Goal: Task Accomplishment & Management: Manage account settings

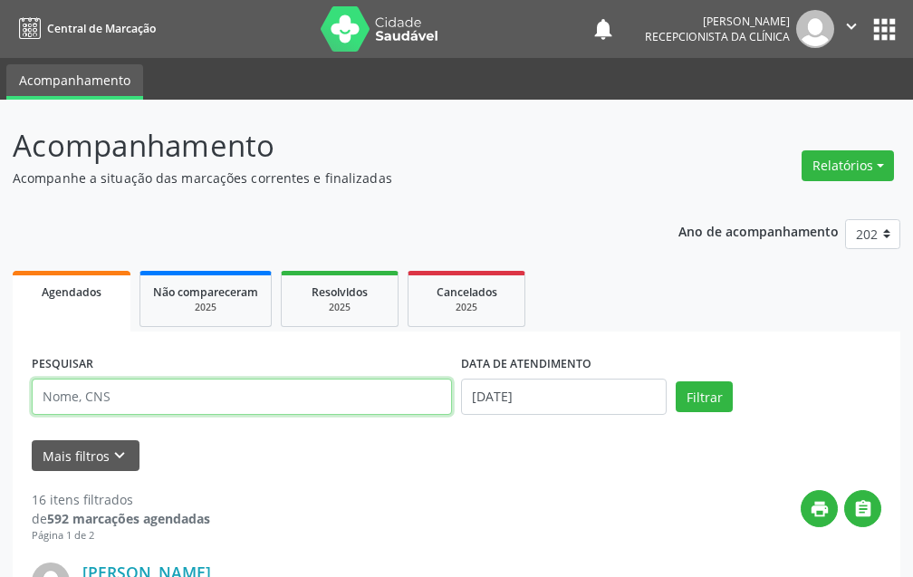
click at [217, 407] on input "text" at bounding box center [242, 397] width 420 height 36
type input "7"
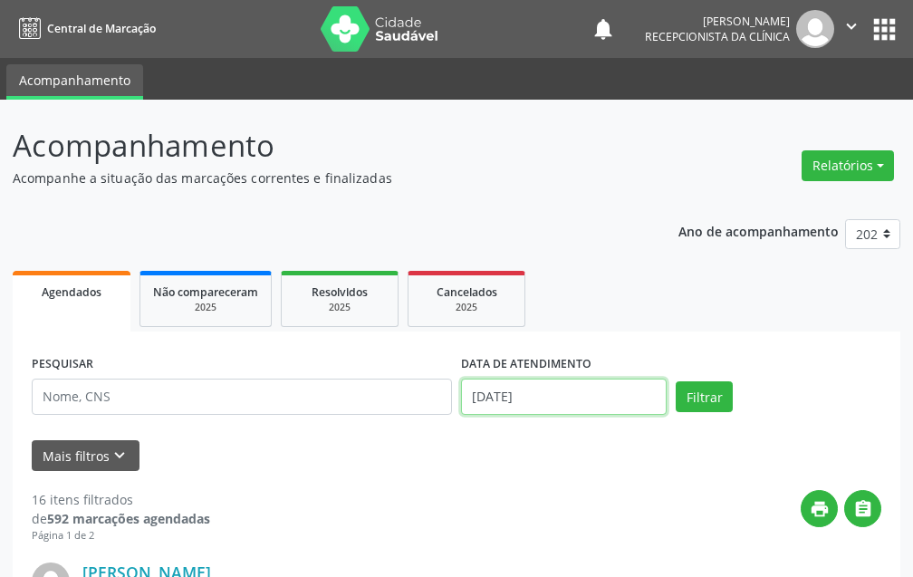
click at [543, 413] on input "24/09/2025" at bounding box center [564, 397] width 206 height 36
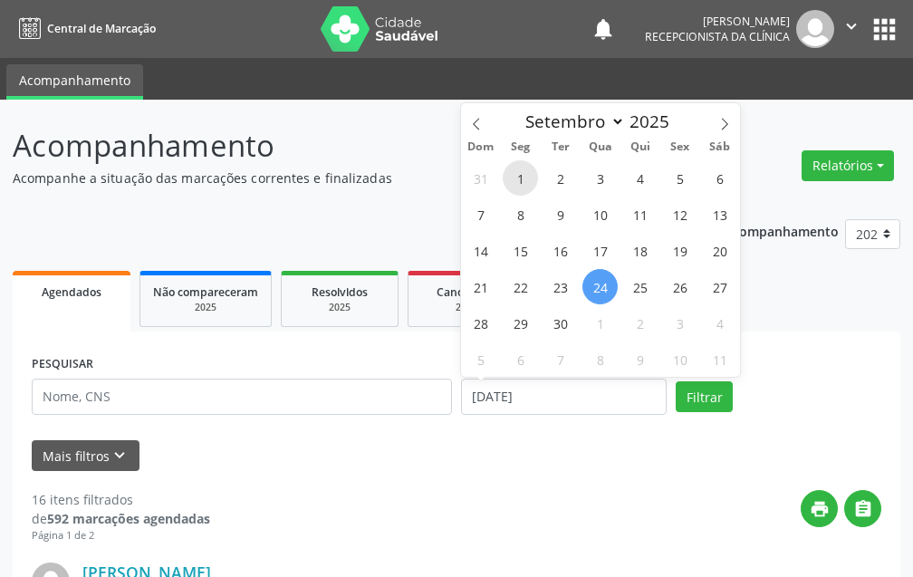
click at [516, 186] on span "1" at bounding box center [520, 177] width 35 height 35
type input "01/09/2025"
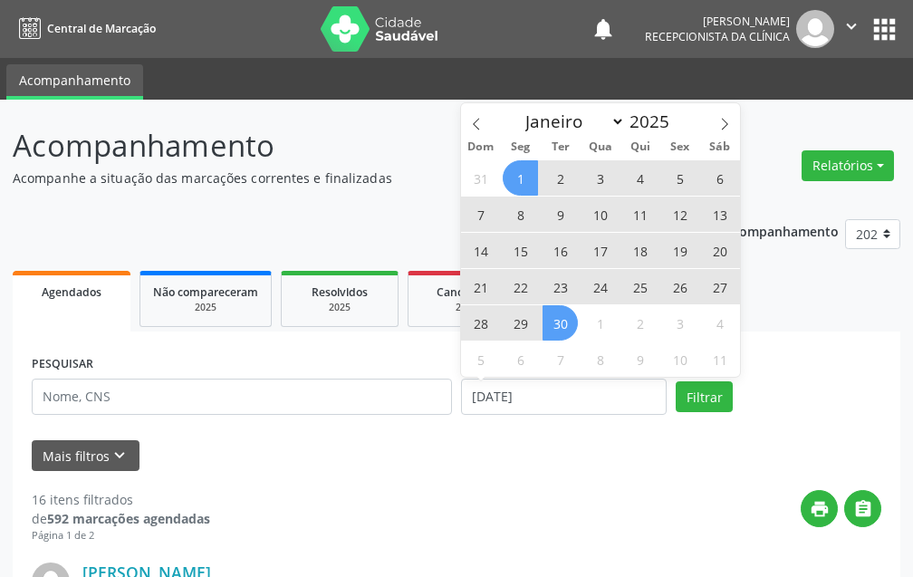
click at [565, 326] on span "30" at bounding box center [560, 322] width 35 height 35
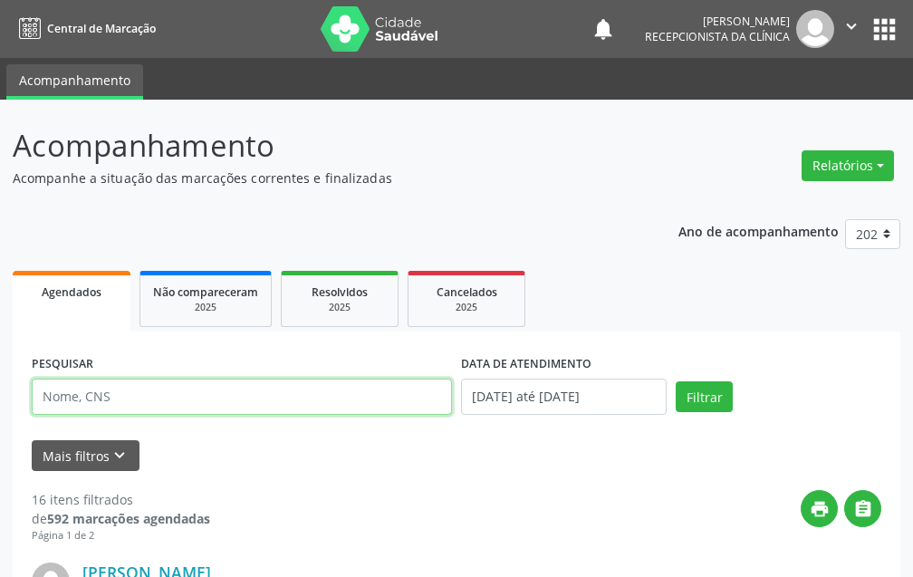
click at [345, 389] on input "text" at bounding box center [242, 397] width 420 height 36
type input "MARIA DO SOCORRO DA SILVA ALMEIDA"
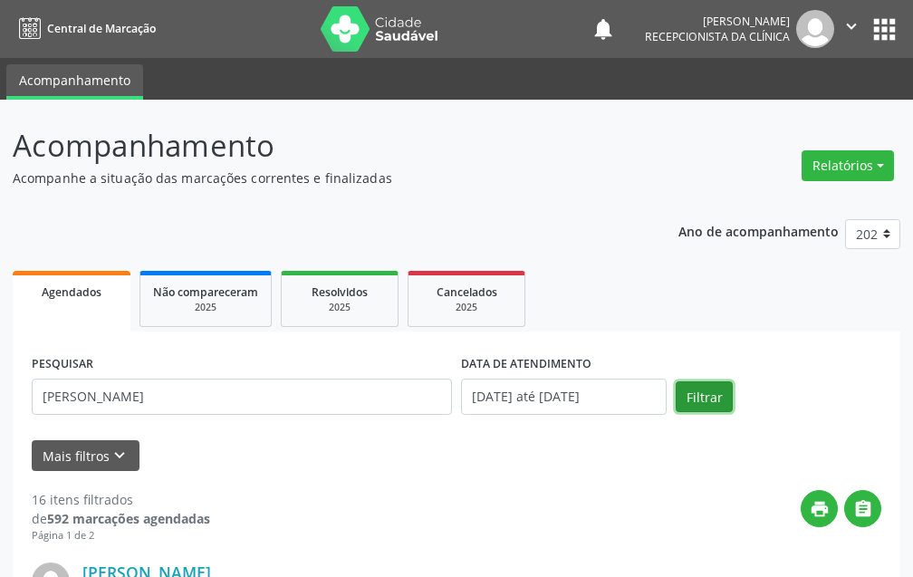
click at [677, 399] on button "Filtrar" at bounding box center [704, 397] width 57 height 31
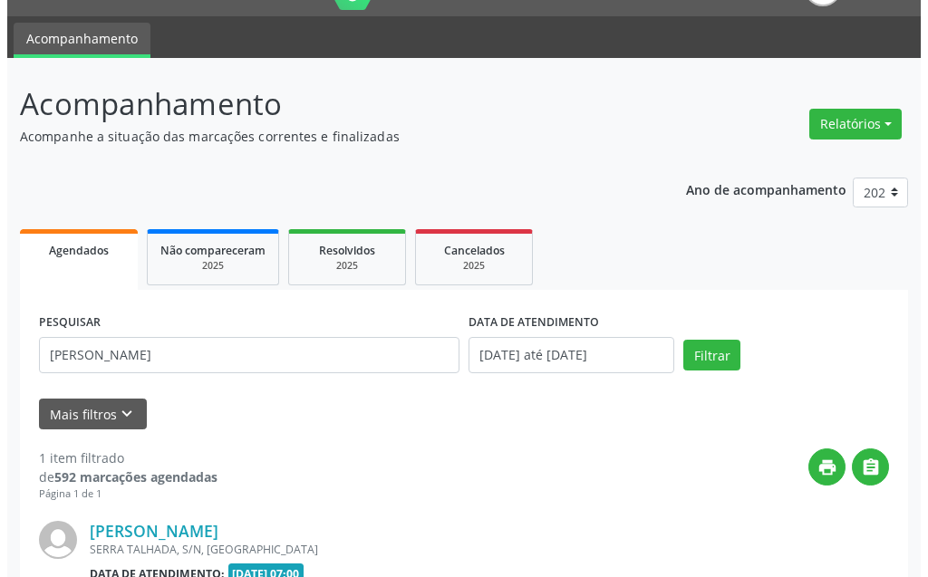
scroll to position [223, 0]
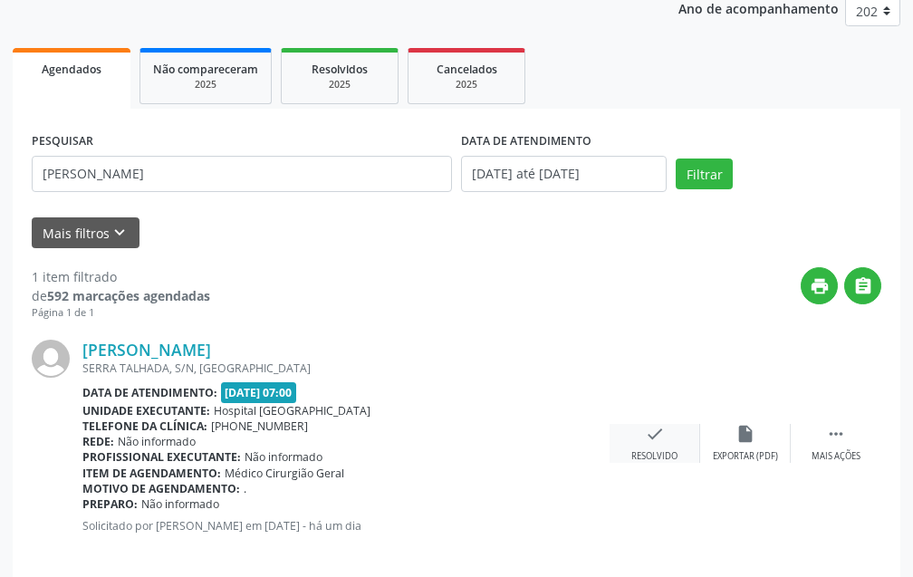
click at [645, 438] on icon "check" at bounding box center [655, 434] width 20 height 20
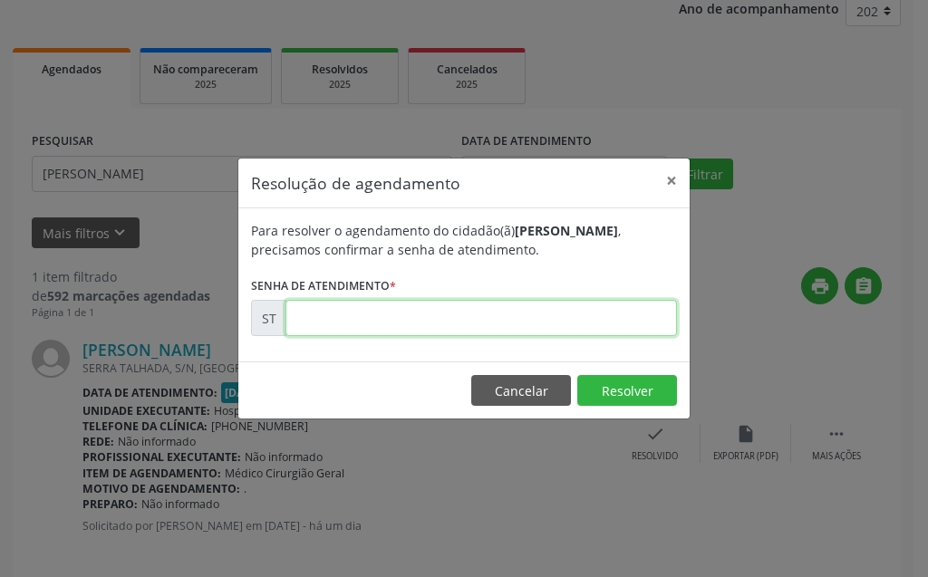
click at [519, 312] on input "text" at bounding box center [480, 318] width 391 height 36
type input "00023291"
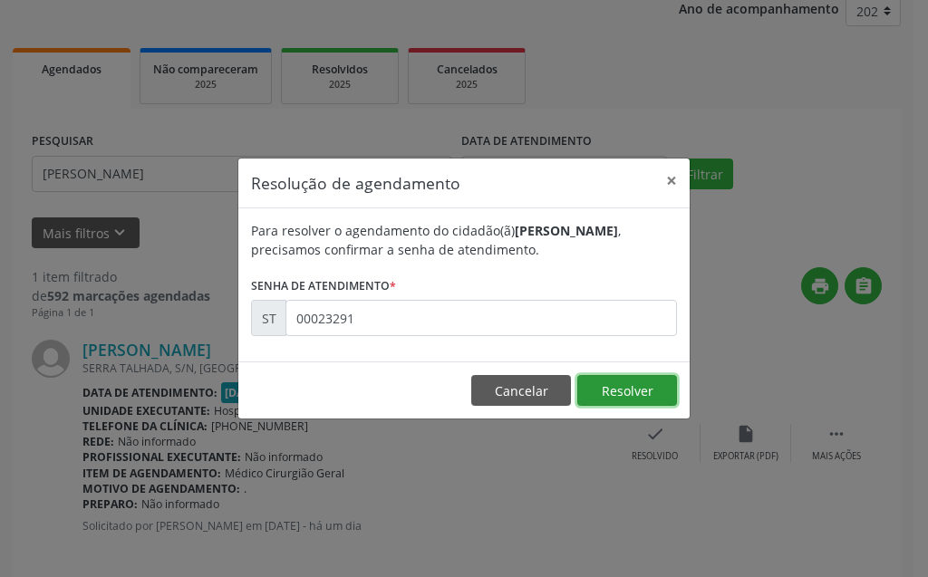
click at [604, 380] on button "Resolver" at bounding box center [627, 390] width 100 height 31
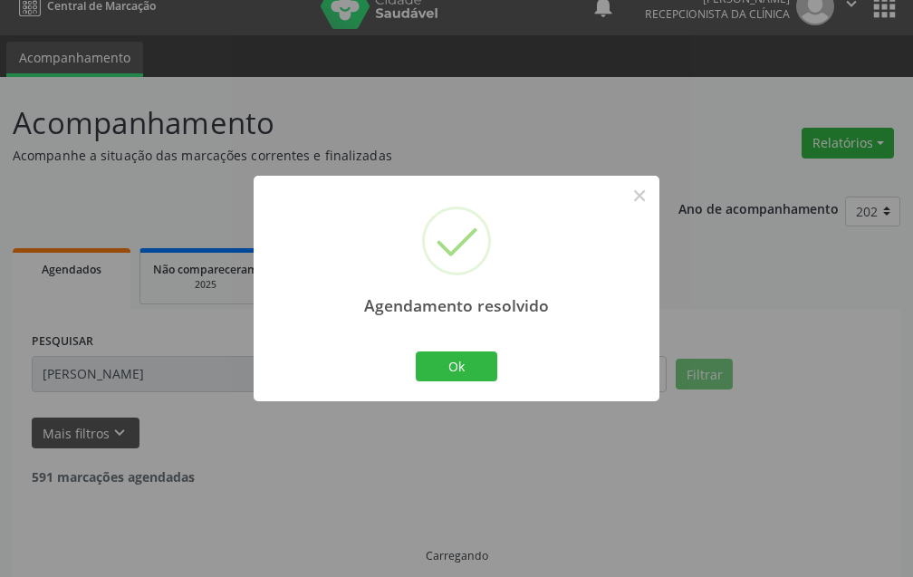
scroll to position [42, 0]
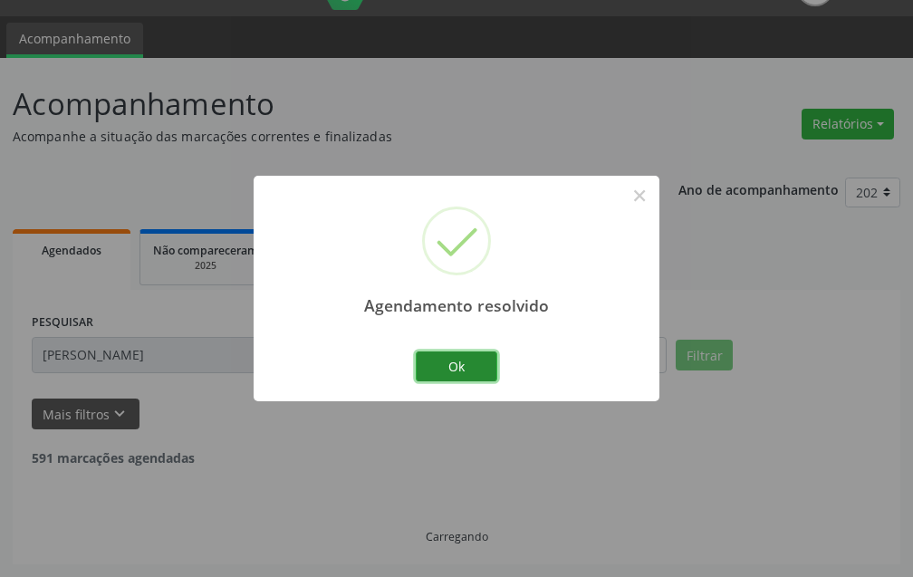
click at [468, 361] on button "Ok" at bounding box center [457, 367] width 82 height 31
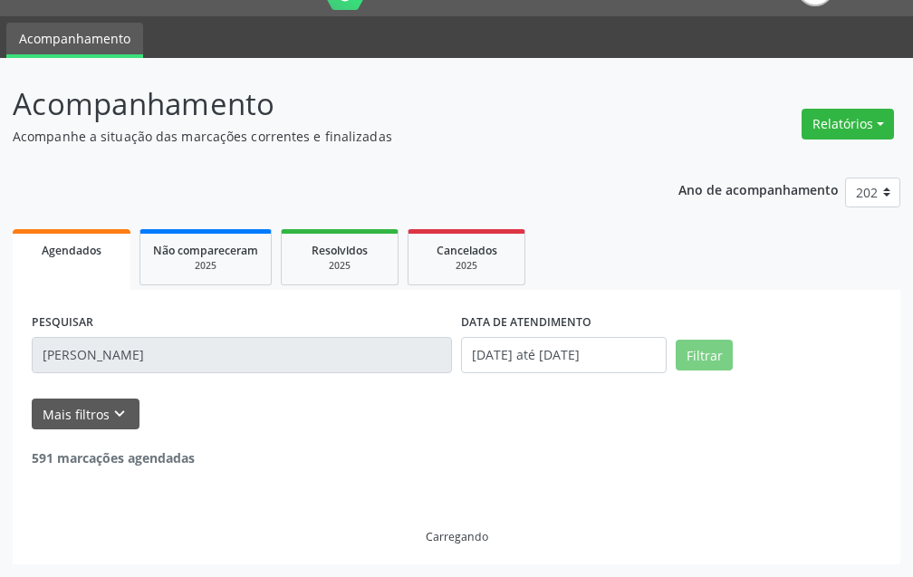
scroll to position [0, 0]
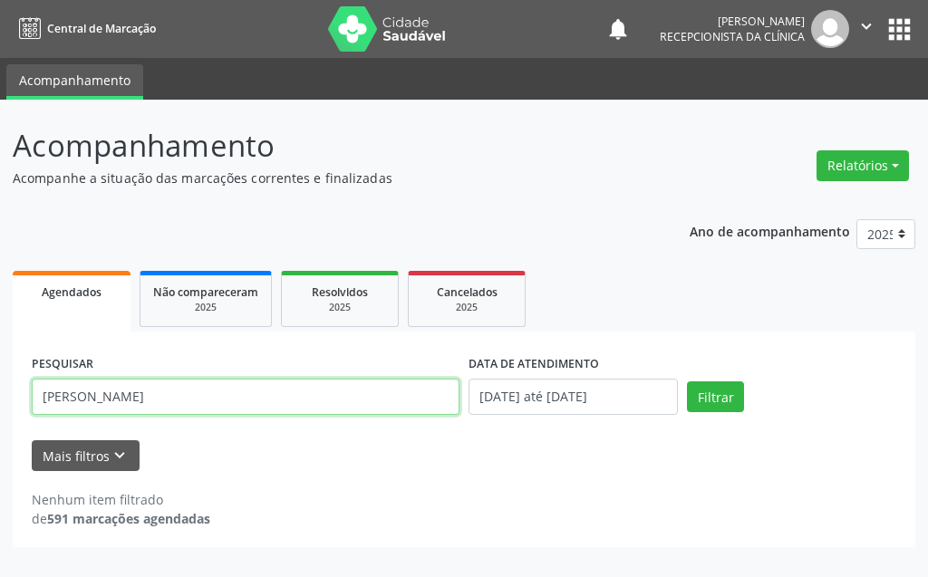
drag, startPoint x: 309, startPoint y: 409, endPoint x: 49, endPoint y: 435, distance: 261.4
click at [49, 435] on form "PESQUISAR MARIA DO SOCORRO DA SILVA ALMEIDA DATA DE ATENDIMENTO 01/09/2025 até …" at bounding box center [464, 411] width 865 height 121
type input "M"
type input "marineide vaz silva"
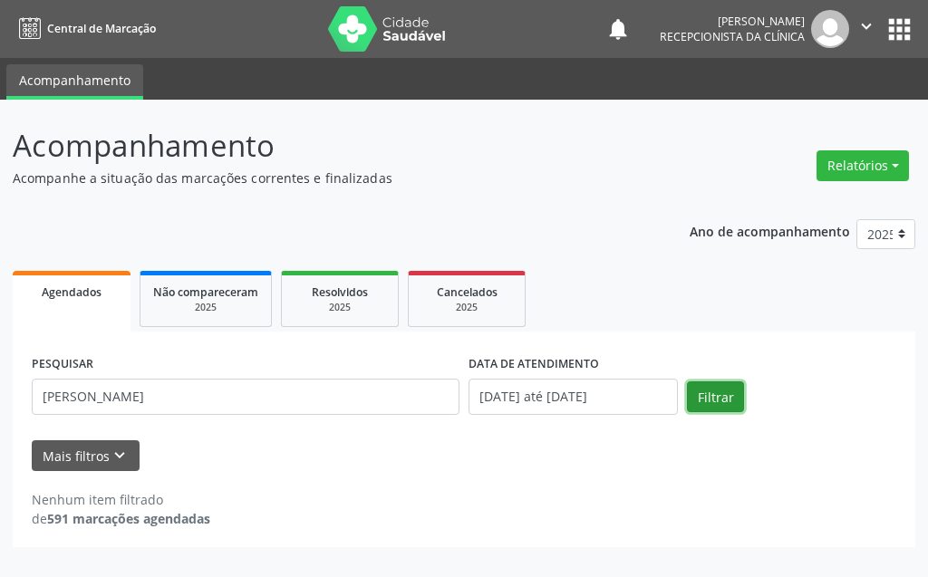
click at [716, 394] on button "Filtrar" at bounding box center [715, 397] width 57 height 31
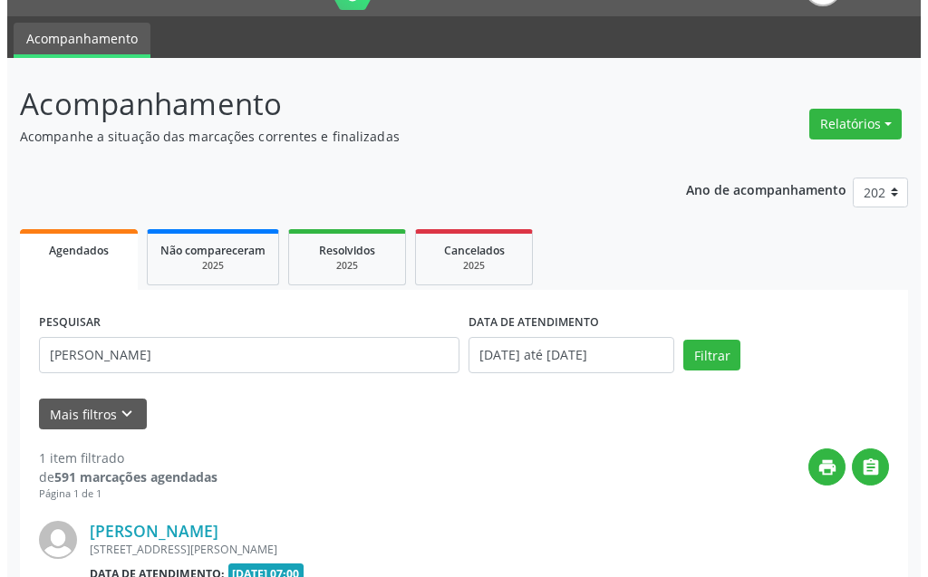
scroll to position [223, 0]
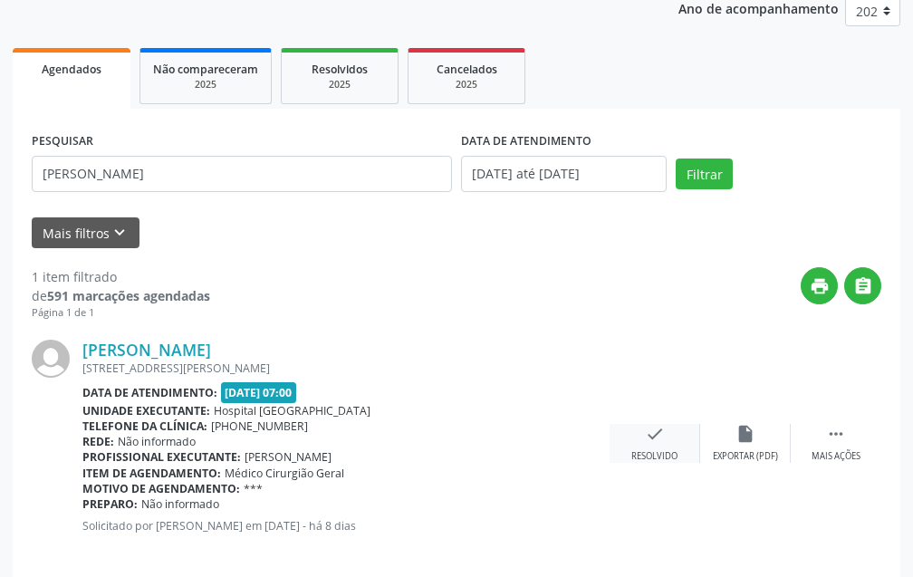
click at [678, 450] on div "Resolvido" at bounding box center [655, 456] width 46 height 13
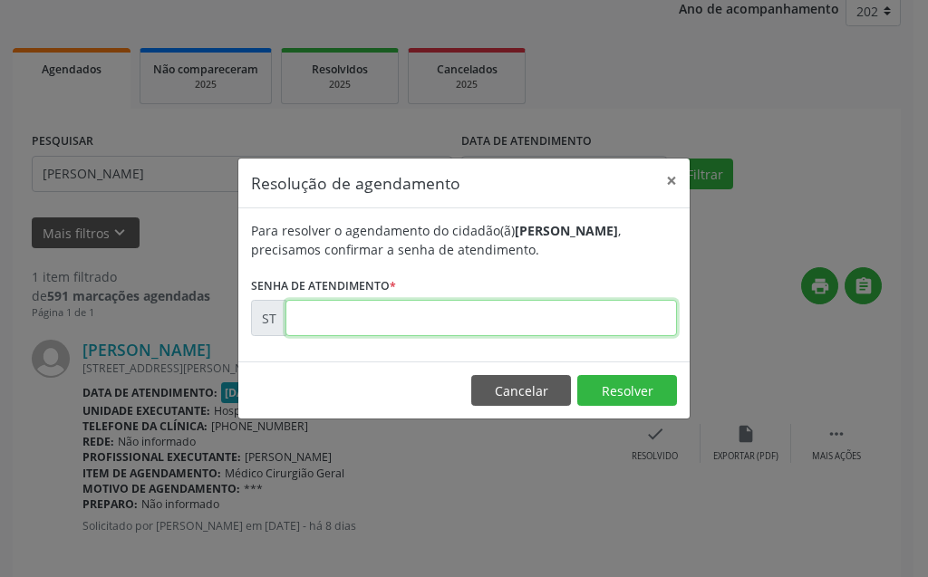
click at [580, 304] on input "text" at bounding box center [480, 318] width 391 height 36
type input "00022408"
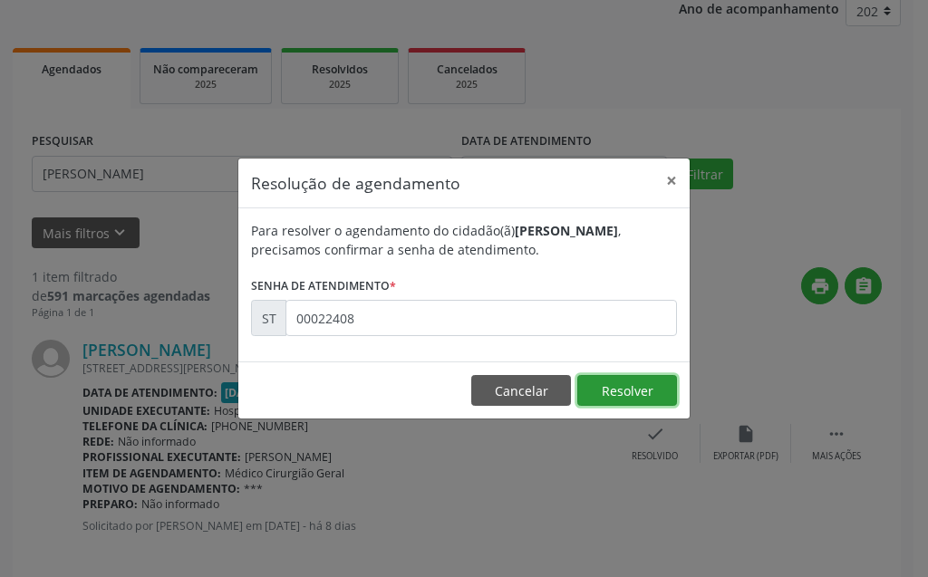
click at [627, 381] on button "Resolver" at bounding box center [627, 390] width 100 height 31
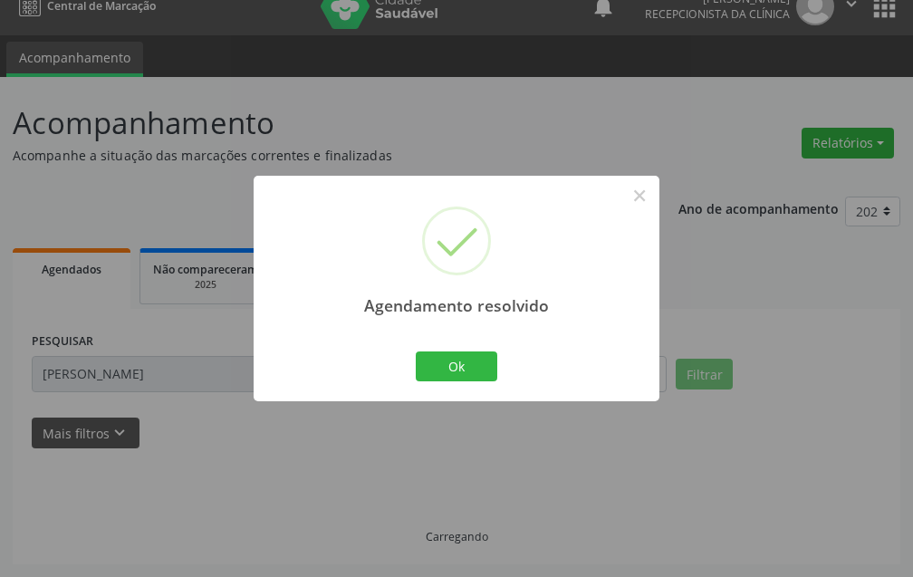
scroll to position [0, 0]
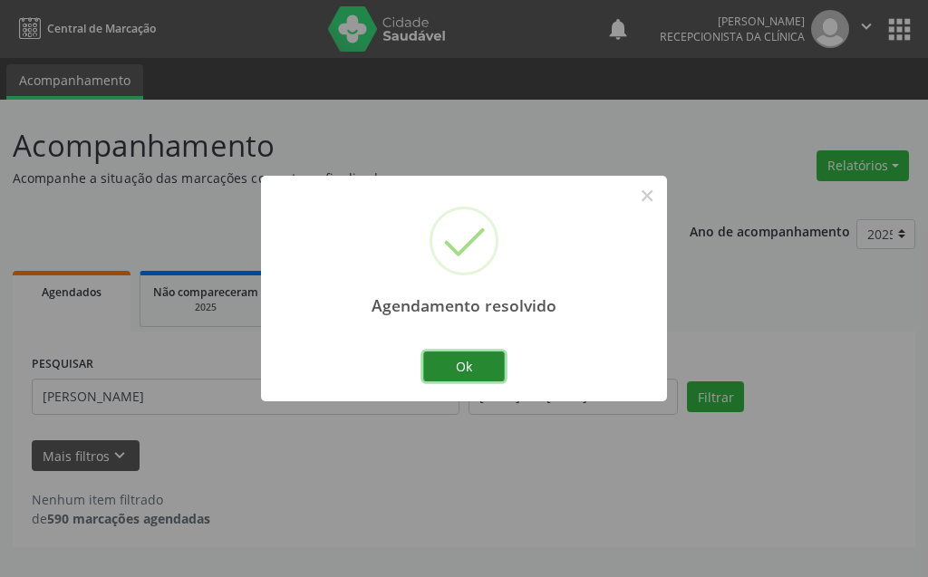
click at [501, 377] on button "Ok" at bounding box center [464, 367] width 82 height 31
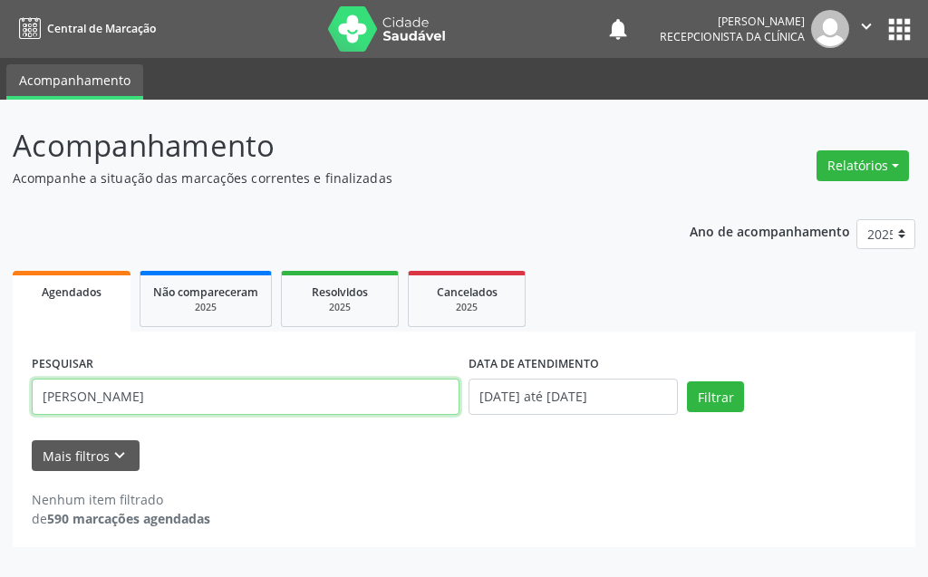
drag, startPoint x: 186, startPoint y: 408, endPoint x: 18, endPoint y: 432, distance: 169.4
click at [18, 432] on div "PESQUISAR marineide vaz silva DATA DE ATENDIMENTO 01/09/2025 até 30/09/2025 Fil…" at bounding box center [464, 440] width 903 height 216
type input "andrea alves dos santos"
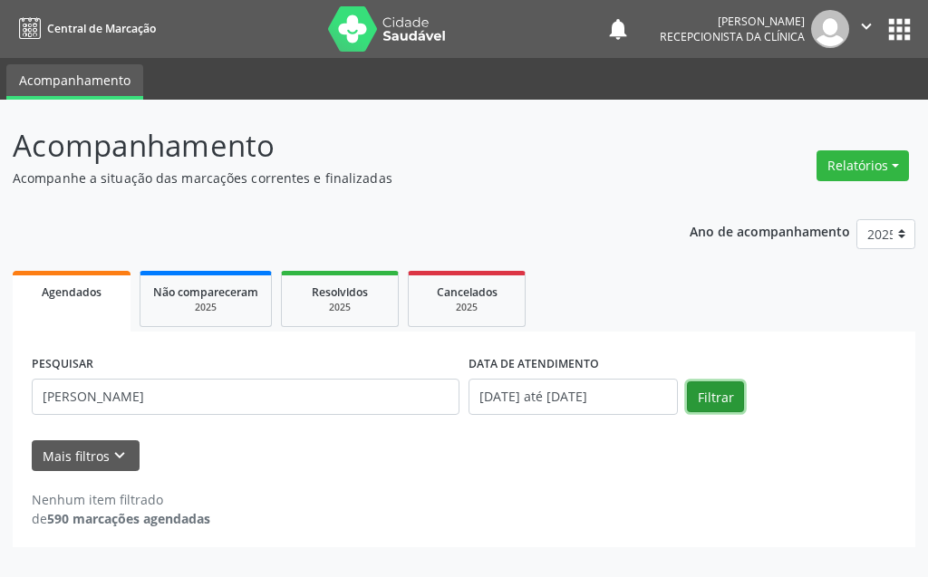
click at [727, 395] on button "Filtrar" at bounding box center [715, 397] width 57 height 31
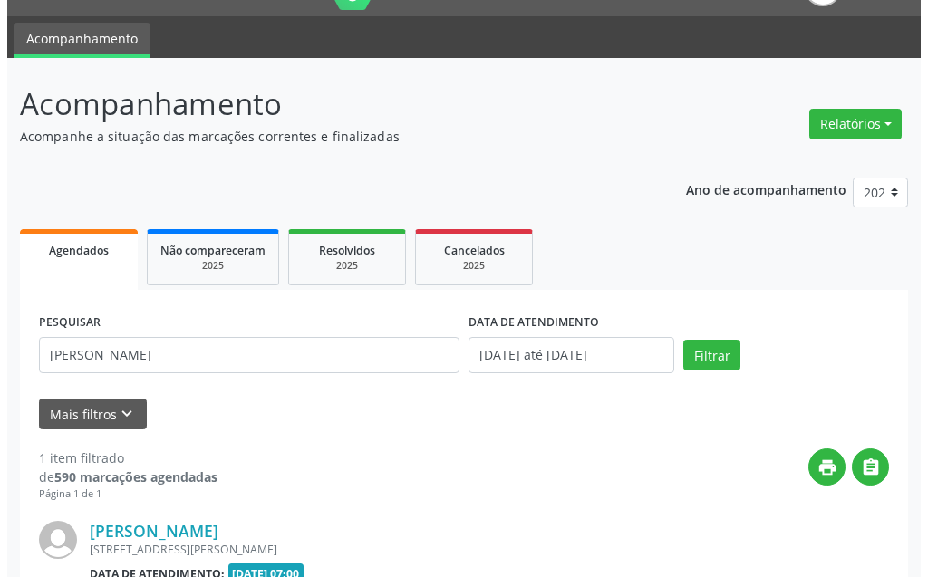
scroll to position [223, 0]
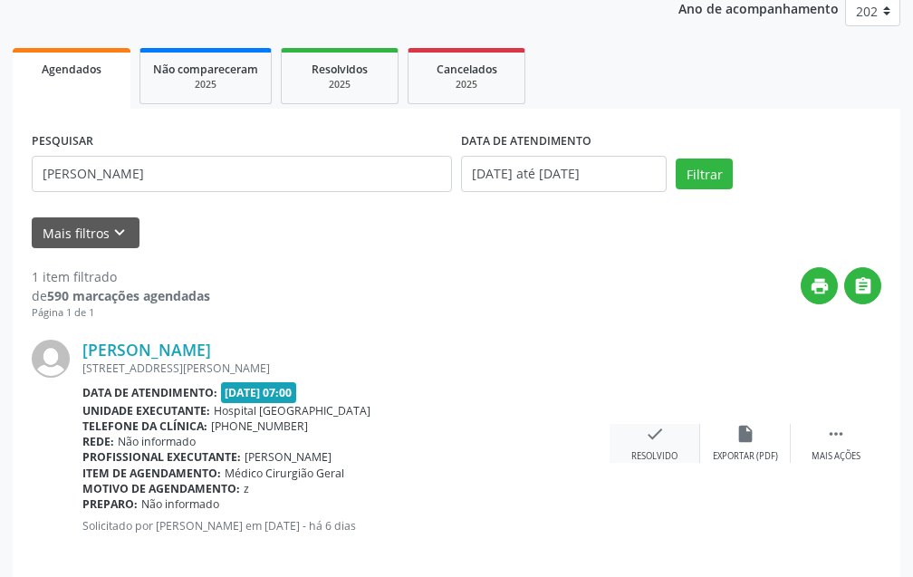
click at [659, 456] on div "Resolvido" at bounding box center [655, 456] width 46 height 13
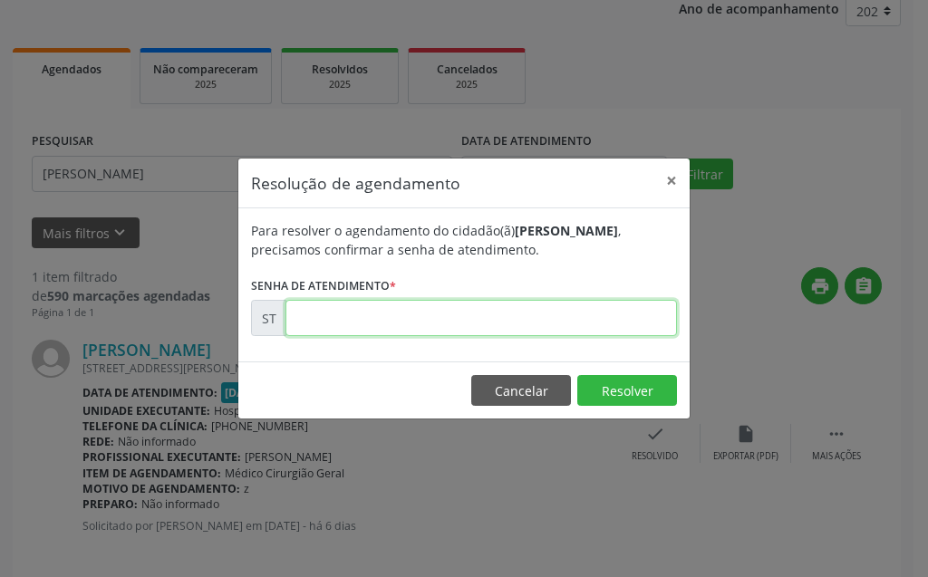
click at [594, 334] on input "text" at bounding box center [480, 318] width 391 height 36
type input "00022786"
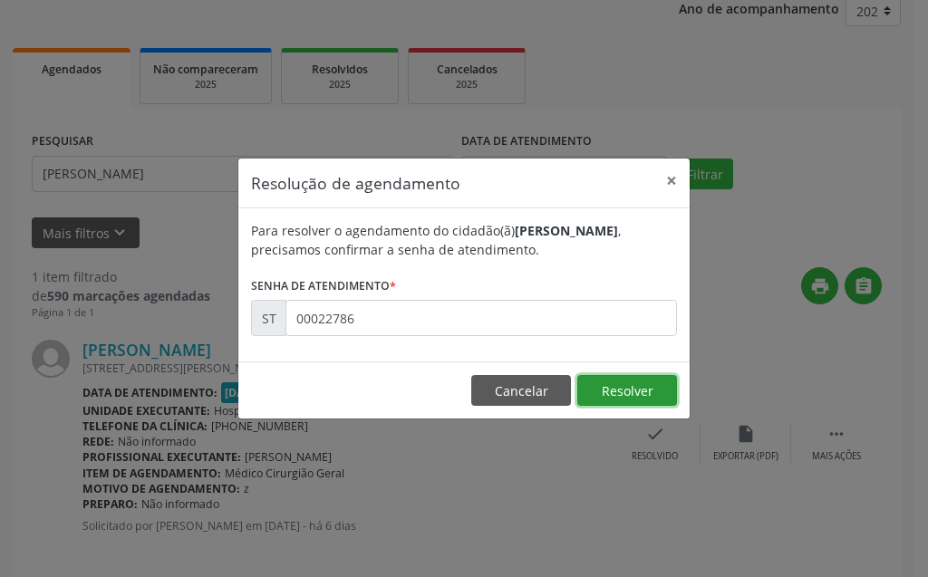
click at [618, 397] on button "Resolver" at bounding box center [627, 390] width 100 height 31
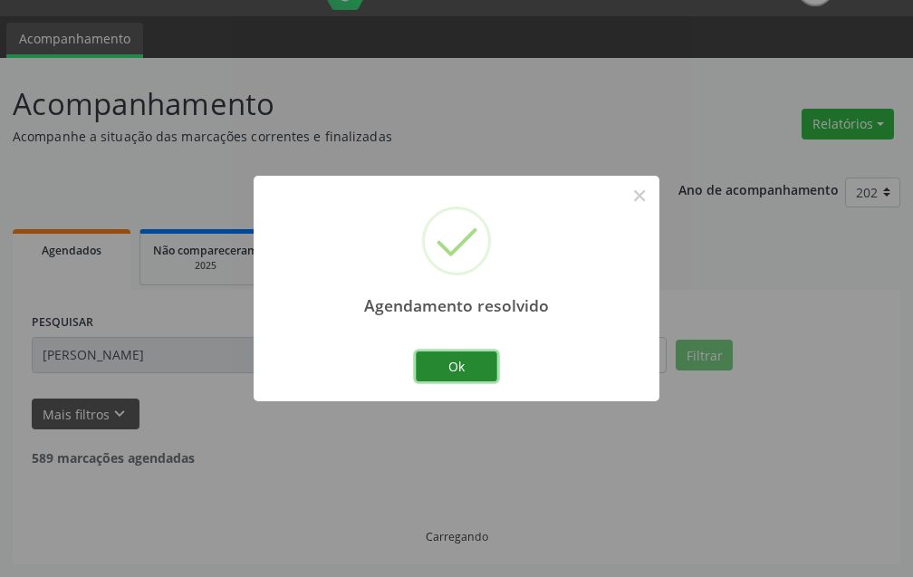
scroll to position [0, 0]
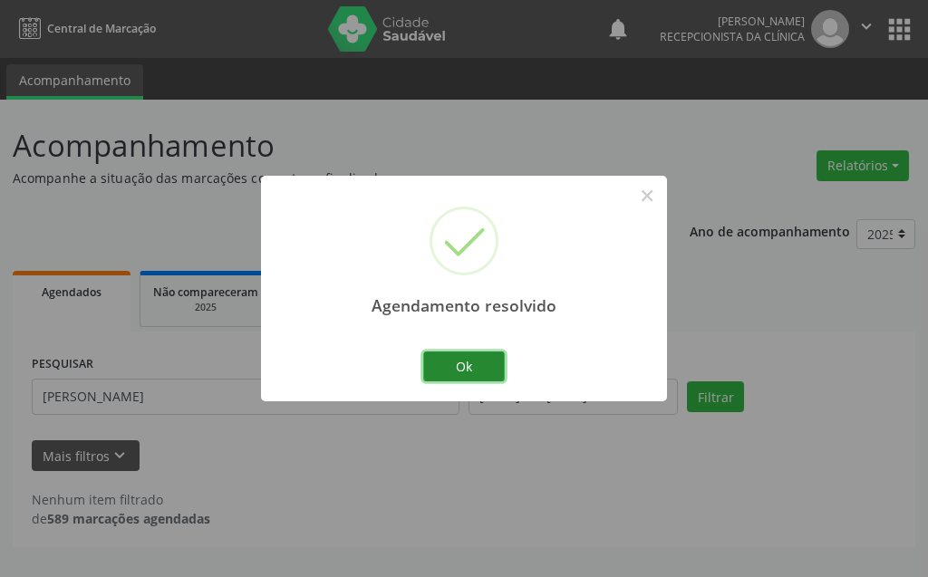
click at [497, 365] on button "Ok" at bounding box center [464, 367] width 82 height 31
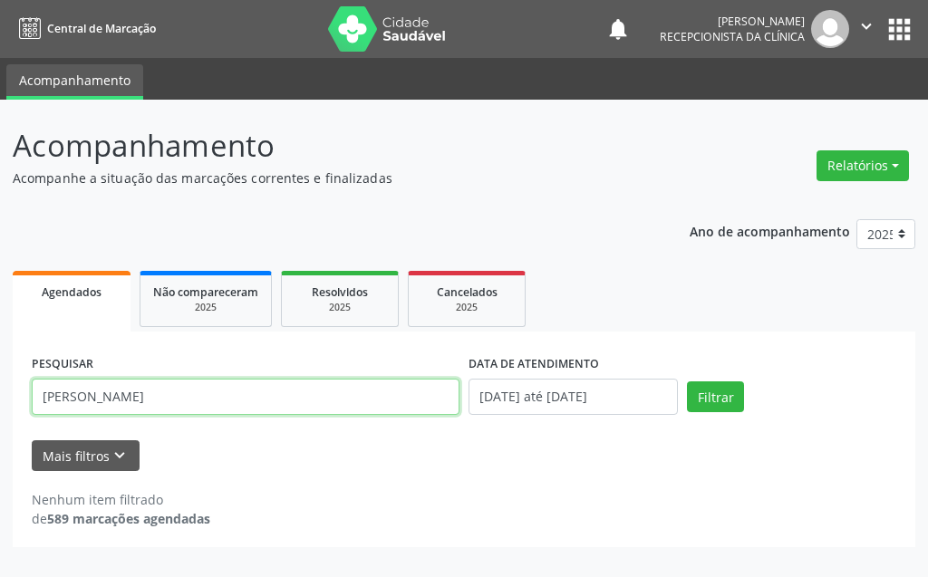
drag, startPoint x: 322, startPoint y: 378, endPoint x: 0, endPoint y: 391, distance: 322.0
click at [0, 391] on div "Acompanhamento Acompanhe a situação das marcações correntes e finalizadas Relat…" at bounding box center [464, 339] width 928 height 478
type input "maria lindaci"
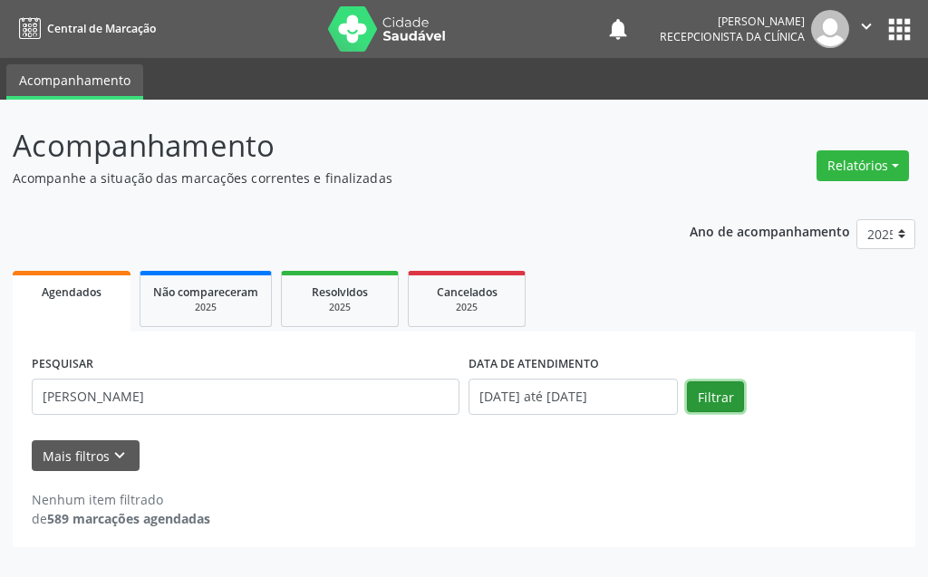
click at [716, 395] on button "Filtrar" at bounding box center [715, 397] width 57 height 31
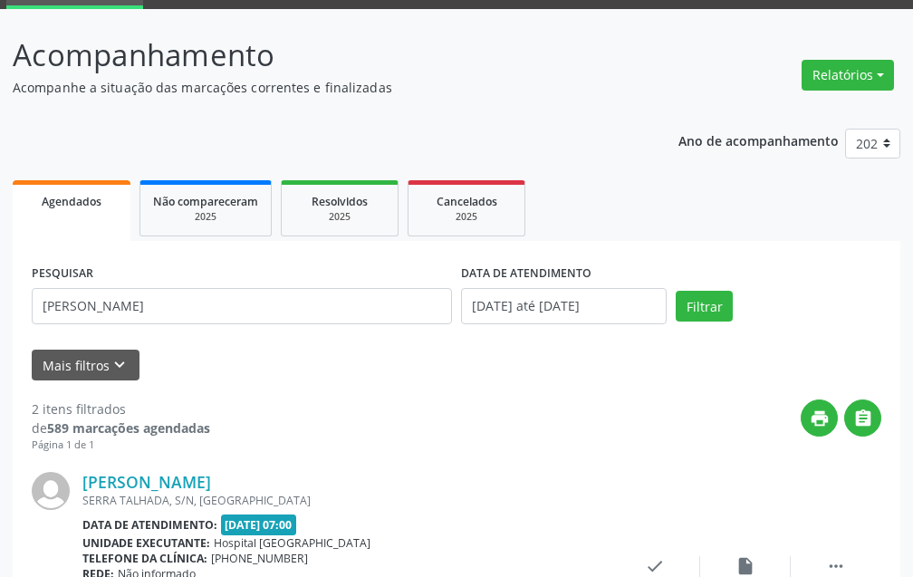
scroll to position [181, 0]
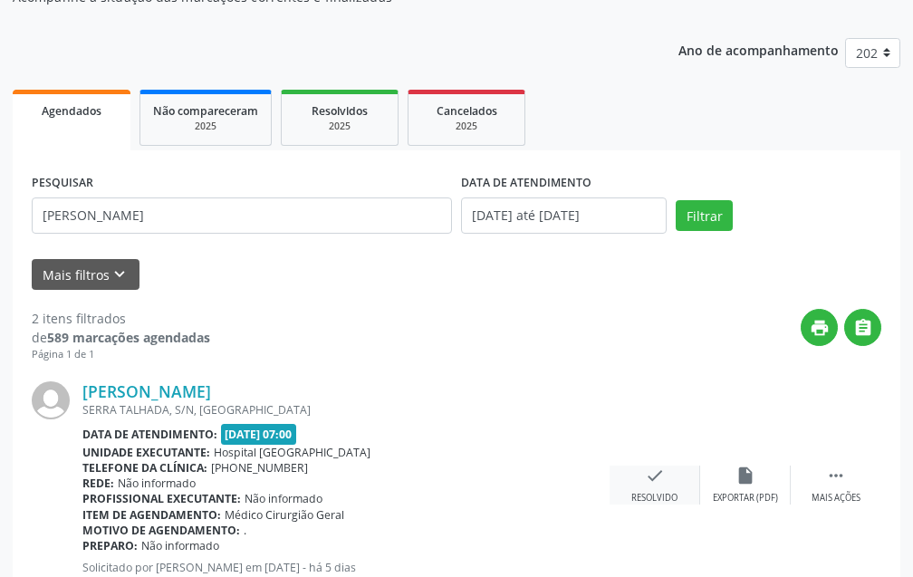
click at [674, 480] on div "check Resolvido" at bounding box center [655, 485] width 91 height 39
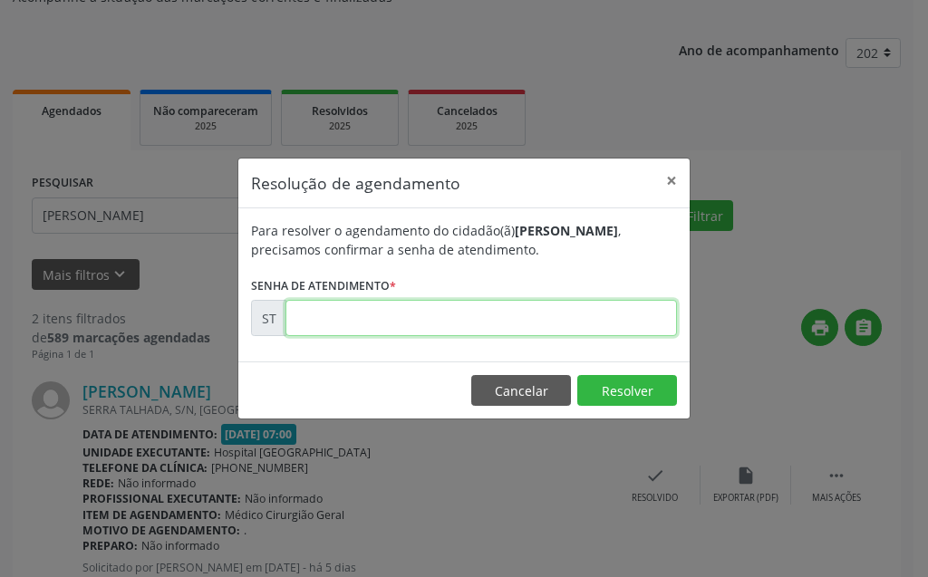
click at [541, 319] on input "text" at bounding box center [480, 318] width 391 height 36
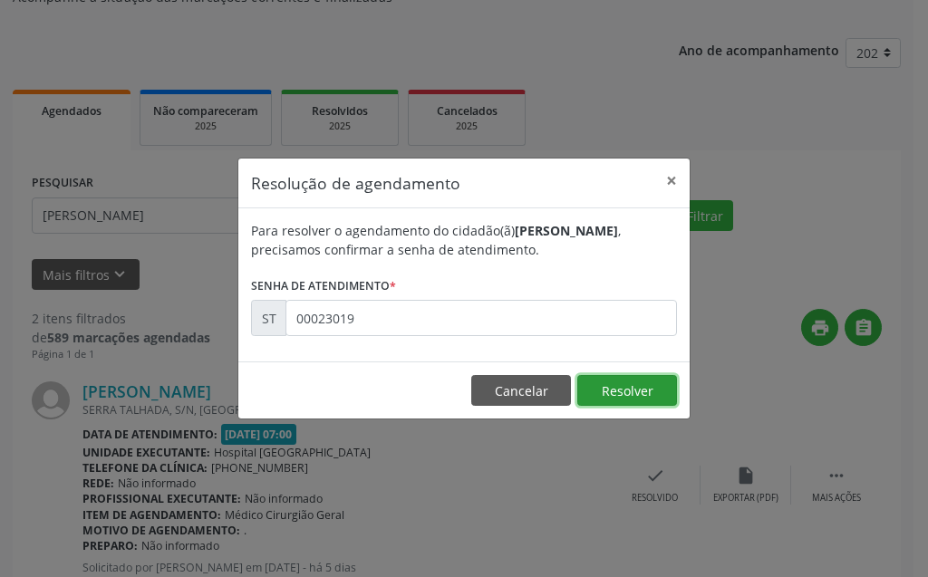
click at [655, 401] on button "Resolver" at bounding box center [627, 390] width 100 height 31
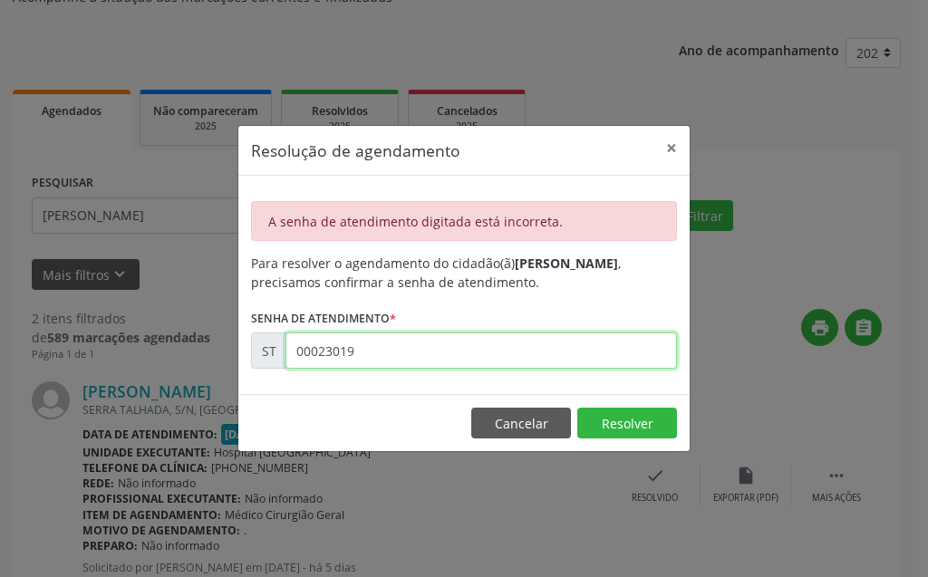
click at [584, 358] on input "00023019" at bounding box center [480, 351] width 391 height 36
type input "0"
type input "00023019"
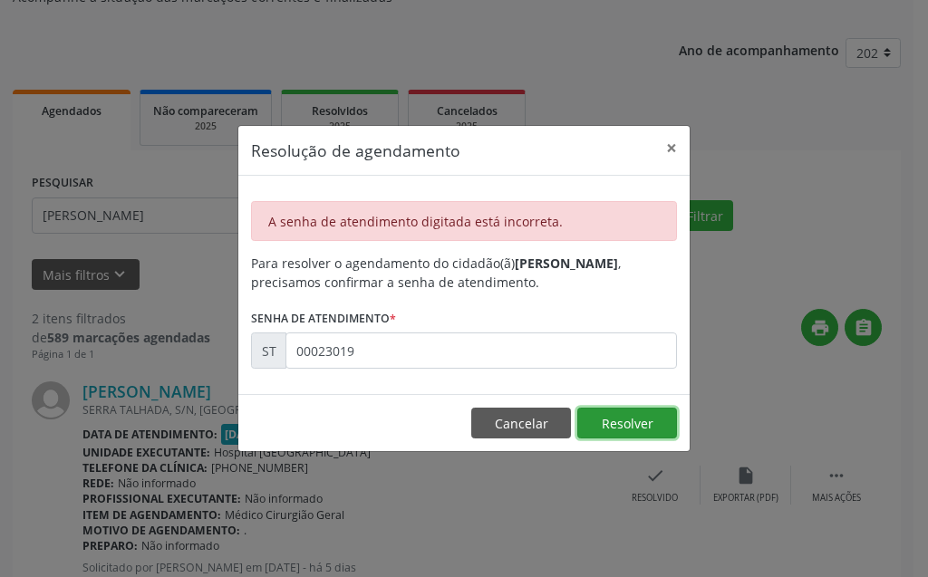
click at [636, 430] on button "Resolver" at bounding box center [627, 423] width 100 height 31
click at [662, 150] on button "×" at bounding box center [671, 148] width 36 height 44
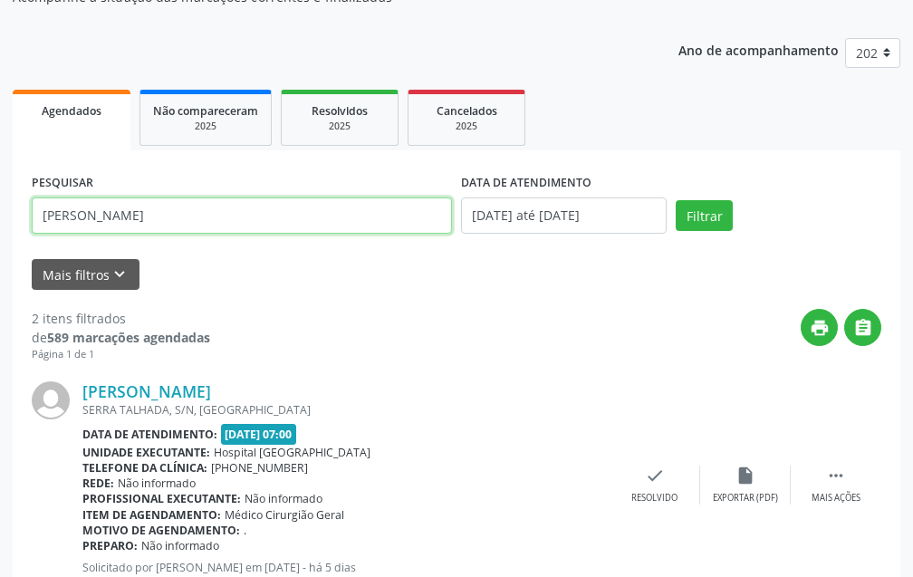
click at [172, 224] on input "maria lindaci" at bounding box center [242, 216] width 420 height 36
click at [224, 222] on input "maria lindaci" at bounding box center [242, 216] width 420 height 36
type input "maria lindaci oliveira"
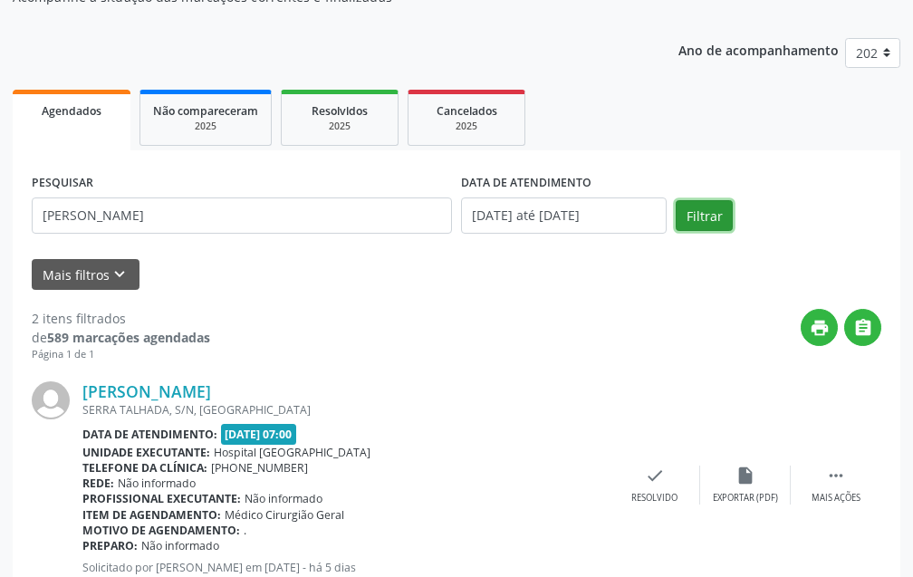
click at [697, 224] on button "Filtrar" at bounding box center [704, 215] width 57 height 31
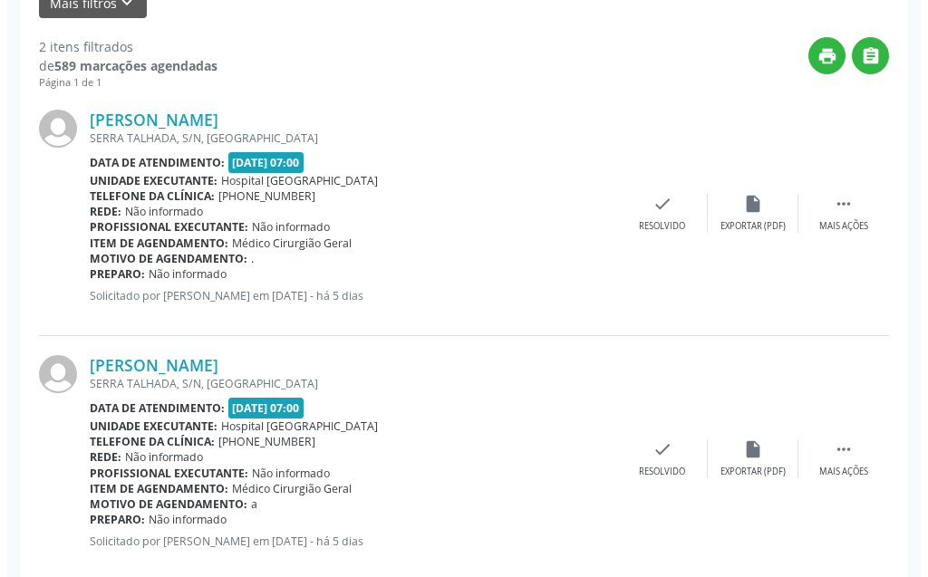
scroll to position [488, 0]
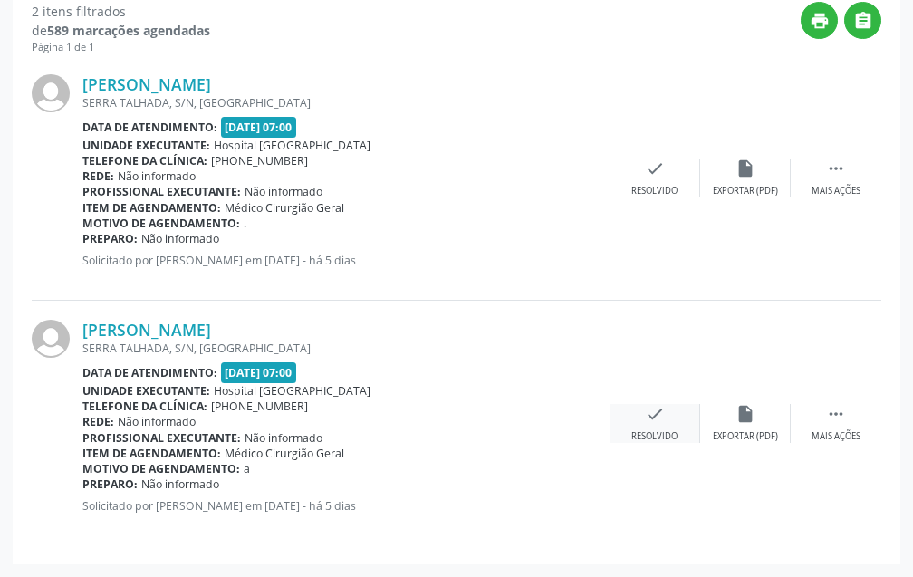
click at [652, 427] on div "check Resolvido" at bounding box center [655, 423] width 91 height 39
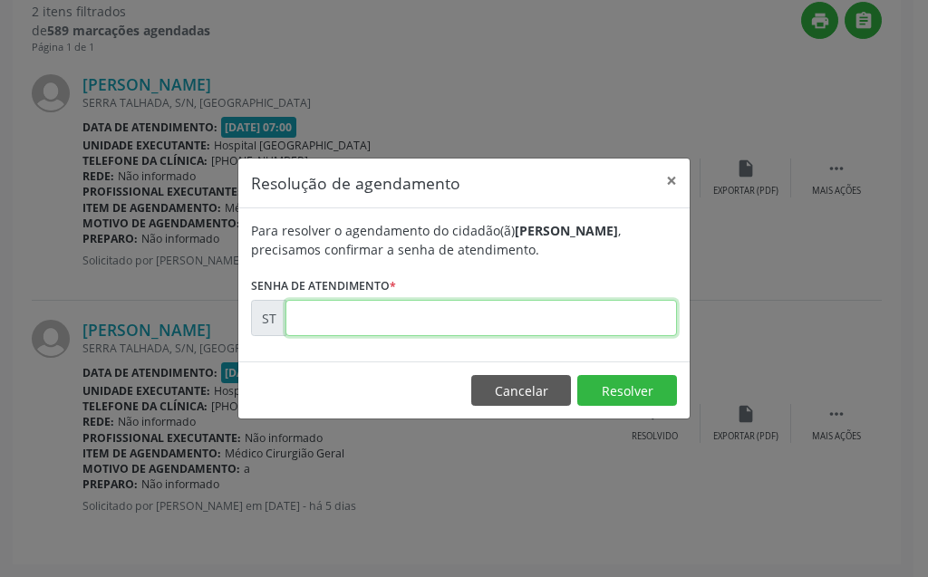
click at [538, 320] on input "text" at bounding box center [480, 318] width 391 height 36
type input "00023019"
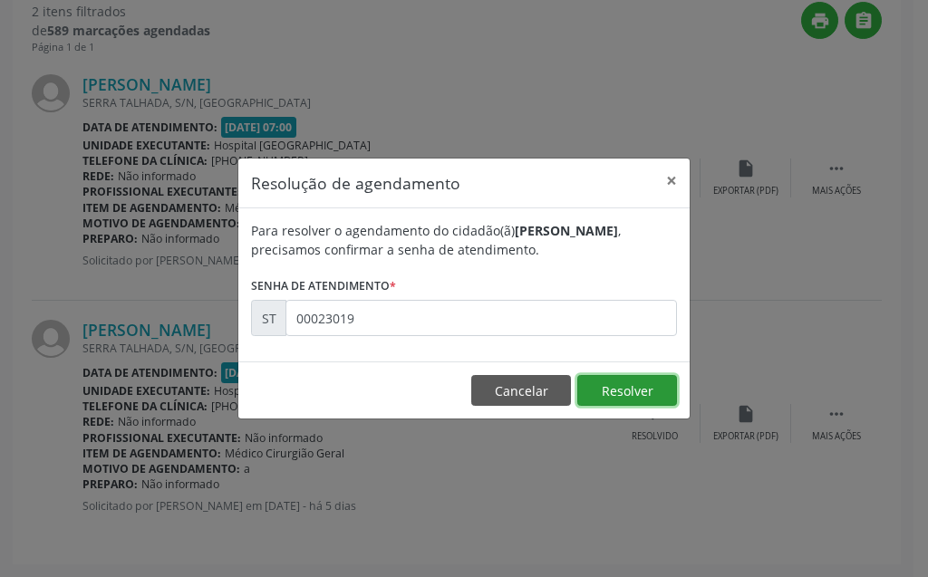
click at [601, 377] on button "Resolver" at bounding box center [627, 390] width 100 height 31
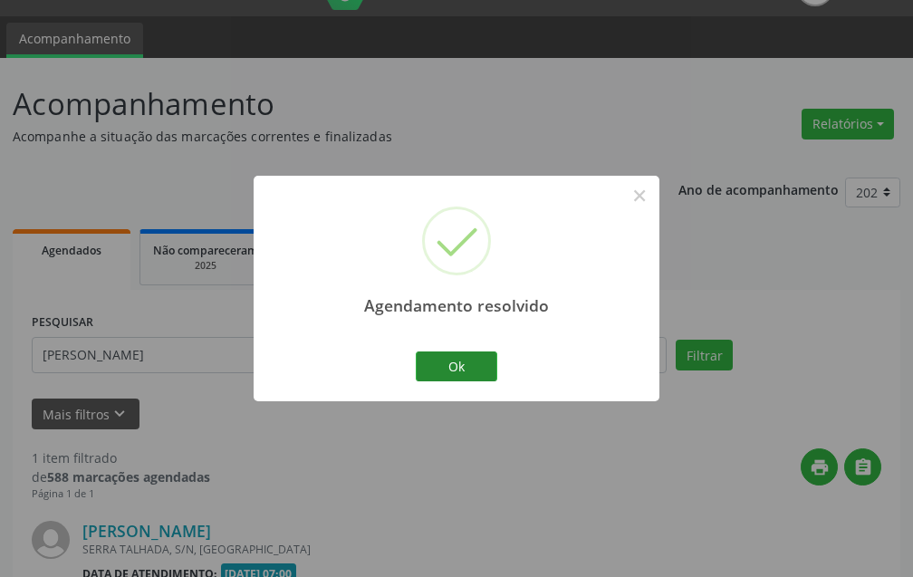
scroll to position [243, 0]
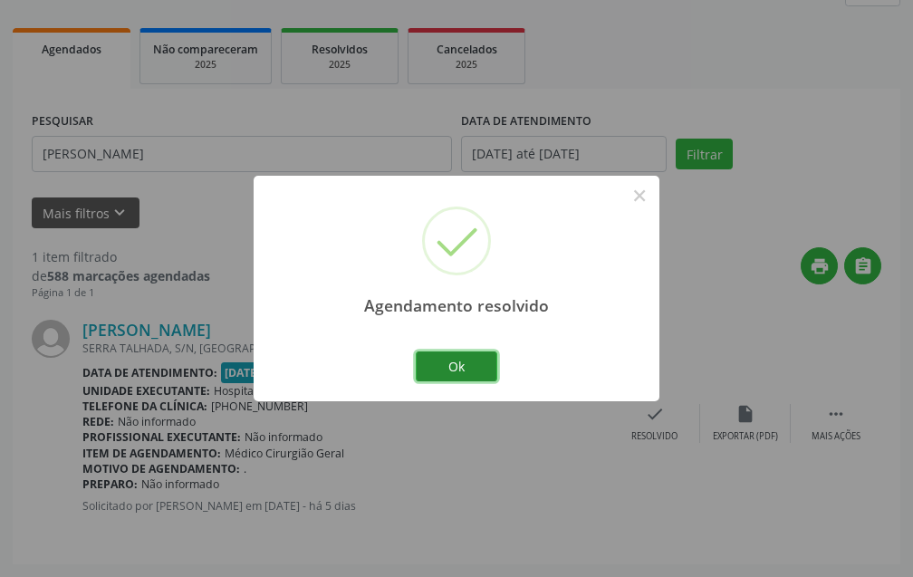
click at [478, 363] on button "Ok" at bounding box center [457, 367] width 82 height 31
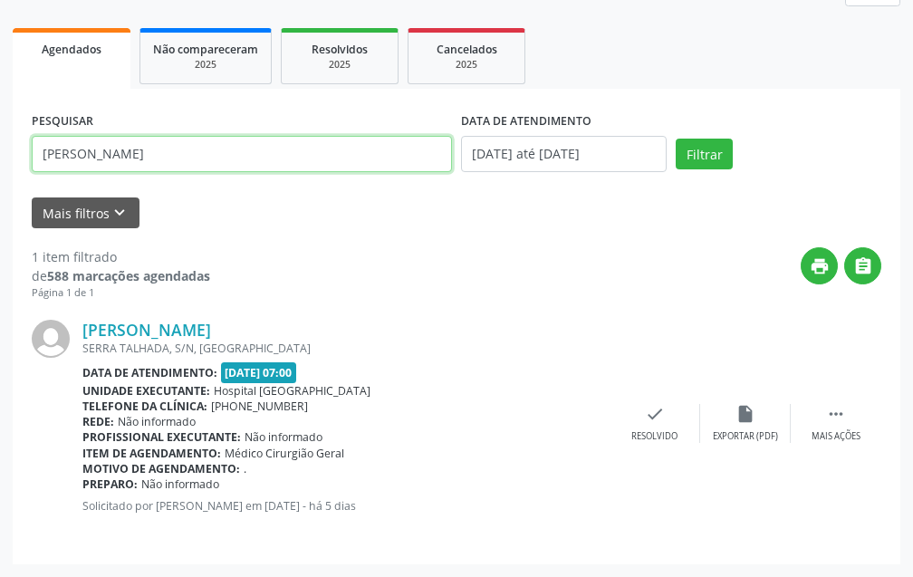
drag, startPoint x: 233, startPoint y: 165, endPoint x: 0, endPoint y: 169, distance: 232.9
click at [0, 169] on div "Acompanhamento Acompanhe a situação das marcações correntes e finalizadas Relat…" at bounding box center [456, 217] width 913 height 720
type input "r"
type input "elaine mirele"
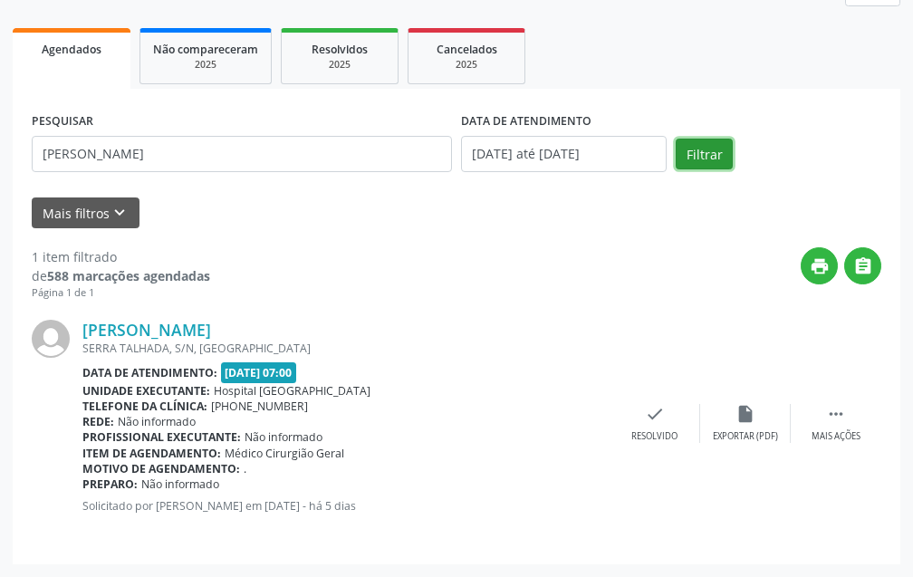
click at [708, 158] on button "Filtrar" at bounding box center [704, 154] width 57 height 31
click at [634, 422] on div "check Resolvido" at bounding box center [655, 423] width 91 height 39
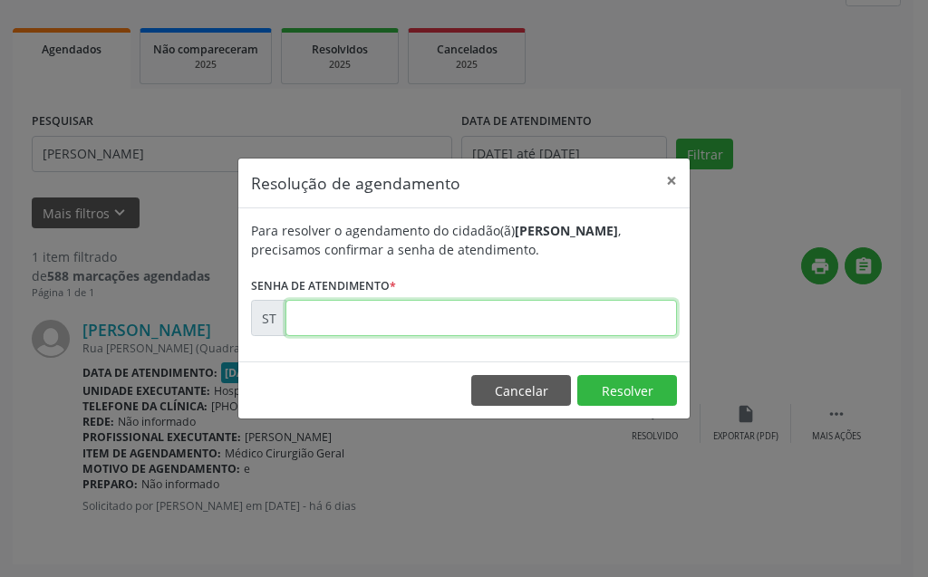
click at [611, 324] on input "text" at bounding box center [480, 318] width 391 height 36
type input "00022879"
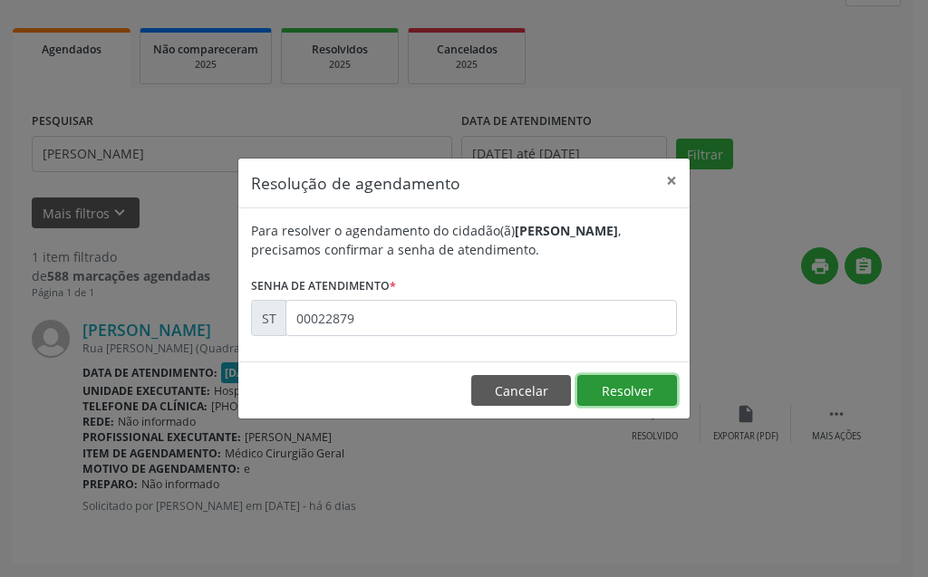
click at [622, 401] on button "Resolver" at bounding box center [627, 390] width 100 height 31
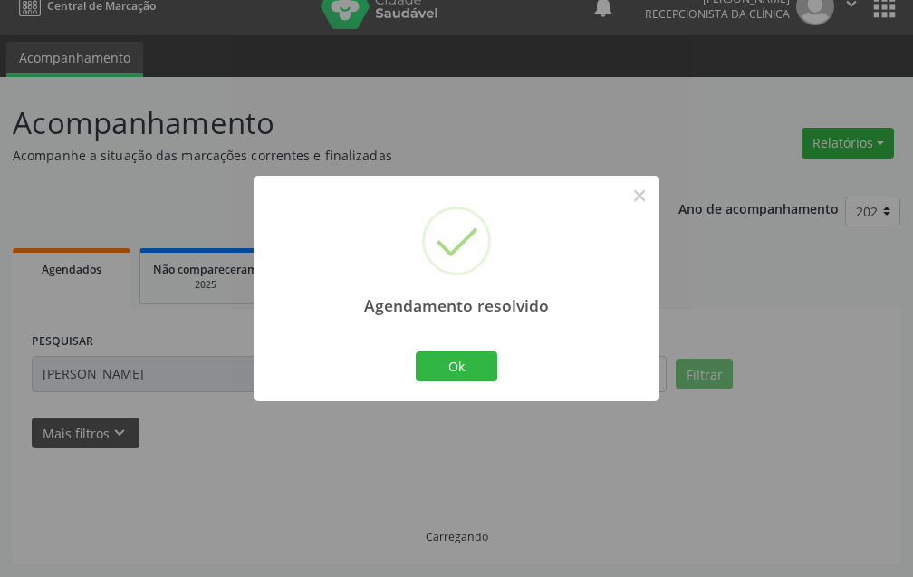
scroll to position [42, 0]
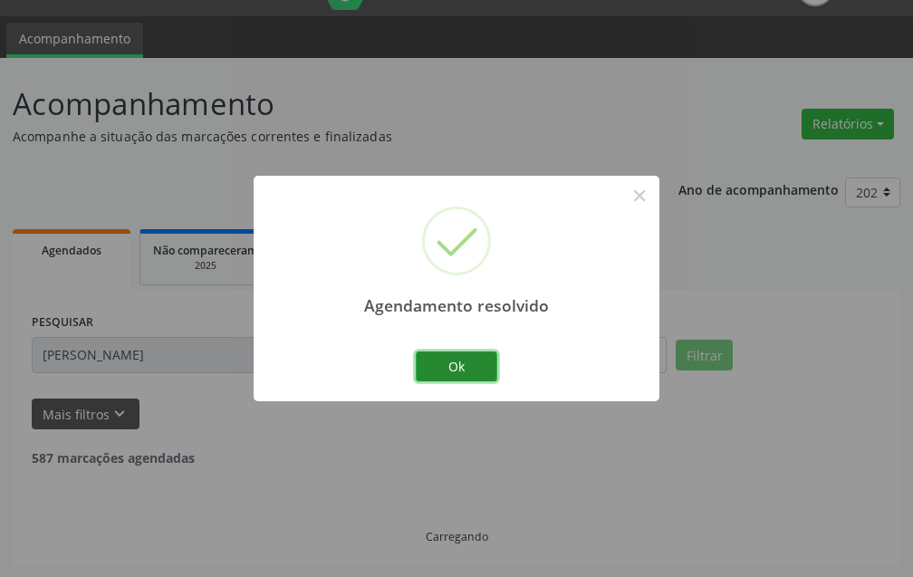
click at [428, 355] on button "Ok" at bounding box center [457, 367] width 82 height 31
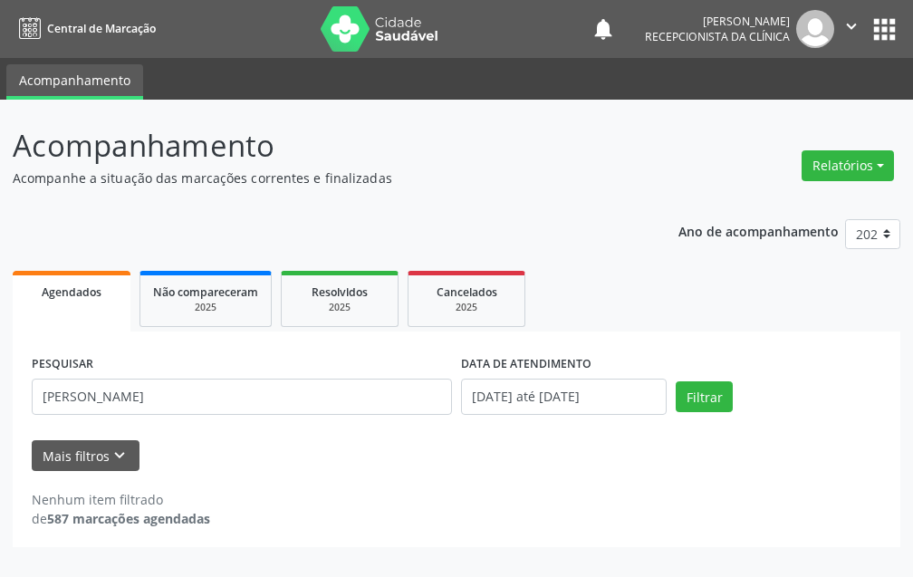
scroll to position [0, 0]
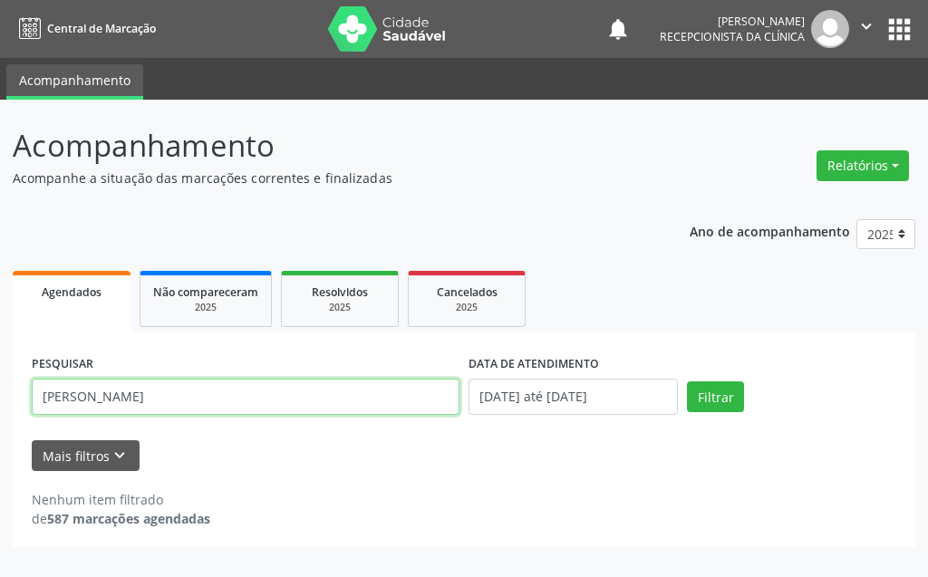
drag, startPoint x: 338, startPoint y: 394, endPoint x: 0, endPoint y: 374, distance: 338.6
click at [0, 374] on div "Acompanhamento Acompanhe a situação das marcações correntes e finalizadas Relat…" at bounding box center [464, 339] width 928 height 478
type input "jose francisco dos santos"
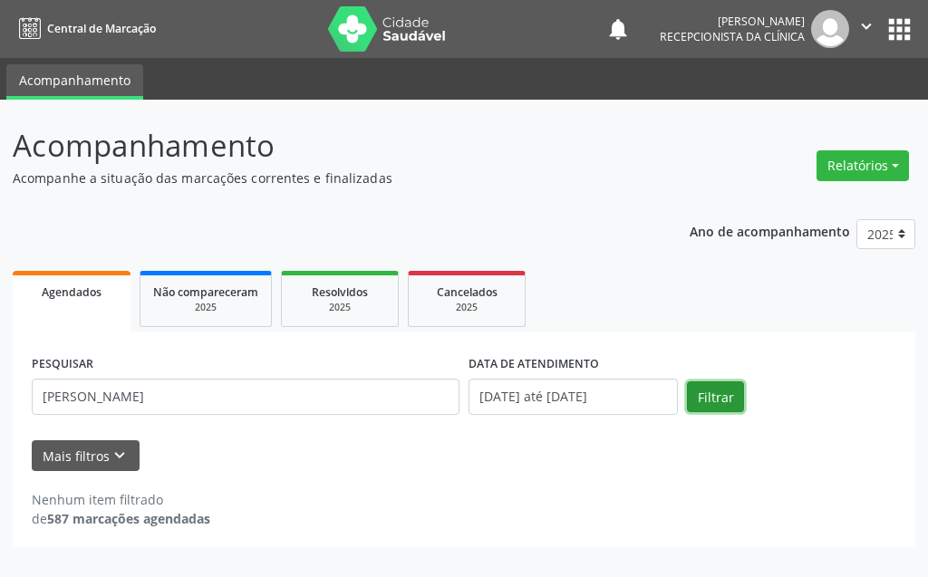
click at [735, 391] on button "Filtrar" at bounding box center [715, 397] width 57 height 31
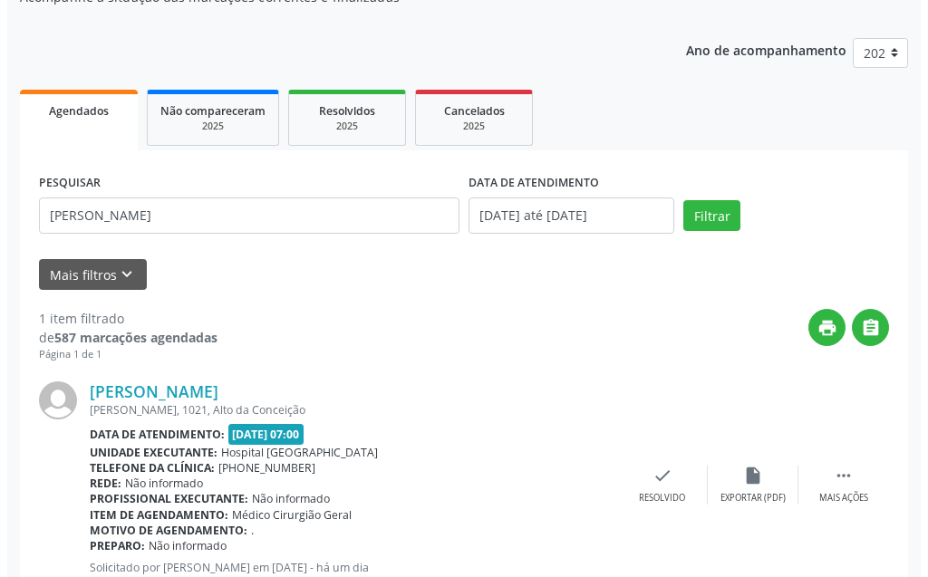
scroll to position [243, 0]
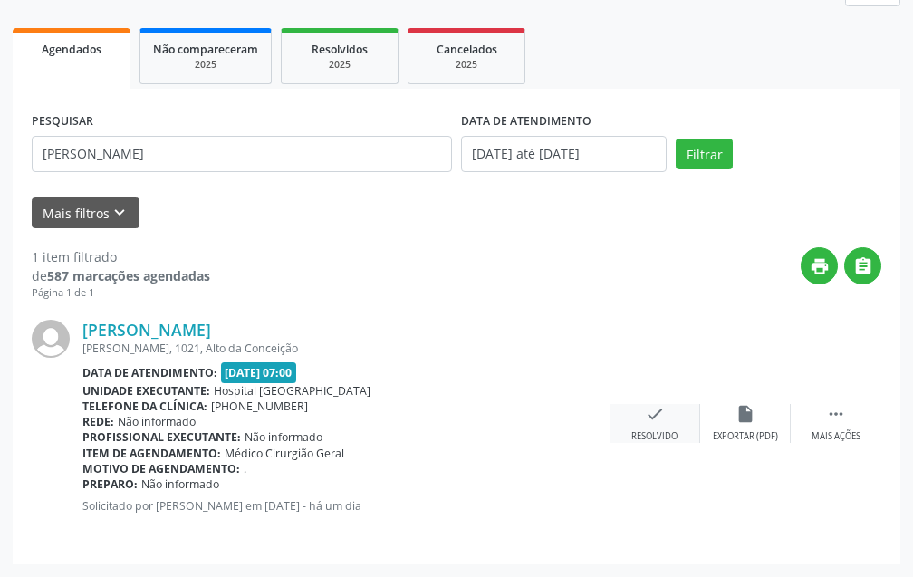
click at [666, 416] on div "check Resolvido" at bounding box center [655, 423] width 91 height 39
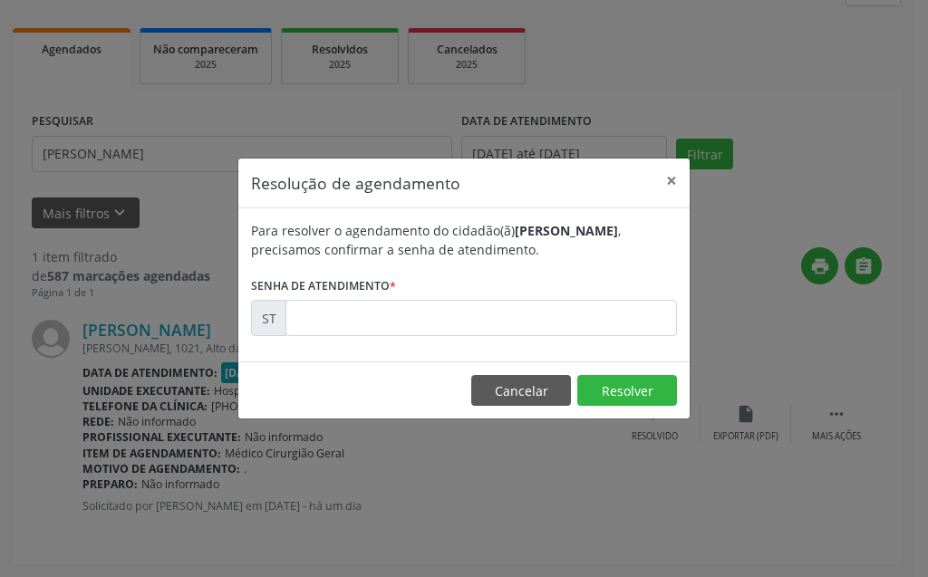
click at [507, 285] on form "Para resolver o agendamento do cidadão(ã) Jose Francisco dos Santos , precisamo…" at bounding box center [464, 278] width 426 height 115
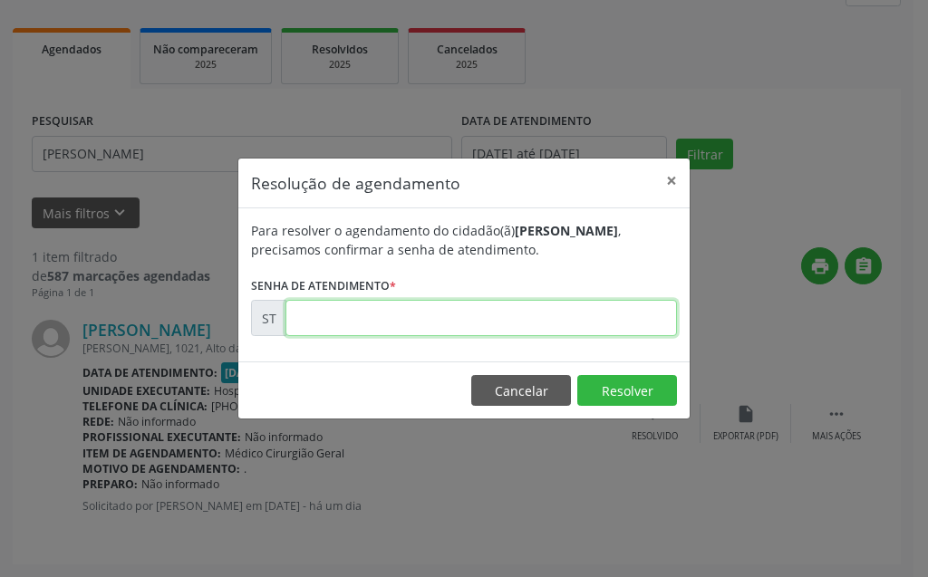
click at [502, 315] on input "text" at bounding box center [480, 318] width 391 height 36
type input "00023233"
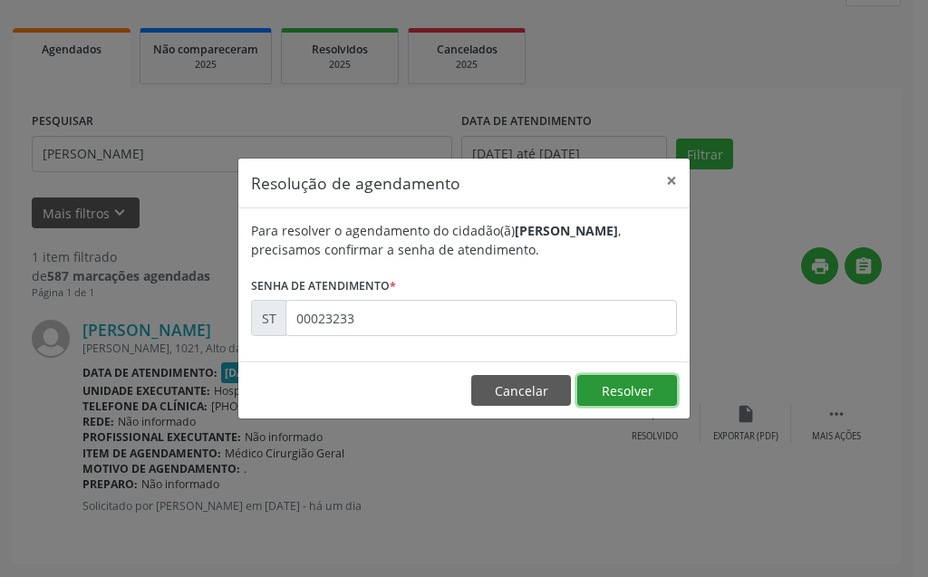
click at [653, 403] on button "Resolver" at bounding box center [627, 390] width 100 height 31
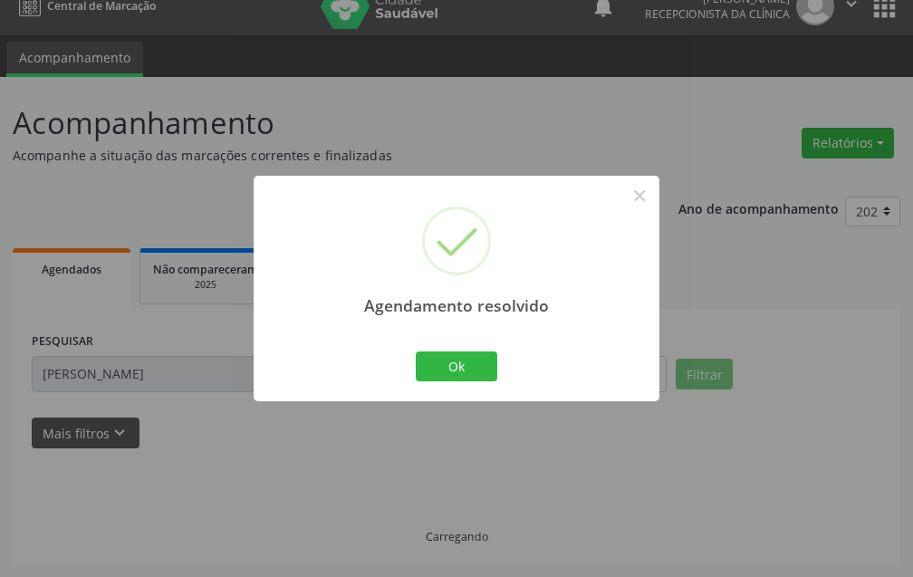
scroll to position [42, 0]
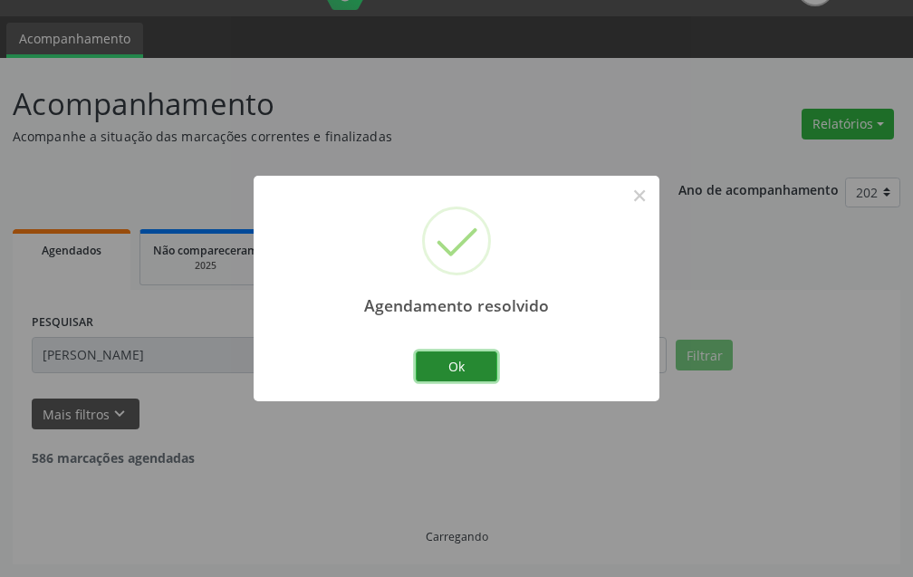
click at [463, 372] on button "Ok" at bounding box center [457, 367] width 82 height 31
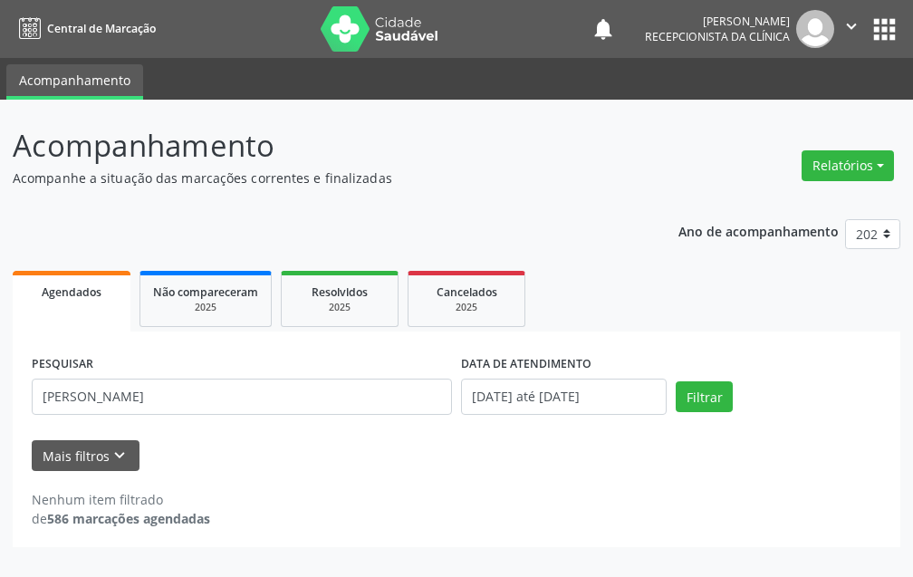
scroll to position [0, 0]
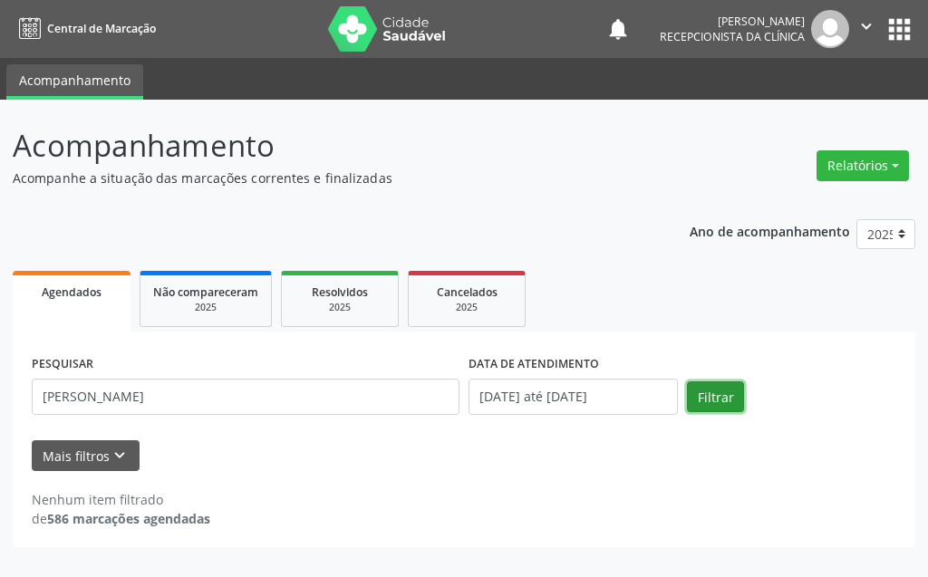
click at [727, 405] on button "Filtrar" at bounding box center [715, 397] width 57 height 31
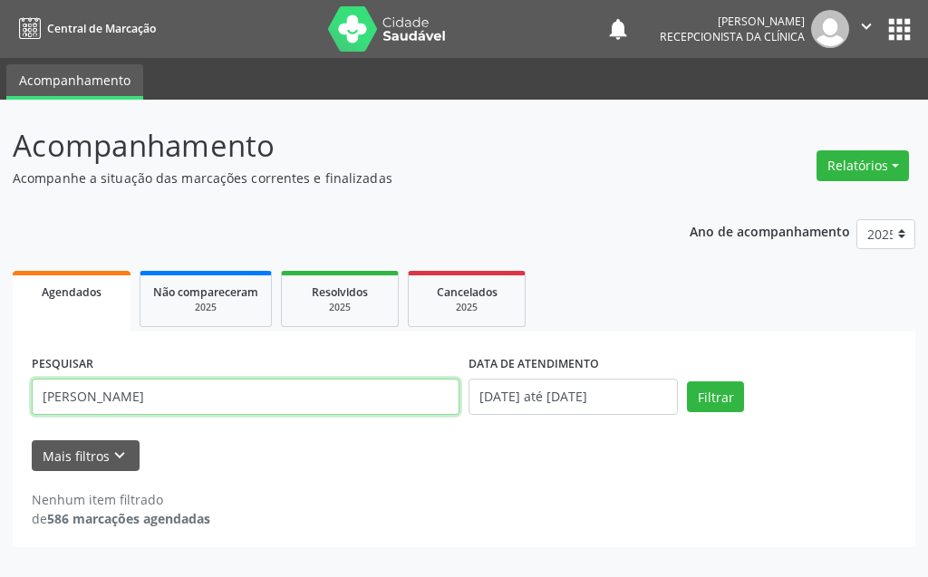
drag, startPoint x: 40, startPoint y: 405, endPoint x: 0, endPoint y: 406, distance: 39.9
click at [0, 406] on div "Acompanhamento Acompanhe a situação das marcações correntes e finalizadas Relat…" at bounding box center [464, 339] width 928 height 478
type input "expedito savio antunes"
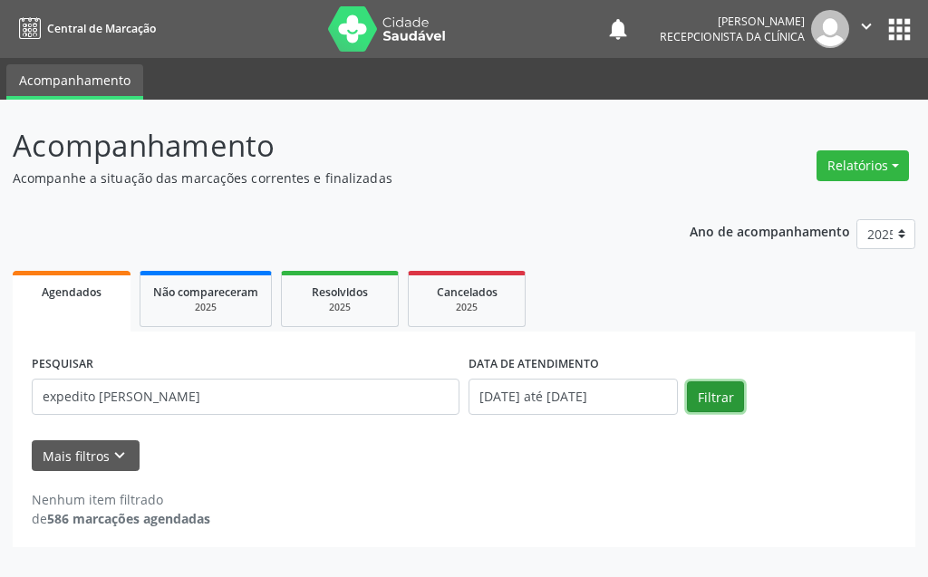
click at [709, 393] on button "Filtrar" at bounding box center [715, 397] width 57 height 31
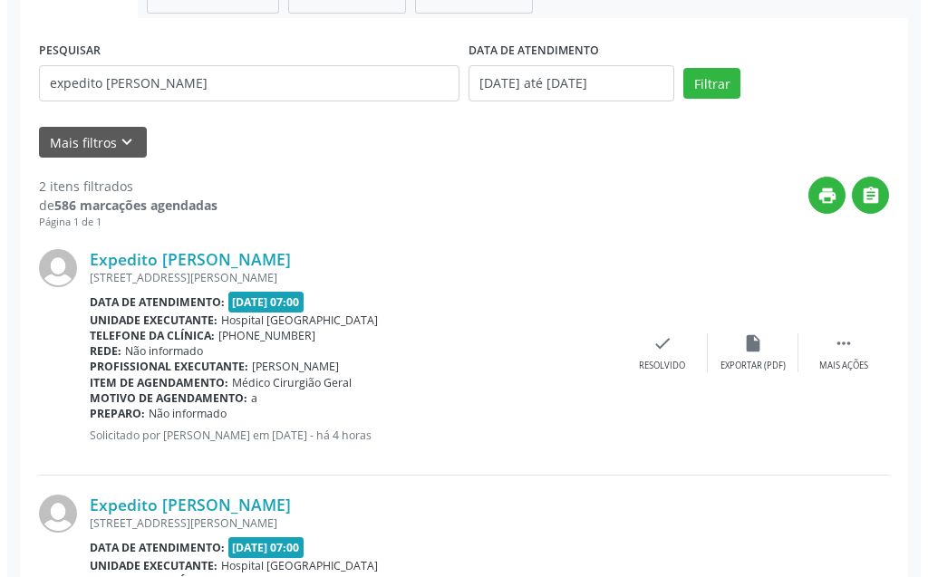
scroll to position [488, 0]
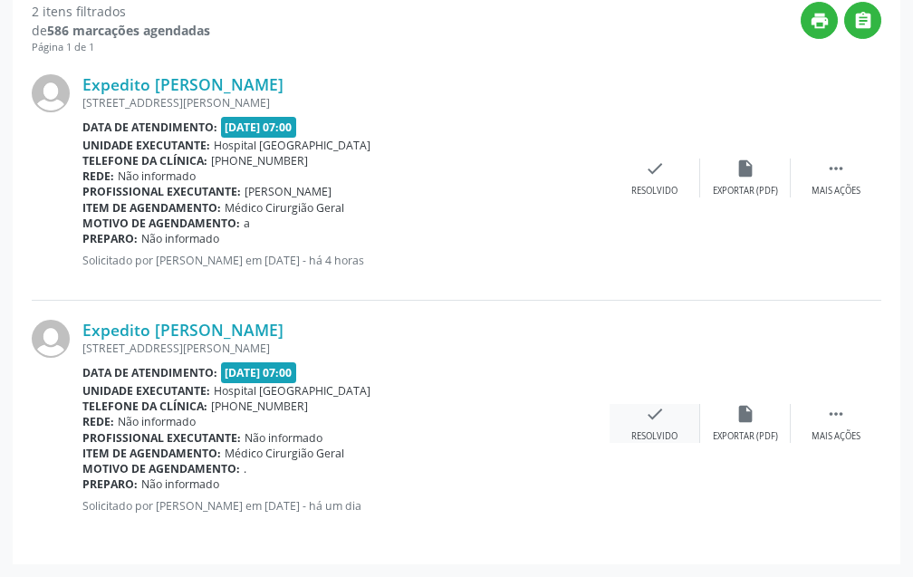
click at [658, 421] on icon "check" at bounding box center [655, 414] width 20 height 20
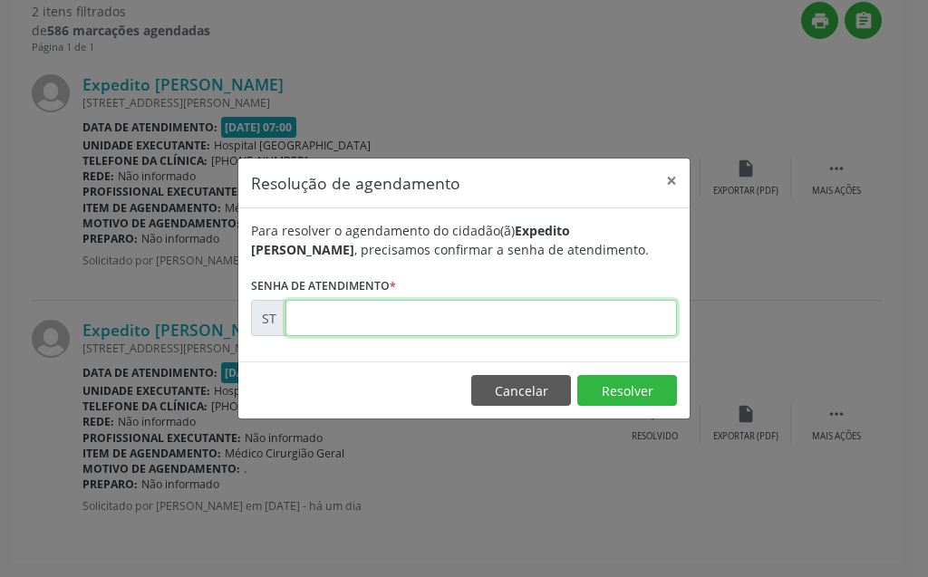
click at [584, 321] on input "text" at bounding box center [480, 318] width 391 height 36
type input "00023237"
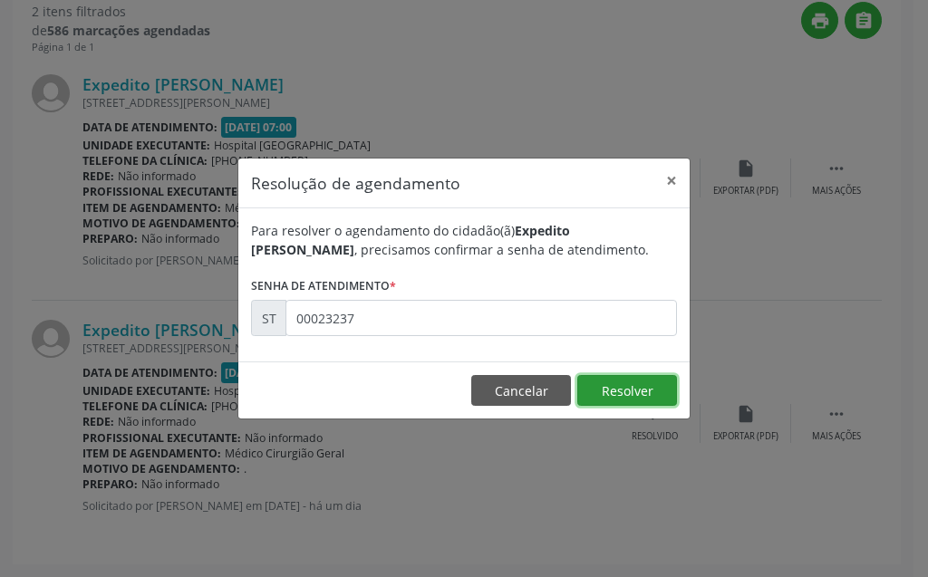
click at [616, 387] on button "Resolver" at bounding box center [627, 390] width 100 height 31
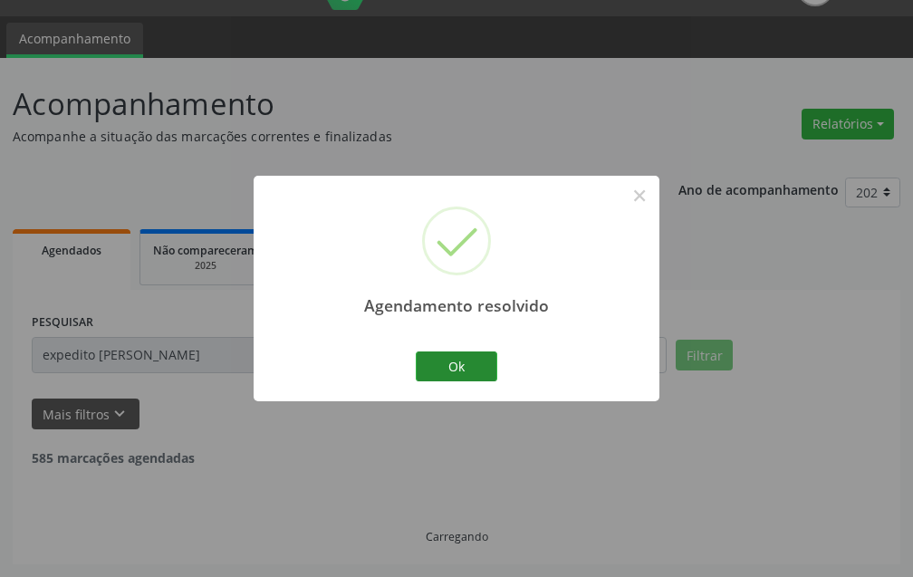
scroll to position [243, 0]
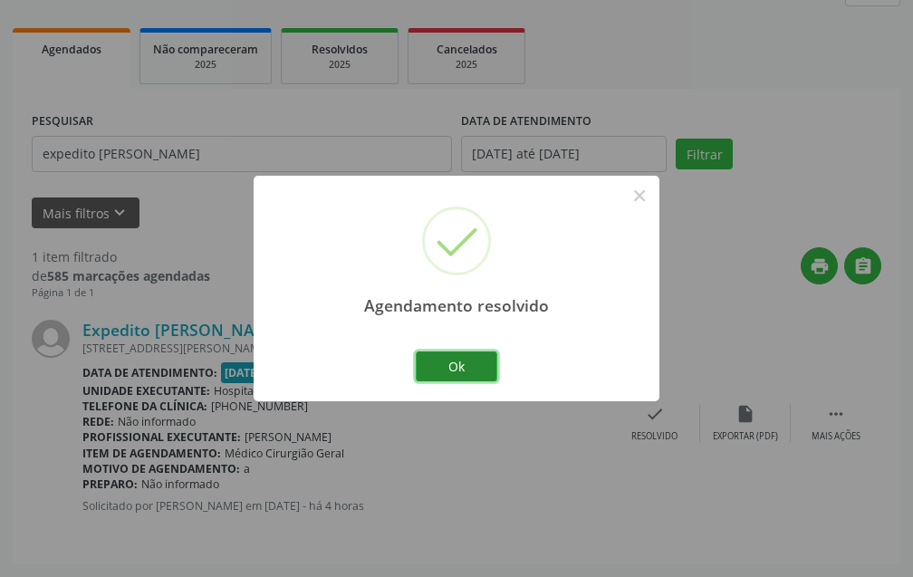
click at [472, 358] on button "Ok" at bounding box center [457, 367] width 82 height 31
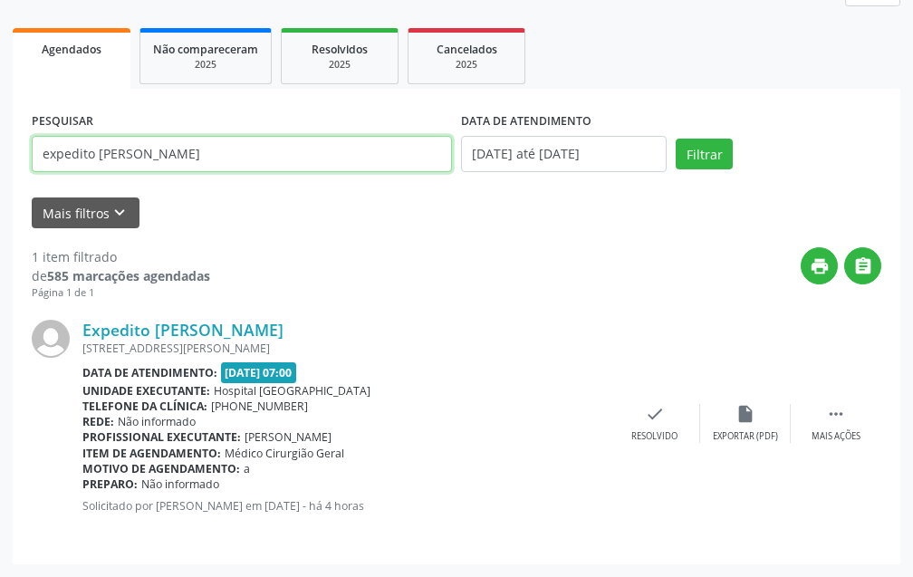
drag, startPoint x: 255, startPoint y: 154, endPoint x: 0, endPoint y: 157, distance: 254.7
click at [0, 157] on div "Acompanhamento Acompanhe a situação das marcações correntes e finalizadas Relat…" at bounding box center [456, 217] width 913 height 720
type input "daniela concei"
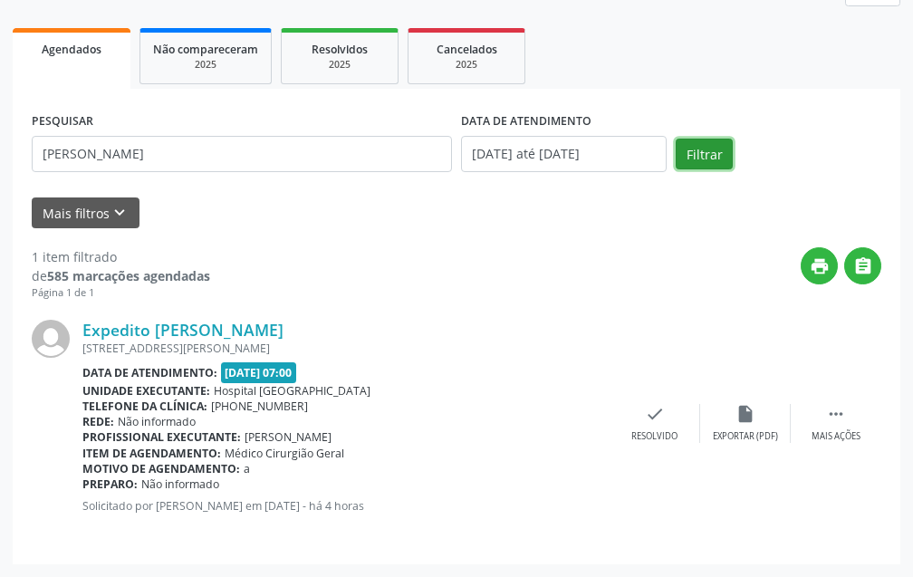
click at [721, 144] on button "Filtrar" at bounding box center [704, 154] width 57 height 31
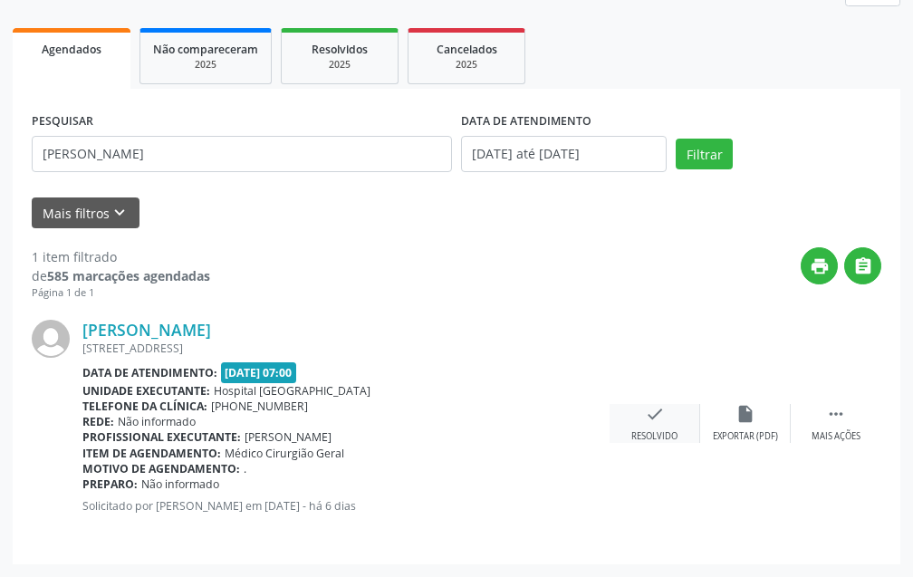
click at [670, 420] on div "check Resolvido" at bounding box center [655, 423] width 91 height 39
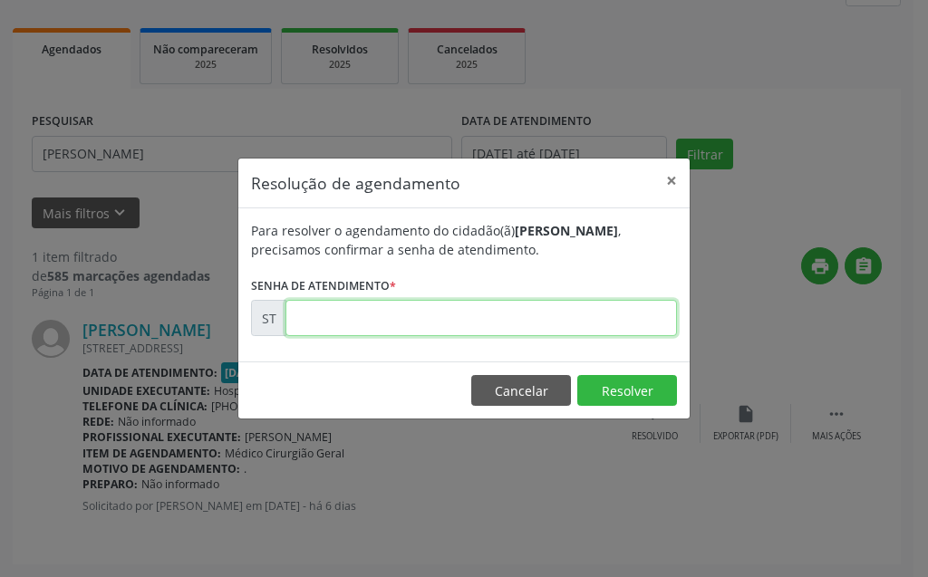
click at [583, 329] on input "text" at bounding box center [480, 318] width 391 height 36
type input "00022801"
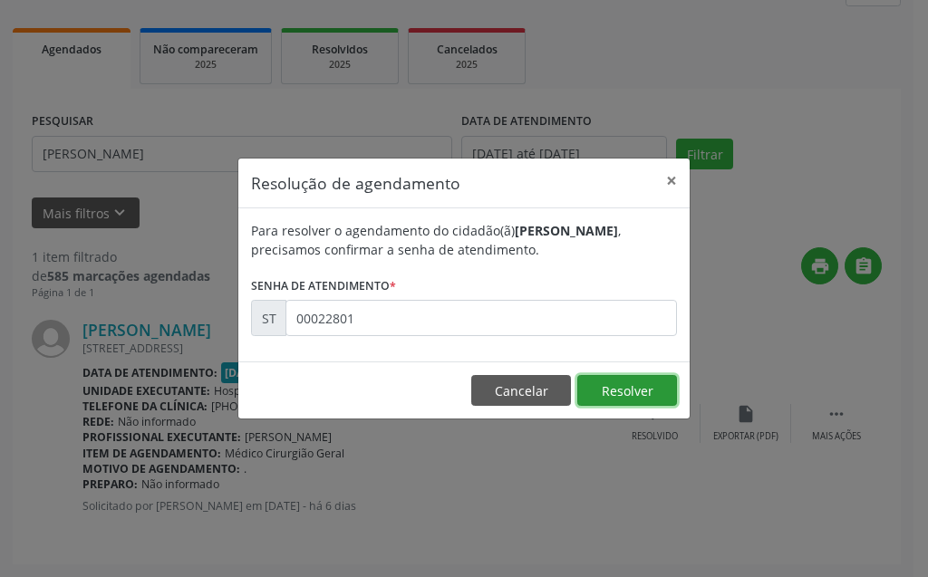
click at [618, 391] on button "Resolver" at bounding box center [627, 390] width 100 height 31
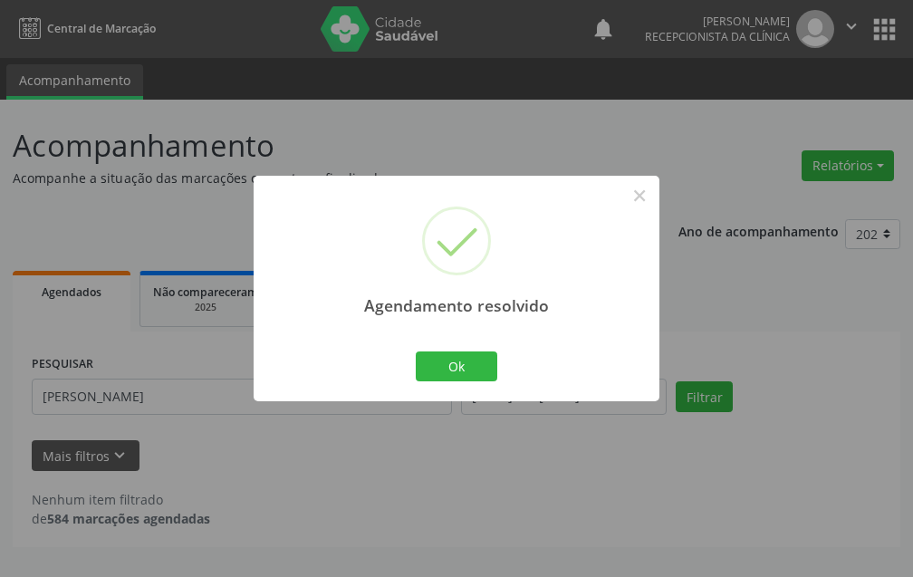
scroll to position [0, 0]
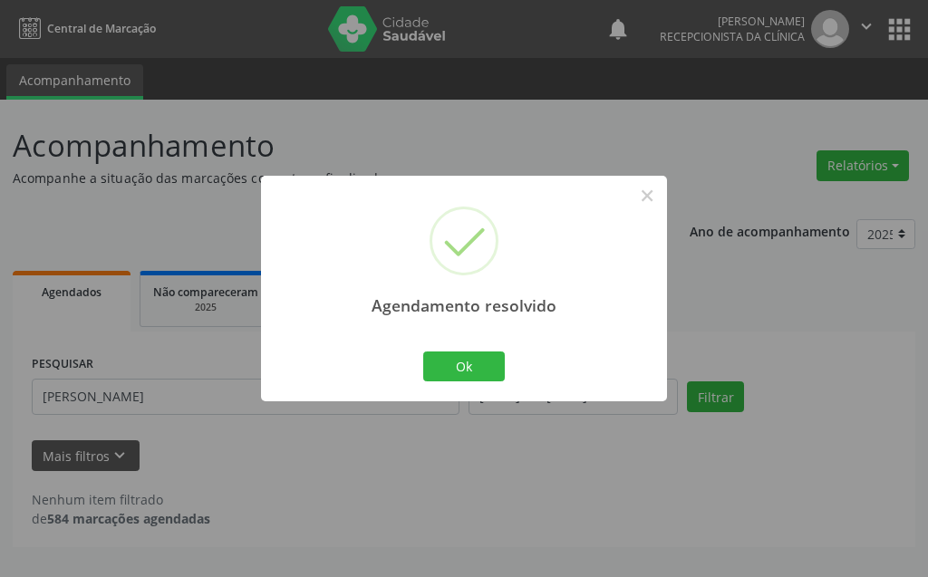
click at [475, 383] on div "Ok Cancel" at bounding box center [465, 366] width 90 height 38
click at [474, 372] on button "Ok" at bounding box center [464, 367] width 82 height 31
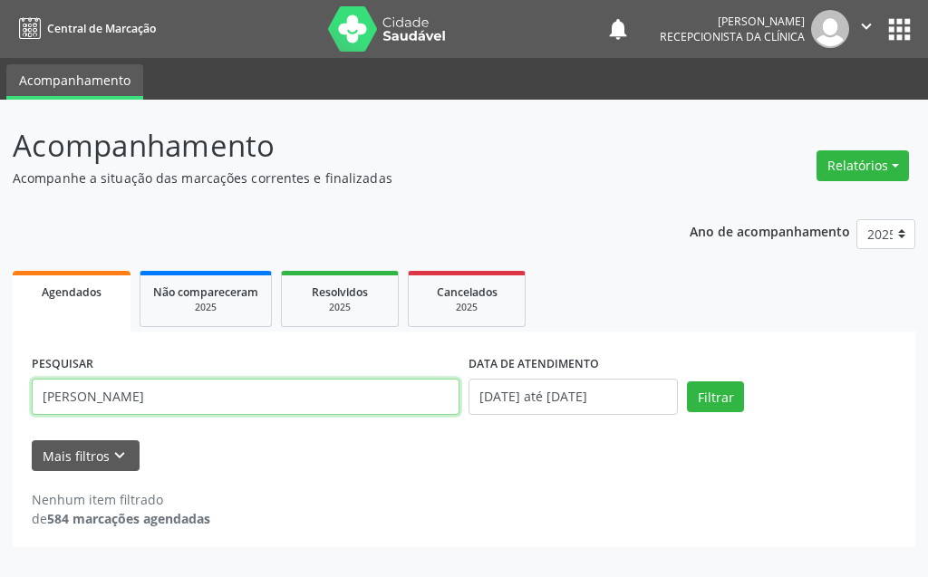
drag, startPoint x: 352, startPoint y: 385, endPoint x: 22, endPoint y: 418, distance: 331.5
click at [22, 418] on div "PESQUISAR daniela concei DATA DE ATENDIMENTO 01/09/2025 até 30/09/2025 Filtrar …" at bounding box center [464, 440] width 903 height 216
type input "jose freire de mariz"
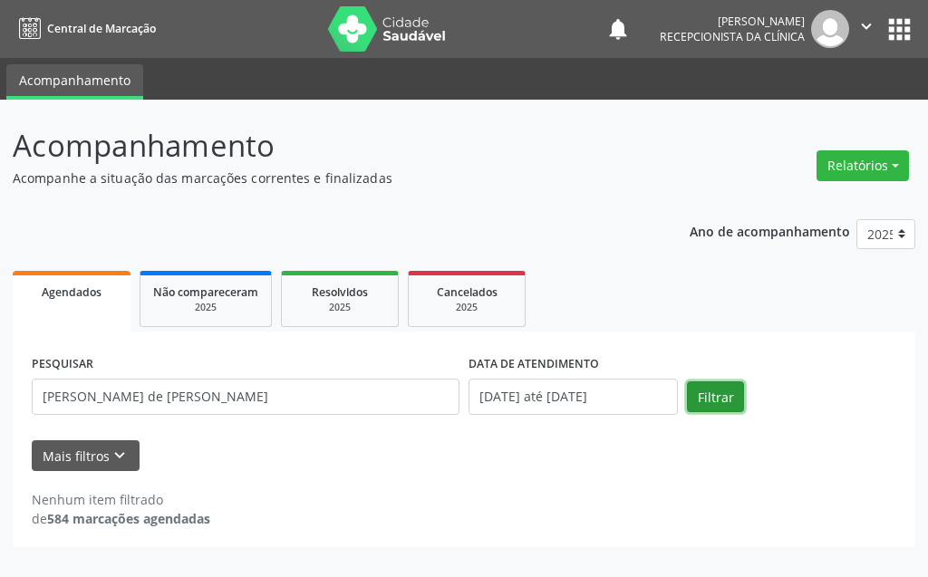
click at [729, 394] on button "Filtrar" at bounding box center [715, 397] width 57 height 31
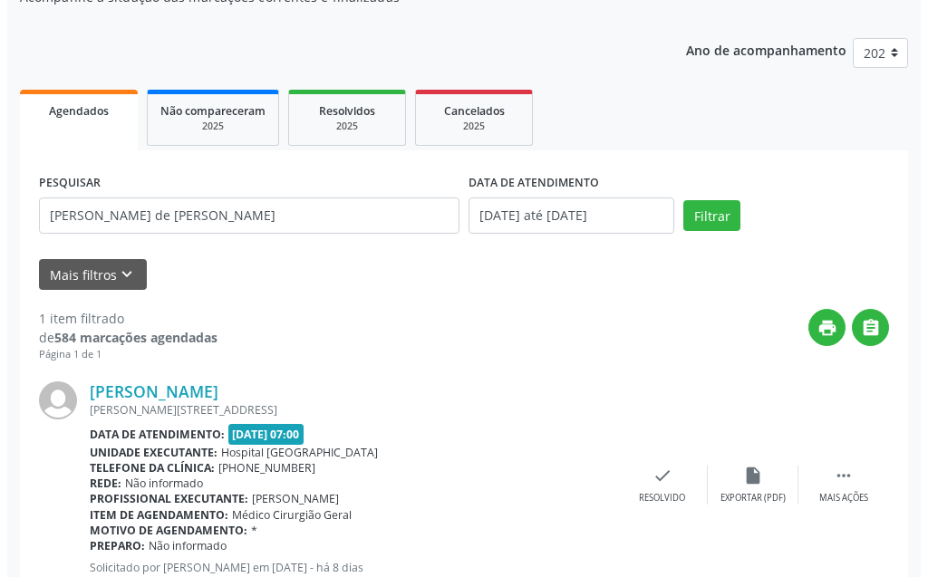
scroll to position [243, 0]
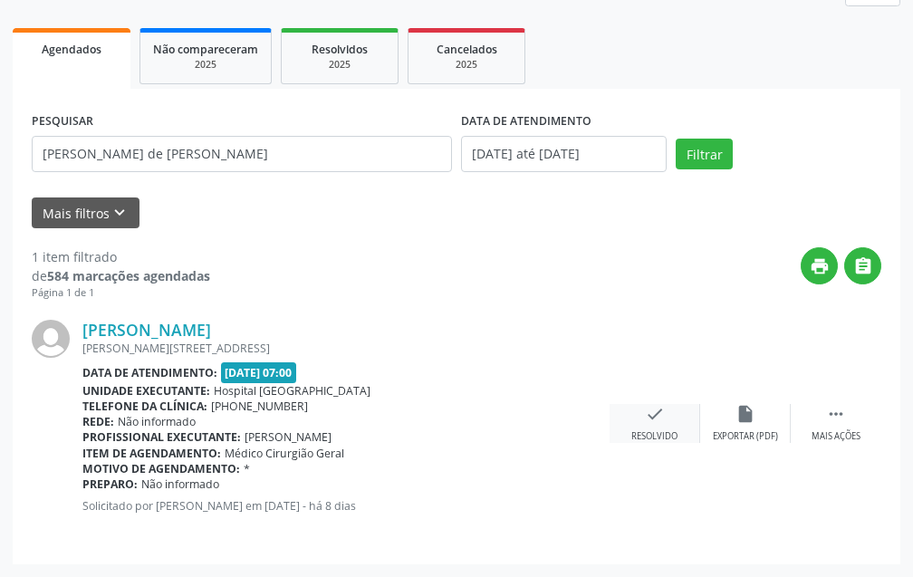
click at [670, 418] on div "check Resolvido" at bounding box center [655, 423] width 91 height 39
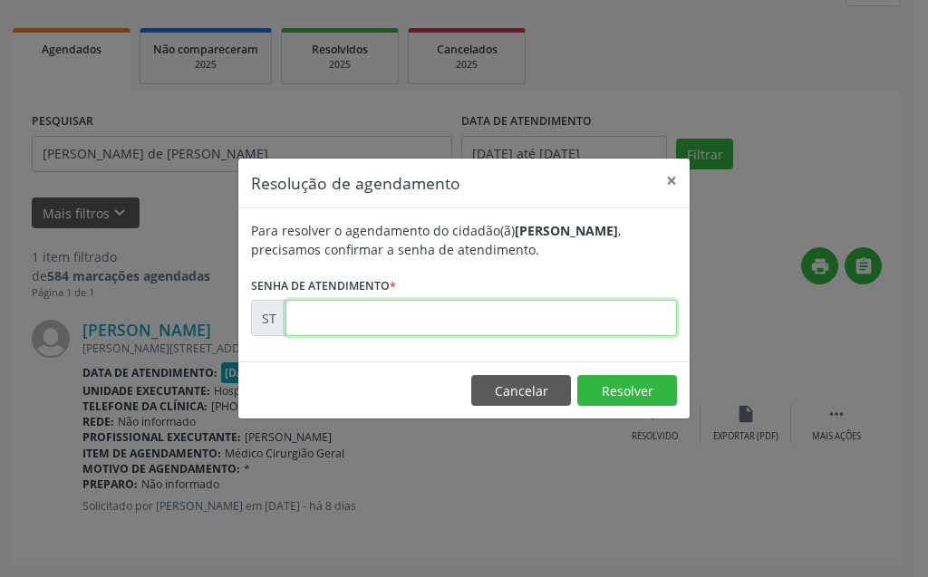
click at [580, 314] on input "text" at bounding box center [480, 318] width 391 height 36
type input "00022397"
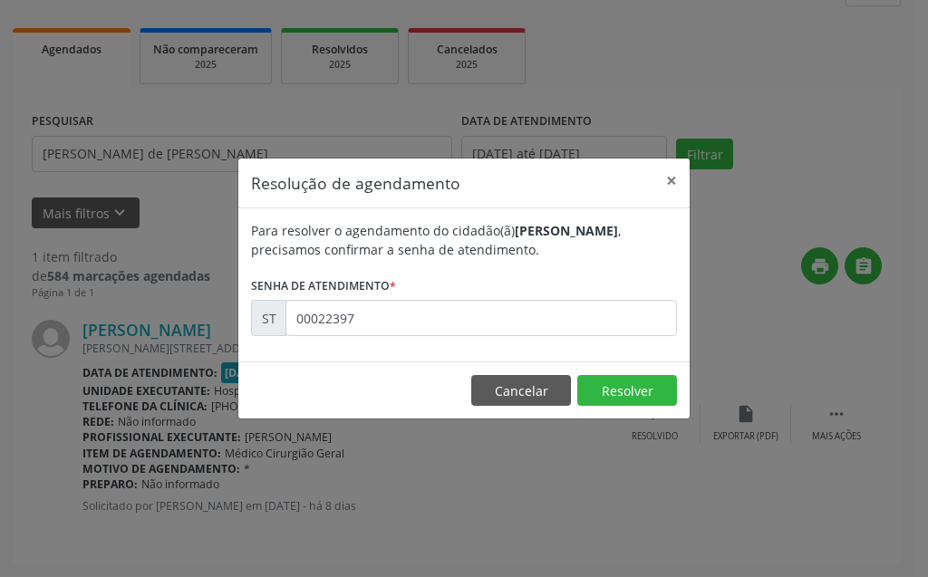
click at [678, 389] on footer "Cancelar Resolver" at bounding box center [463, 390] width 451 height 57
click at [662, 391] on button "Resolver" at bounding box center [627, 390] width 100 height 31
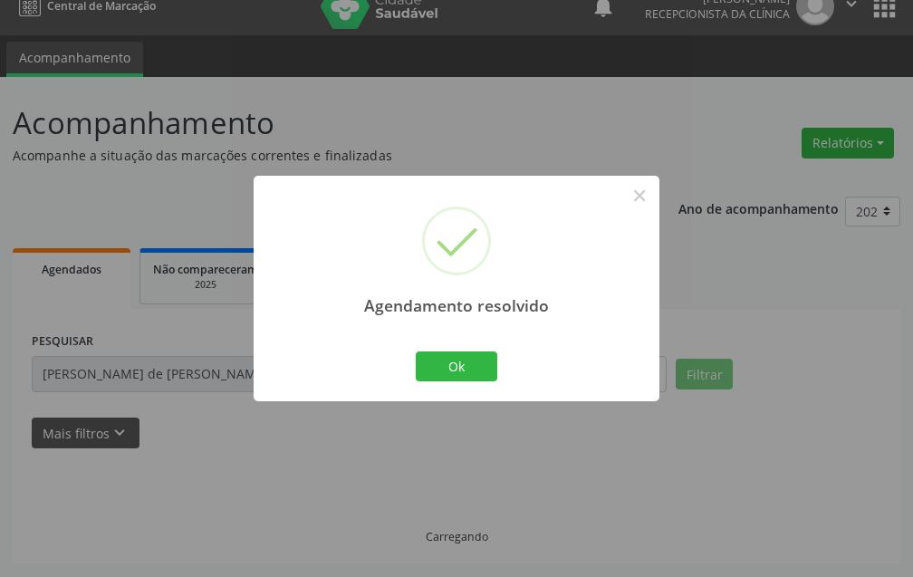
scroll to position [42, 0]
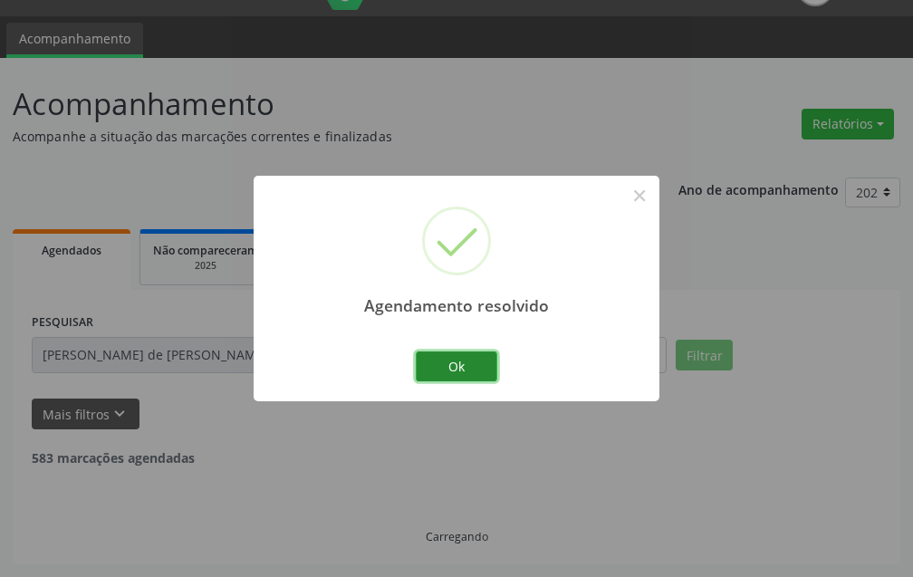
click at [481, 363] on button "Ok" at bounding box center [457, 367] width 82 height 31
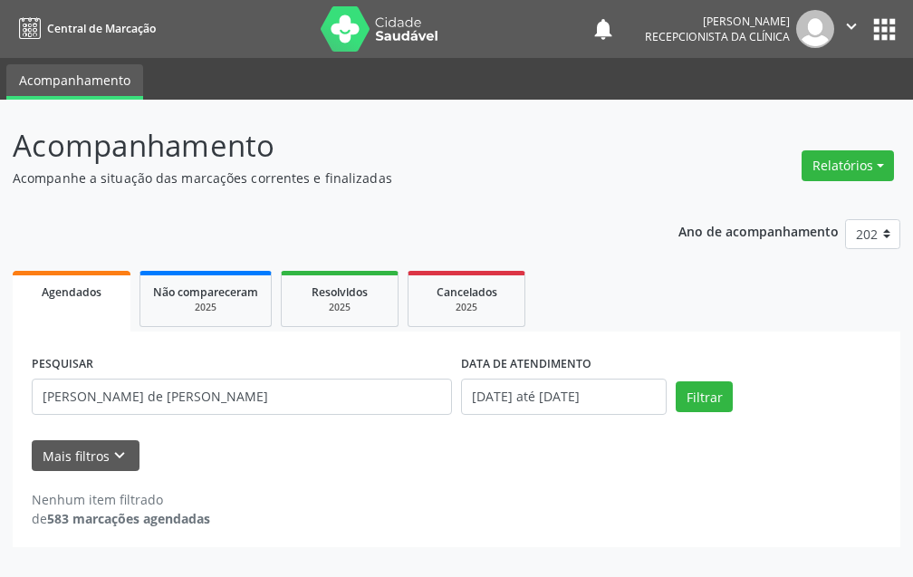
scroll to position [0, 0]
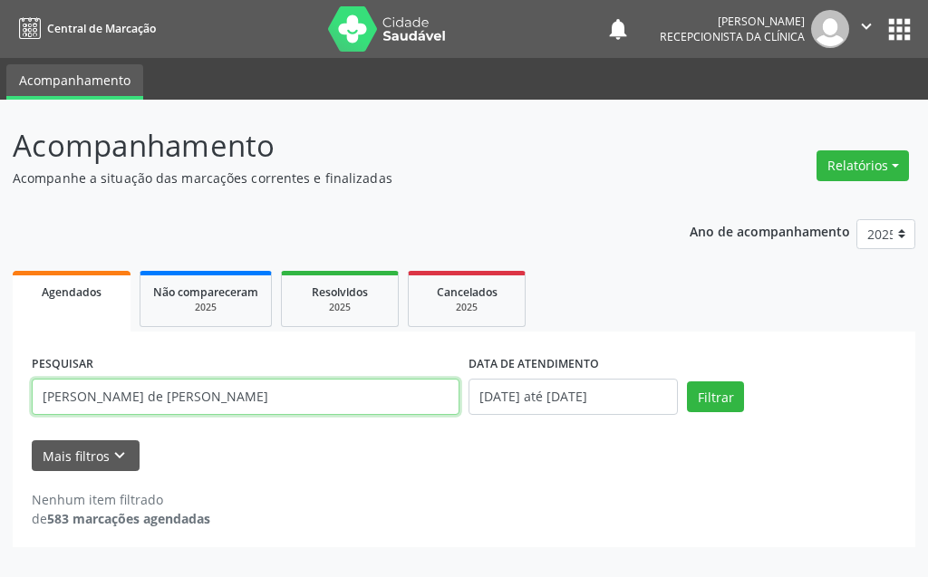
drag, startPoint x: 285, startPoint y: 401, endPoint x: 0, endPoint y: 397, distance: 285.5
click at [0, 397] on div "Acompanhamento Acompanhe a situação das marcações correntes e finalizadas Relat…" at bounding box center [464, 339] width 928 height 478
type input "maria eduarda lopes"
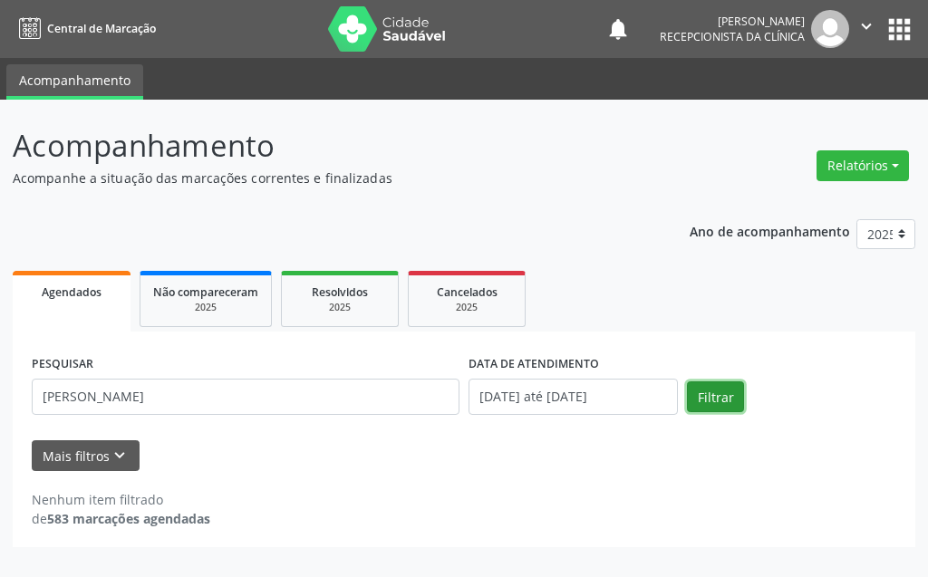
click at [718, 383] on button "Filtrar" at bounding box center [715, 397] width 57 height 31
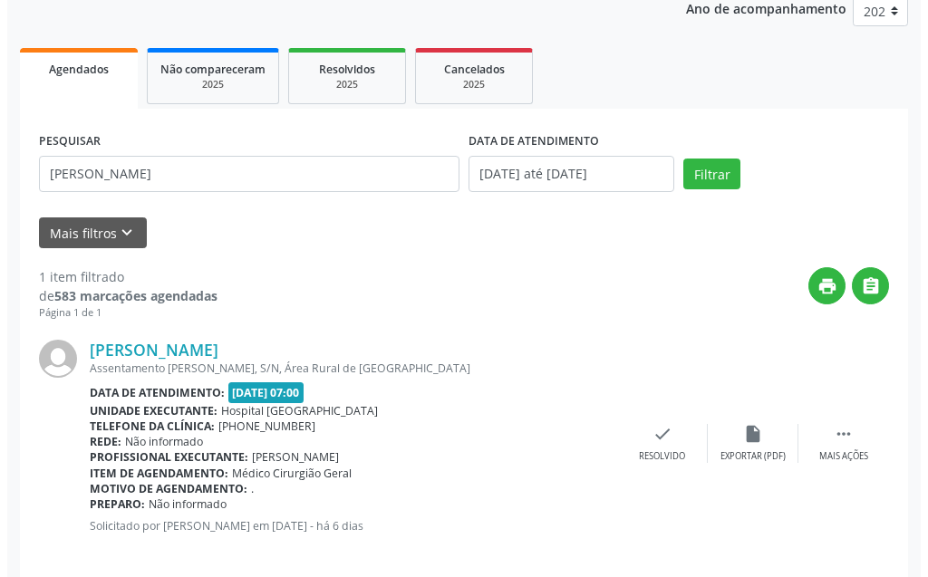
scroll to position [243, 0]
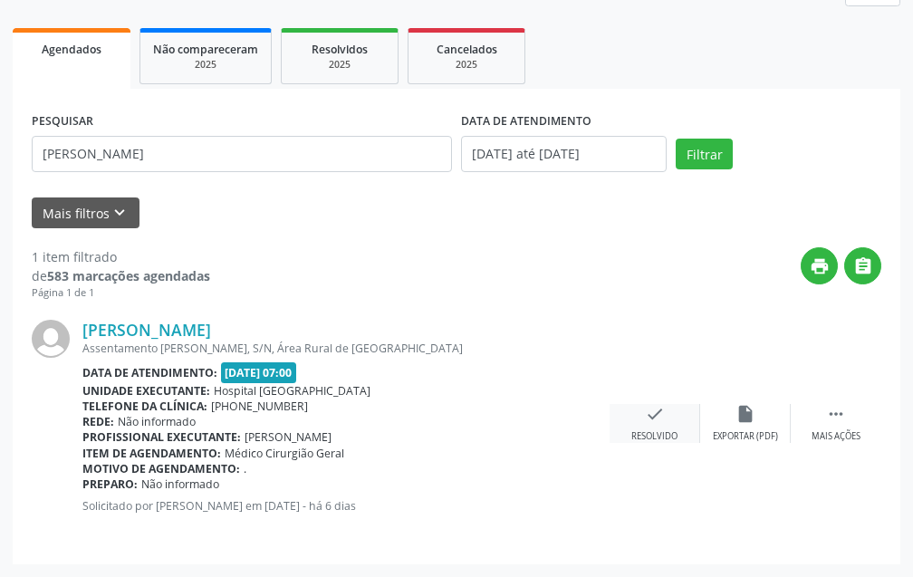
click at [644, 427] on div "check Resolvido" at bounding box center [655, 423] width 91 height 39
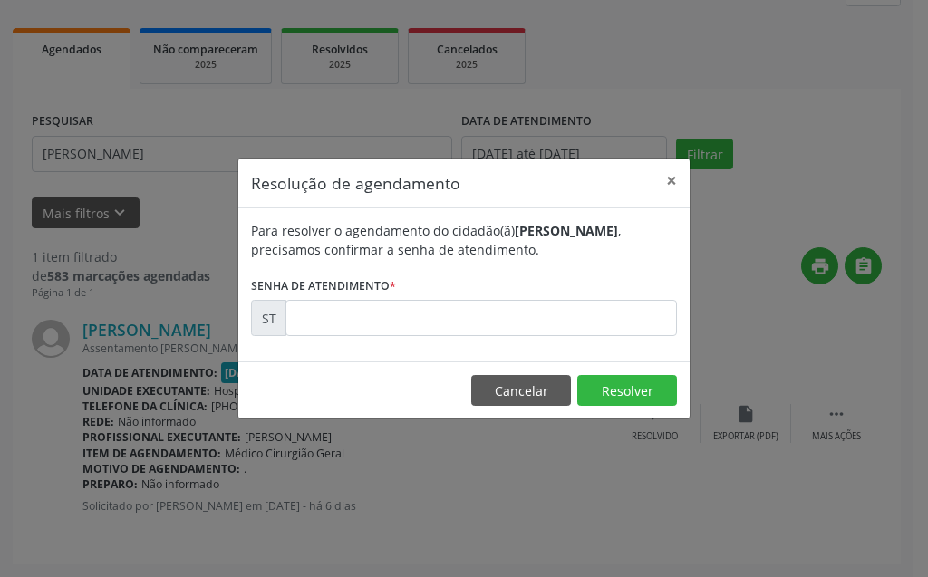
click at [565, 298] on form "Para resolver o agendamento do cidadão(ã) Maria Eduarda Lopes da Silva , precis…" at bounding box center [464, 278] width 426 height 115
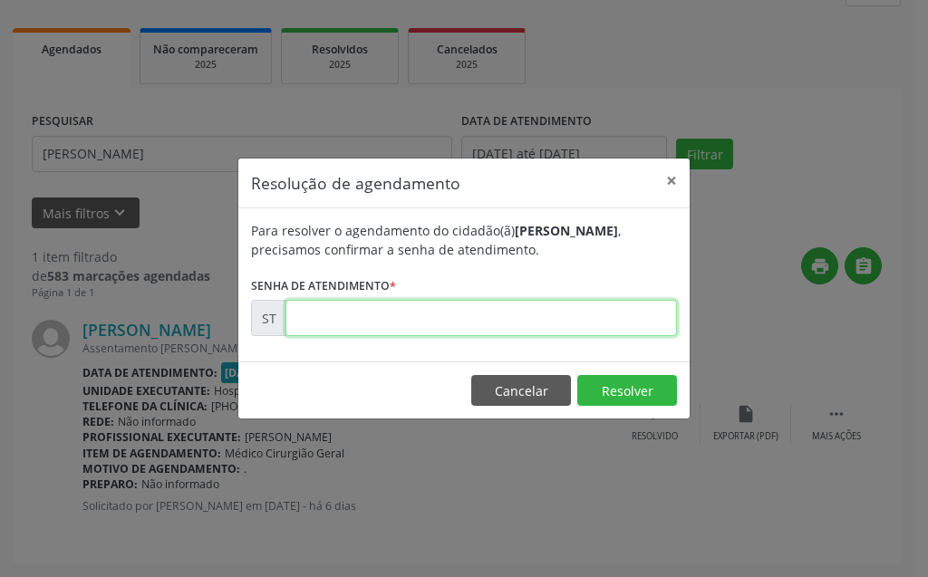
click at [552, 319] on input "text" at bounding box center [480, 318] width 391 height 36
type input "00022799"
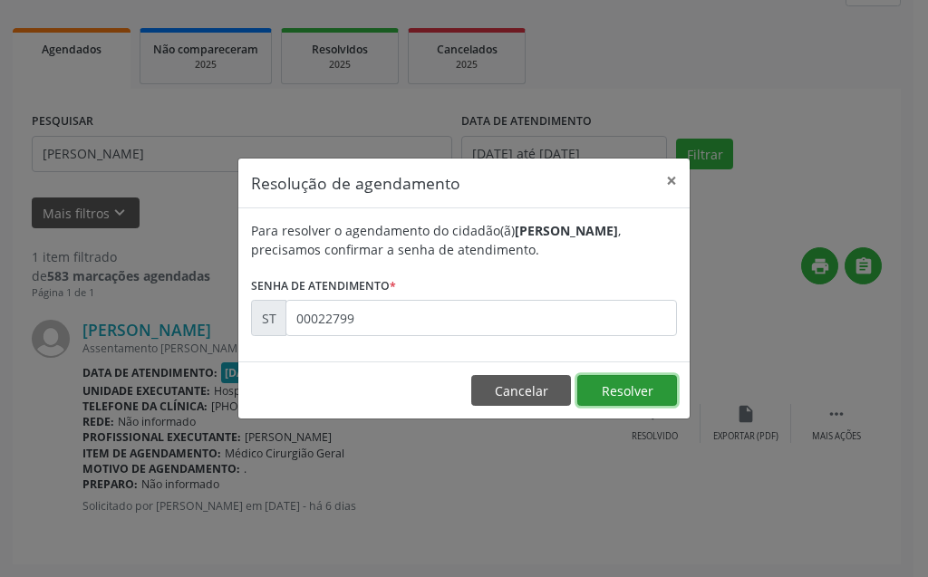
click at [603, 382] on button "Resolver" at bounding box center [627, 390] width 100 height 31
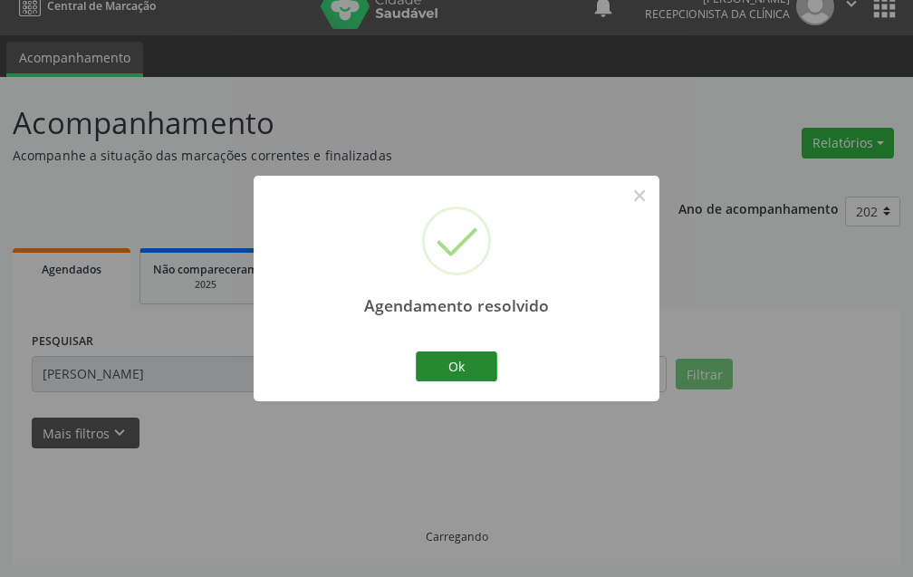
scroll to position [42, 0]
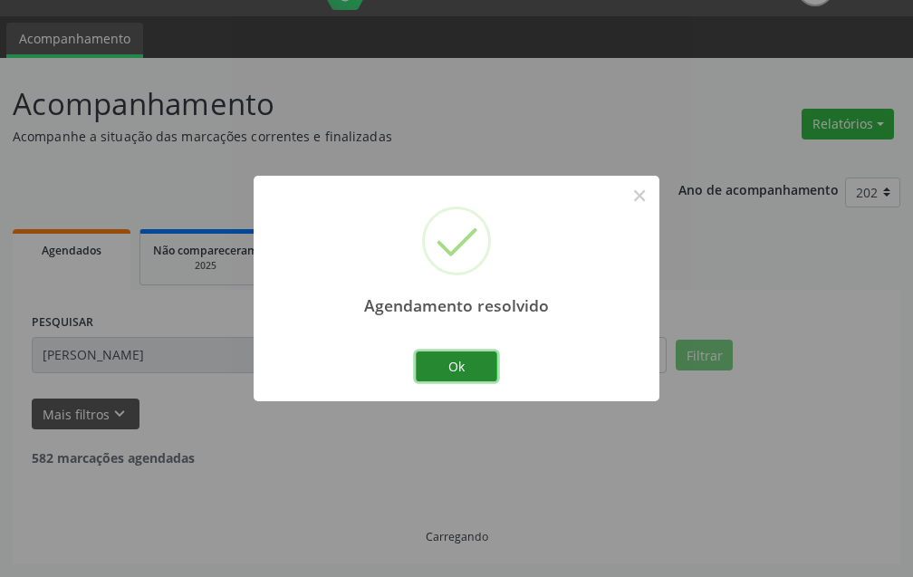
click at [449, 364] on button "Ok" at bounding box center [457, 367] width 82 height 31
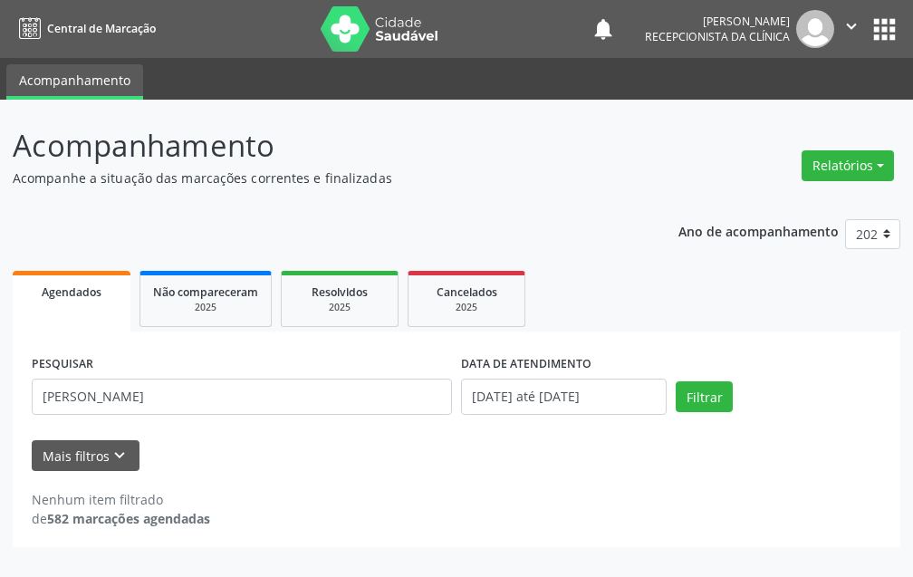
scroll to position [0, 0]
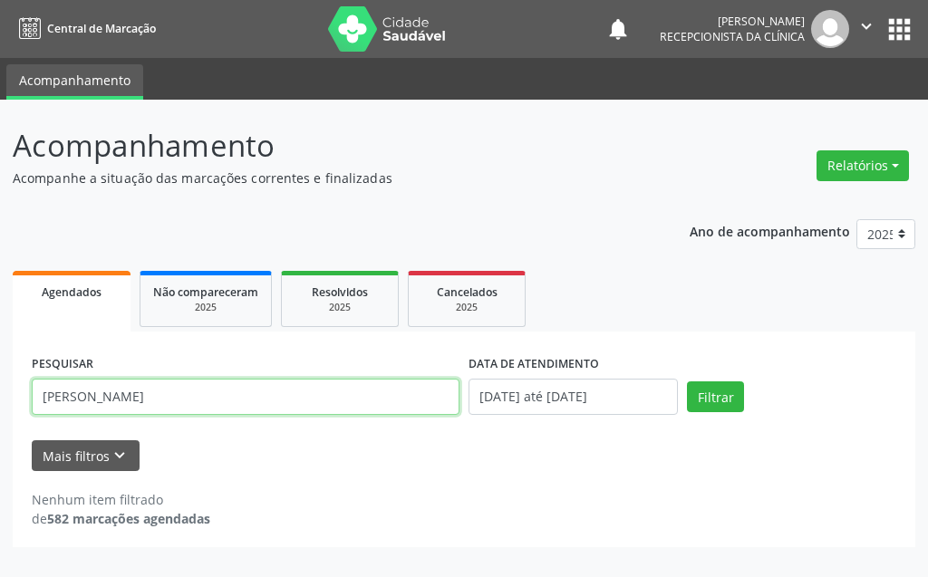
drag, startPoint x: 234, startPoint y: 401, endPoint x: 0, endPoint y: 465, distance: 242.5
click at [0, 465] on div "Acompanhamento Acompanhe a situação das marcações correntes e finalizadas Relat…" at bounding box center [464, 339] width 928 height 478
click at [64, 406] on input "joaojustino" at bounding box center [246, 397] width 428 height 36
click at [120, 399] on input "joao justino" at bounding box center [246, 397] width 428 height 36
type input "joao justino da silva junior"
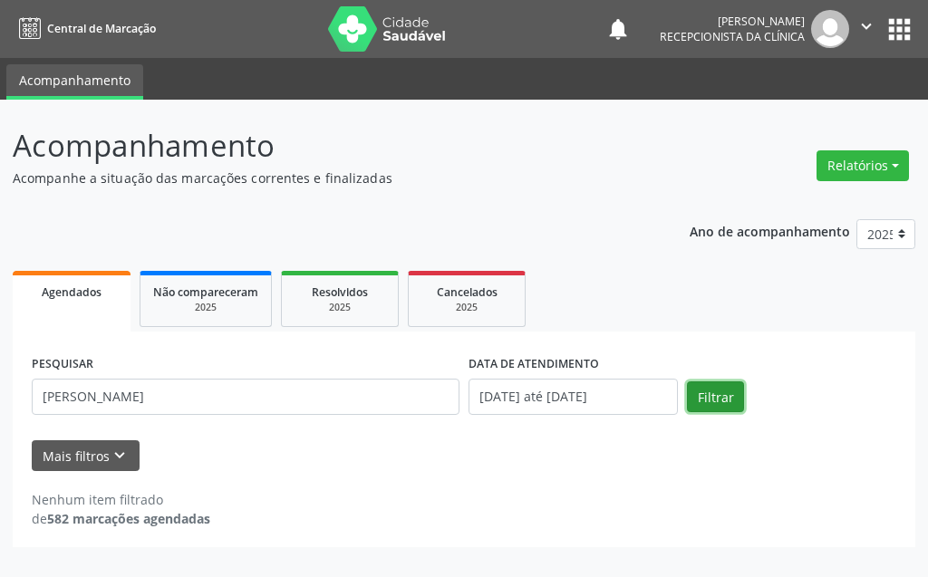
click at [735, 383] on button "Filtrar" at bounding box center [715, 397] width 57 height 31
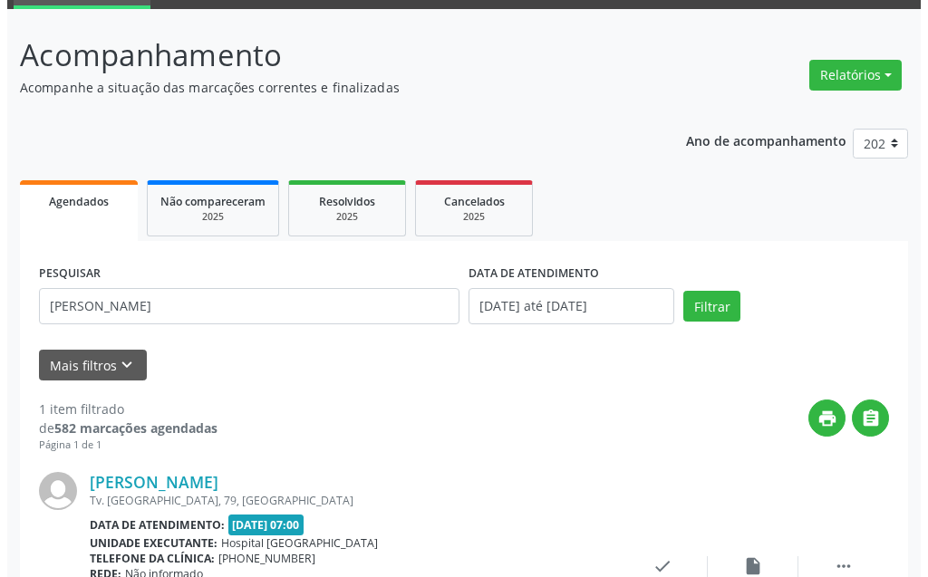
scroll to position [243, 0]
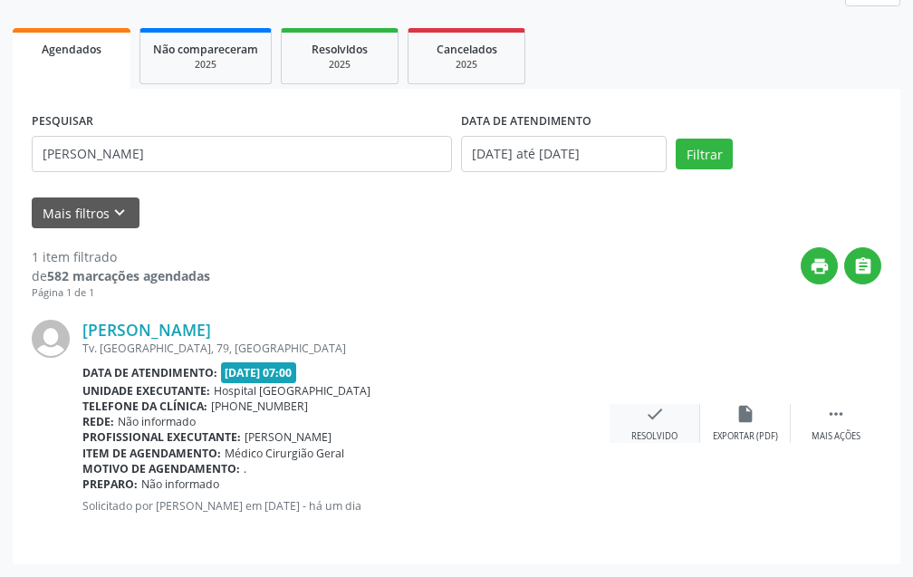
click at [631, 428] on div "check Resolvido" at bounding box center [655, 423] width 91 height 39
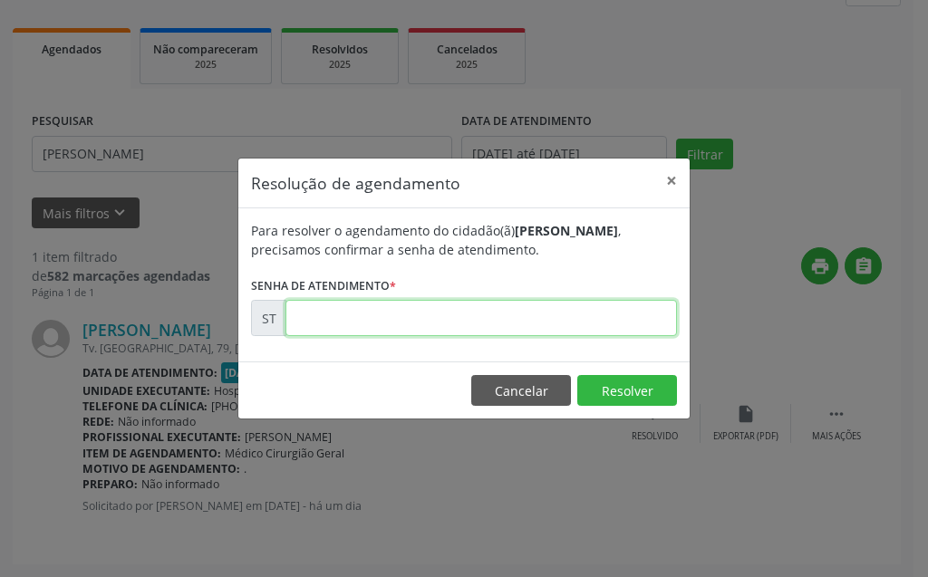
click at [571, 328] on input "text" at bounding box center [480, 318] width 391 height 36
type input "00023339"
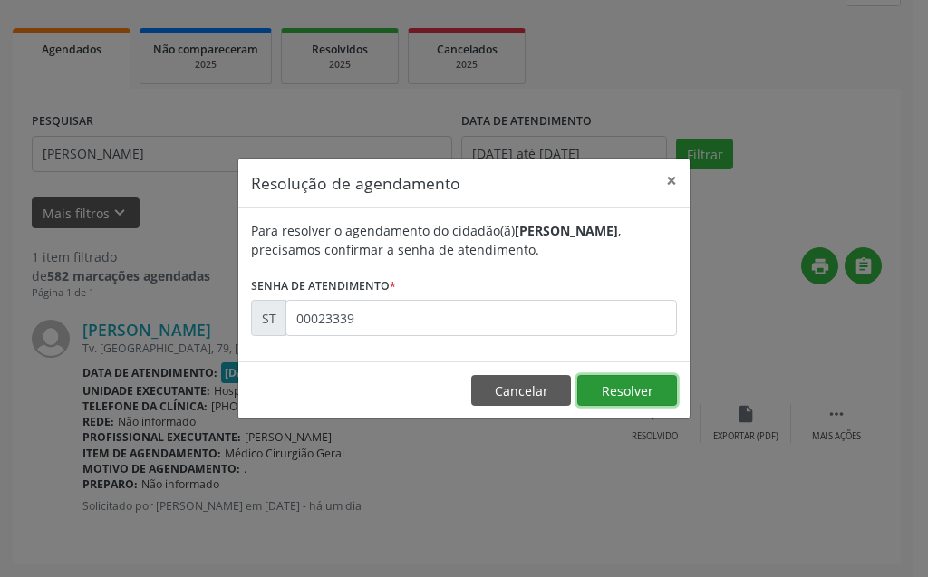
click at [617, 387] on button "Resolver" at bounding box center [627, 390] width 100 height 31
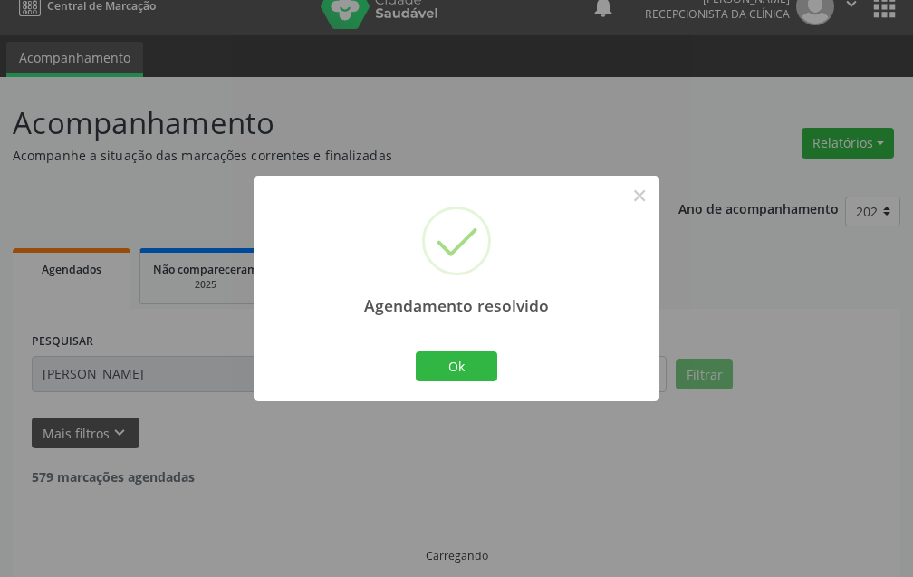
scroll to position [42, 0]
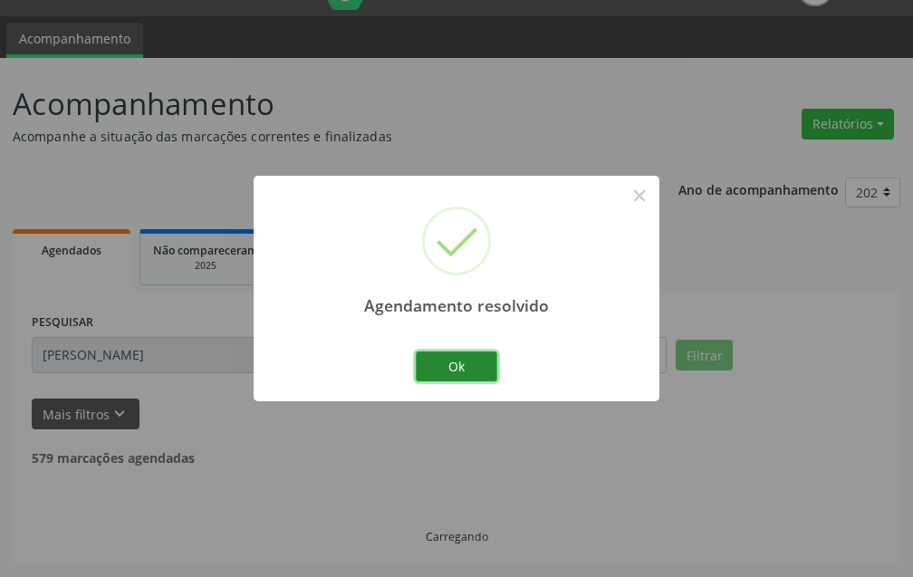
click at [449, 353] on button "Ok" at bounding box center [457, 367] width 82 height 31
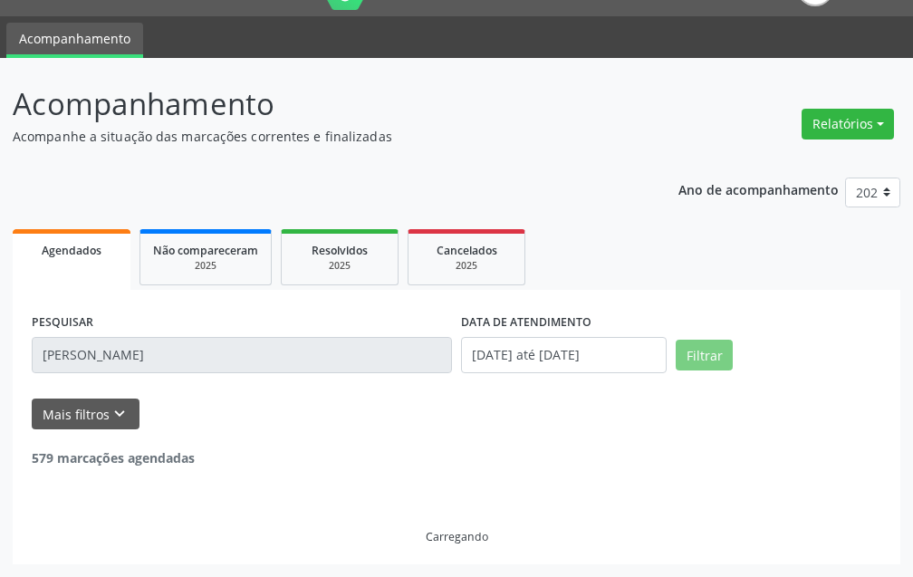
scroll to position [0, 0]
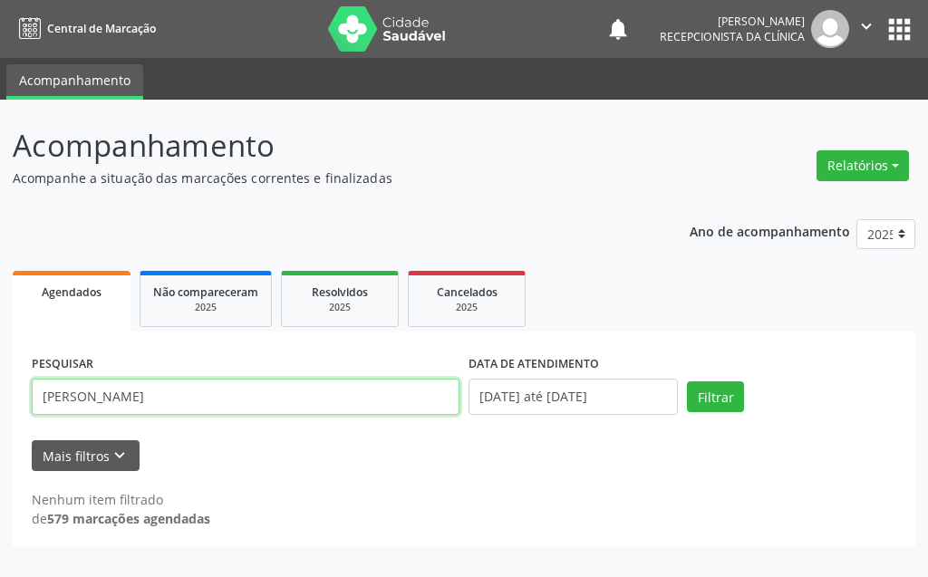
drag, startPoint x: 219, startPoint y: 407, endPoint x: 0, endPoint y: 403, distance: 219.3
click at [0, 403] on div "Acompanhamento Acompanhe a situação das marcações correntes e finalizadas Relat…" at bounding box center [464, 339] width 928 height 478
type input "luna isabel"
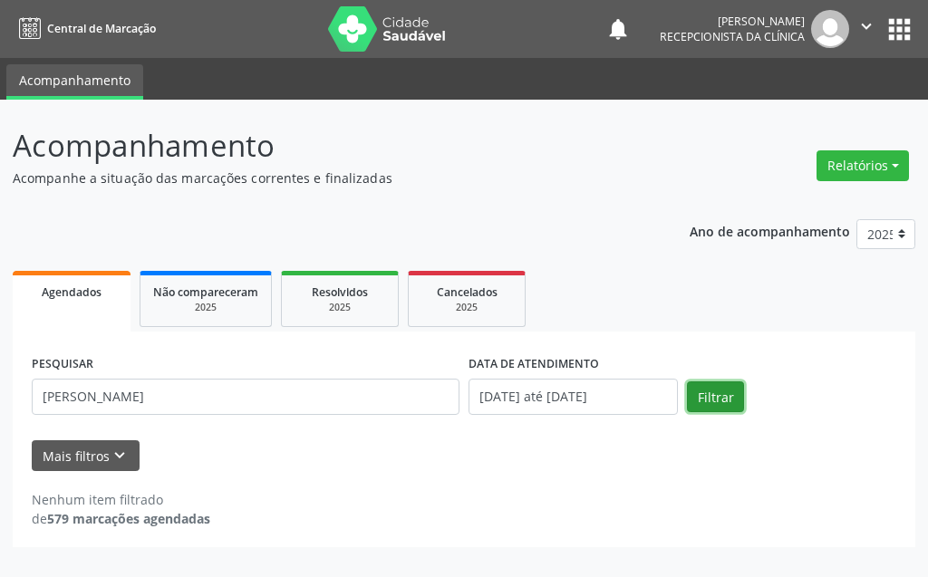
click at [710, 398] on button "Filtrar" at bounding box center [715, 397] width 57 height 31
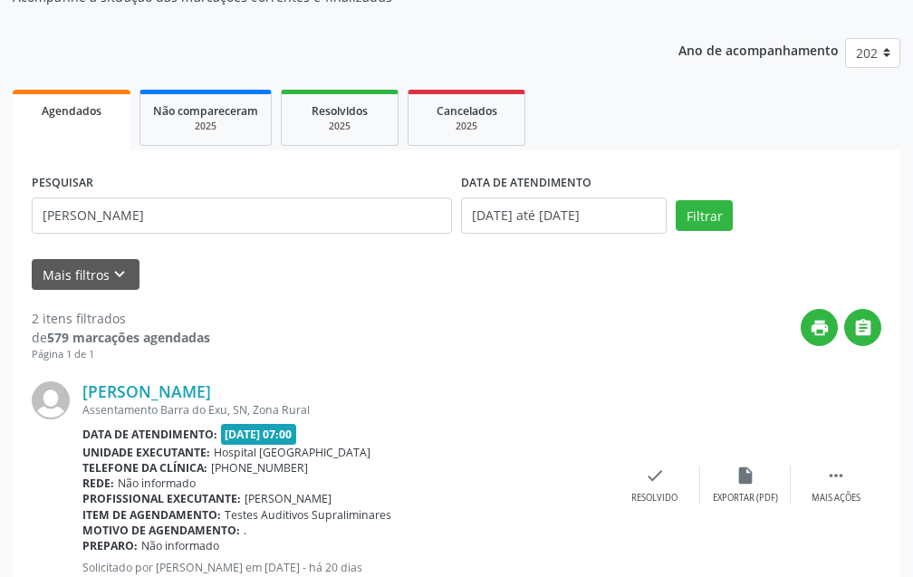
scroll to position [362, 0]
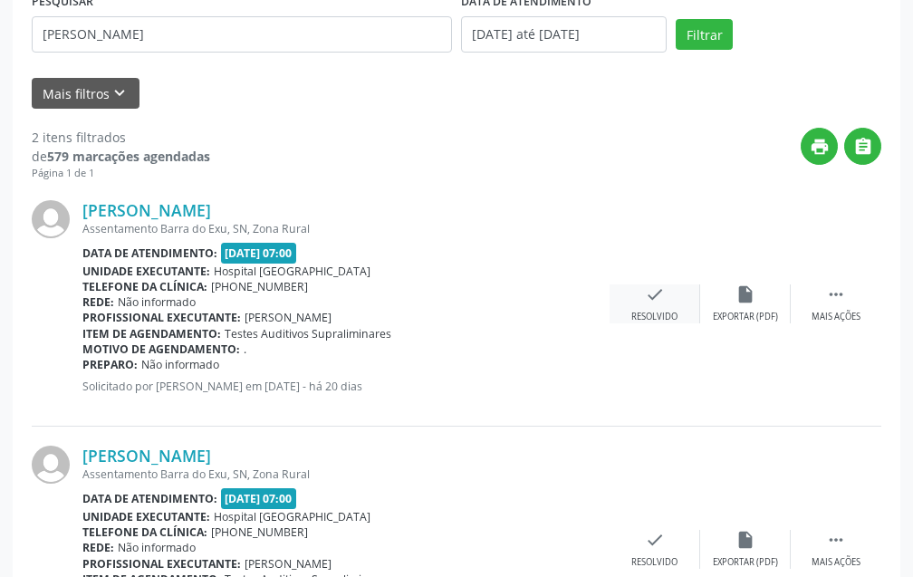
click at [682, 317] on div "check Resolvido" at bounding box center [655, 304] width 91 height 39
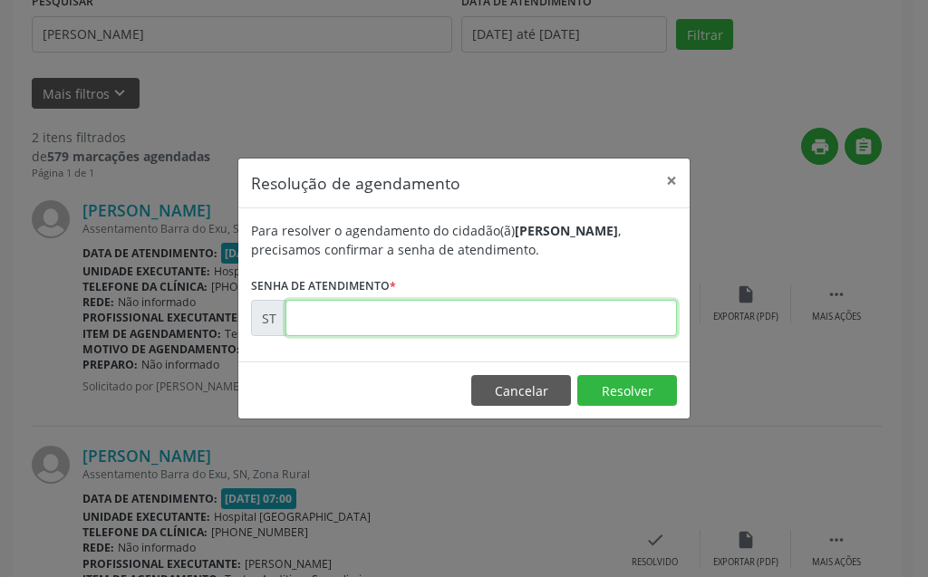
click at [593, 319] on input "text" at bounding box center [480, 318] width 391 height 36
type input "00021526"
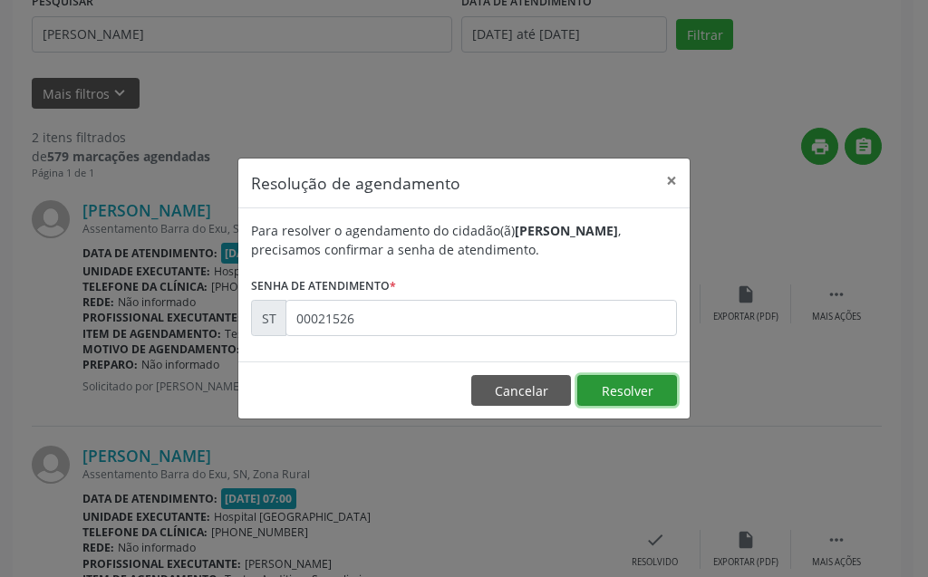
click at [644, 383] on button "Resolver" at bounding box center [627, 390] width 100 height 31
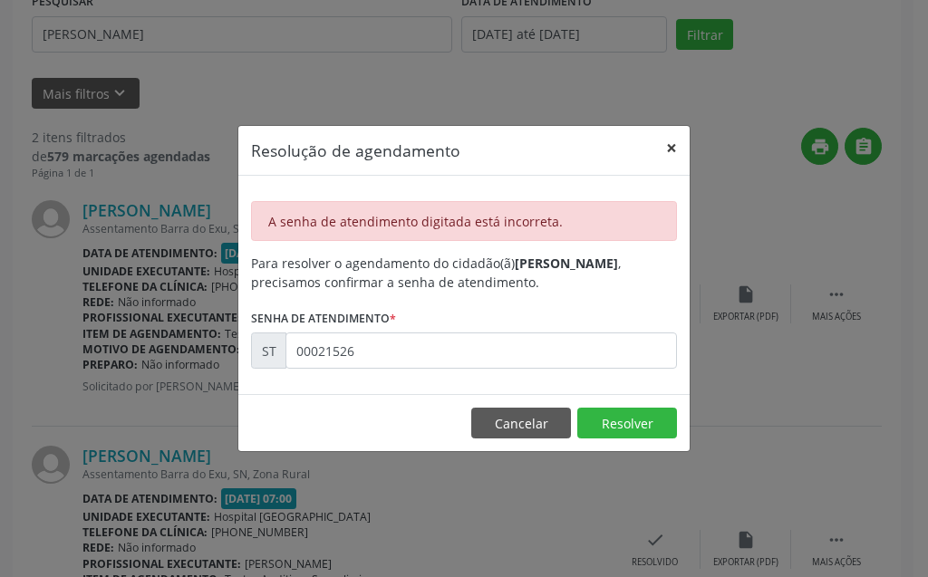
click at [656, 149] on button "×" at bounding box center [671, 148] width 36 height 44
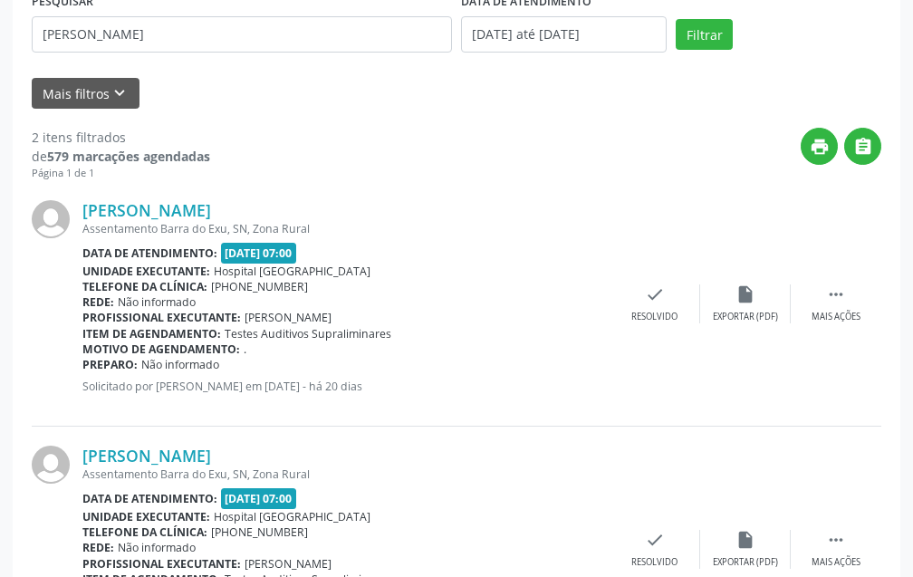
click at [657, 150] on div "print " at bounding box center [545, 154] width 671 height 53
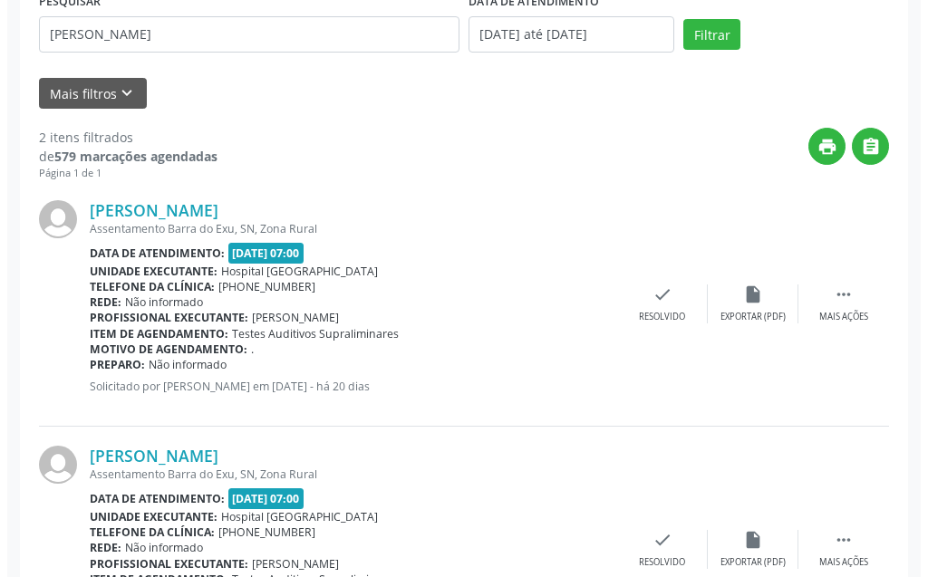
scroll to position [488, 0]
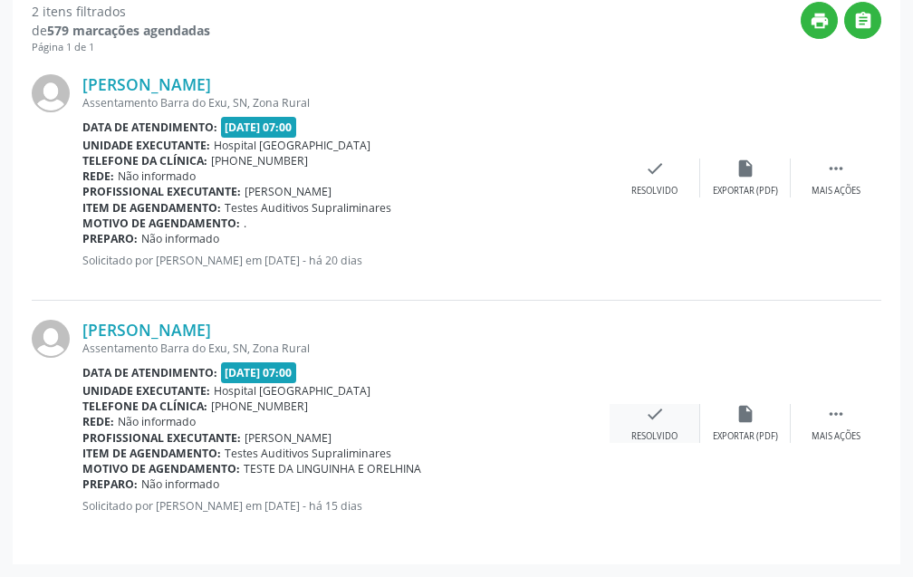
click at [659, 420] on icon "check" at bounding box center [655, 414] width 20 height 20
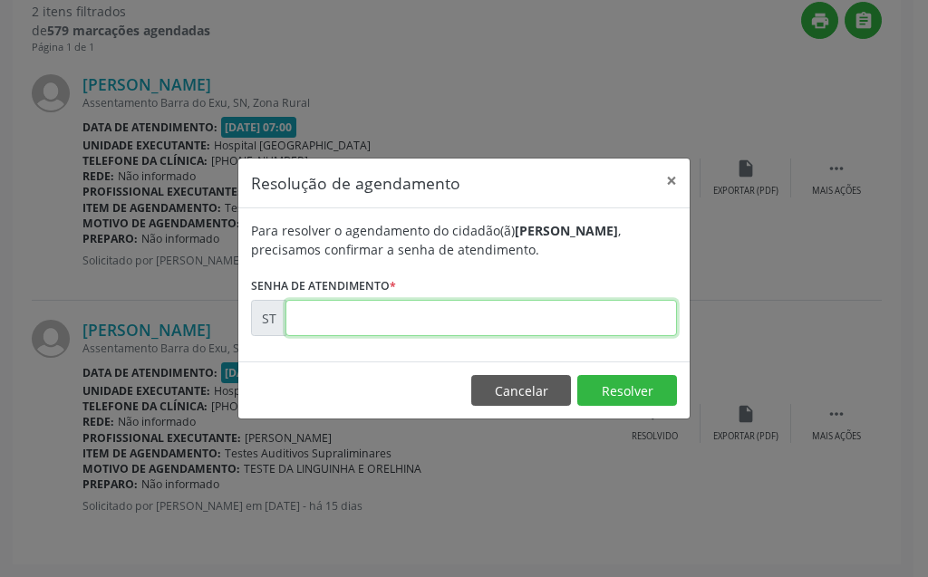
click at [574, 320] on input "text" at bounding box center [480, 318] width 391 height 36
type input "00021526"
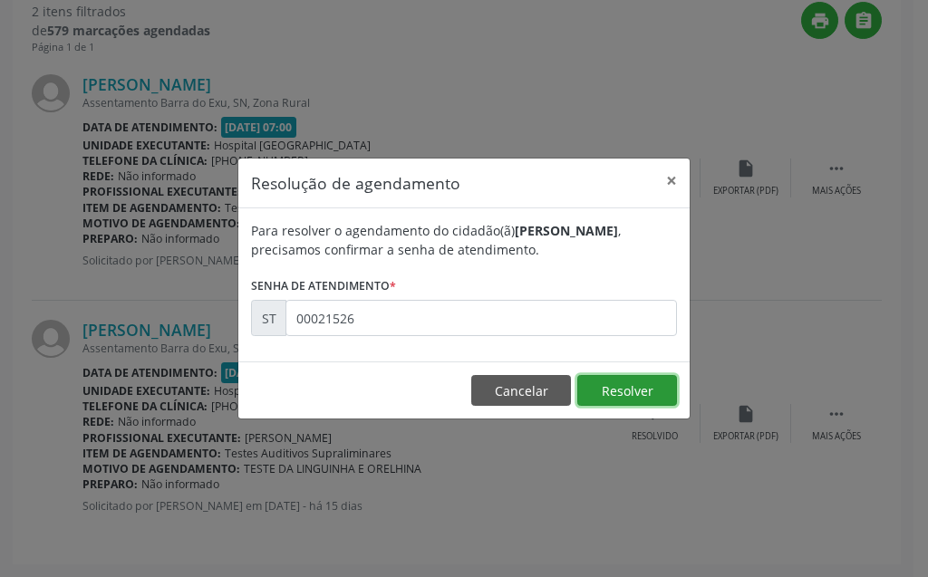
click at [618, 398] on button "Resolver" at bounding box center [627, 390] width 100 height 31
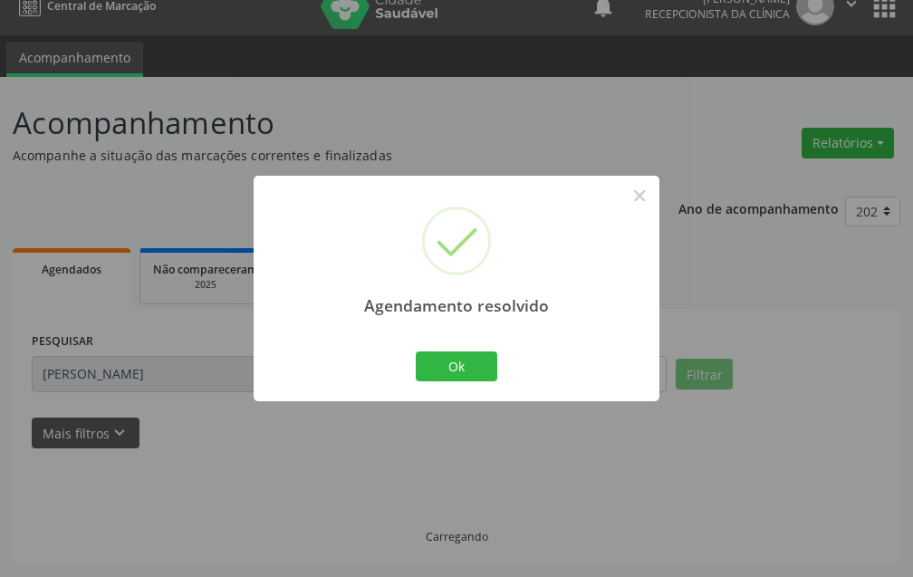
scroll to position [42, 0]
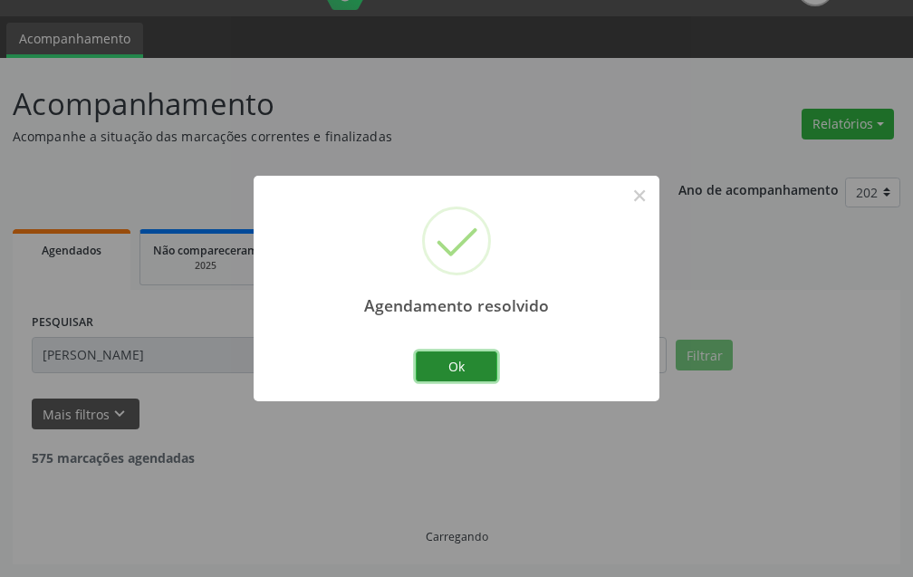
click at [455, 362] on button "Ok" at bounding box center [457, 367] width 82 height 31
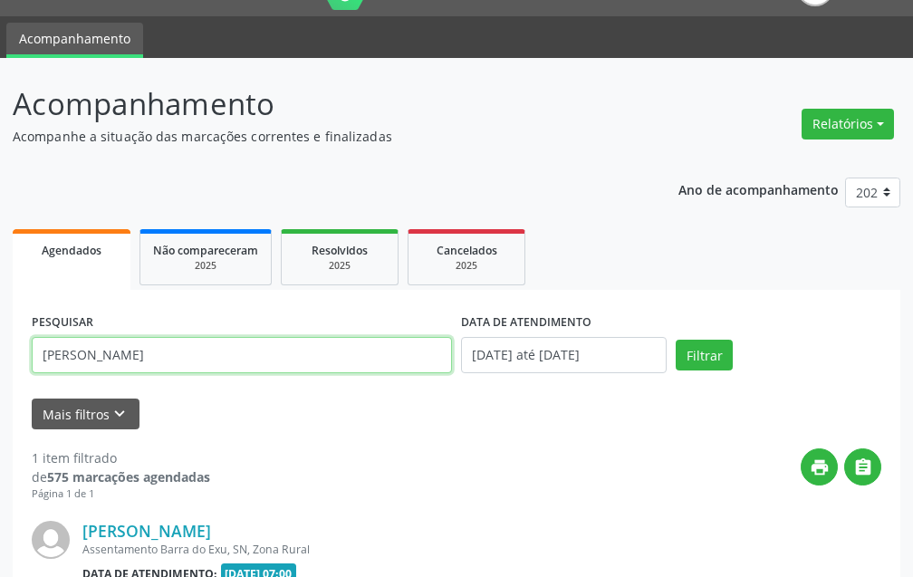
drag, startPoint x: 227, startPoint y: 365, endPoint x: 0, endPoint y: 359, distance: 226.6
click at [0, 359] on div "Acompanhamento Acompanhe a situação das marcações correntes e finalizadas Relat…" at bounding box center [456, 418] width 913 height 720
click at [65, 356] on input "joaoguilherme" at bounding box center [242, 355] width 420 height 36
type input "joao guilherme"
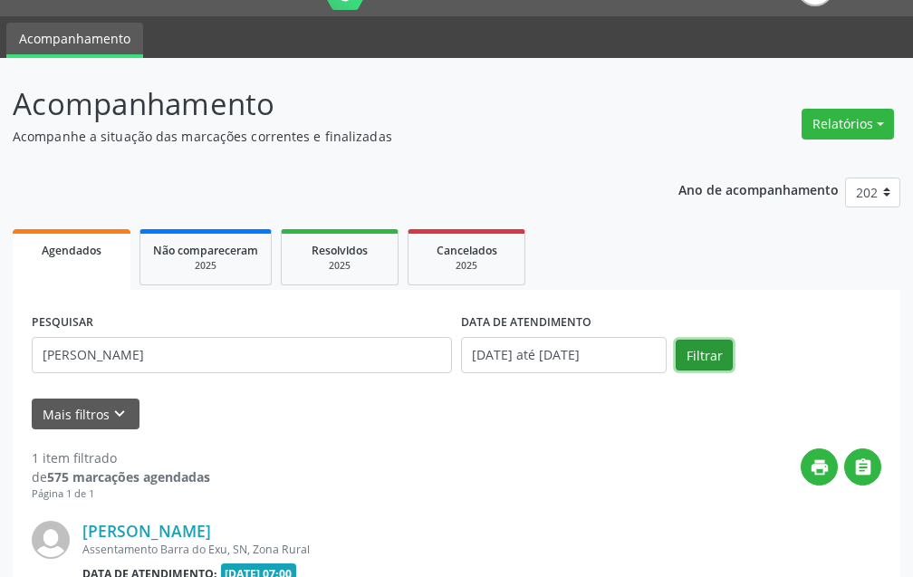
click at [685, 363] on button "Filtrar" at bounding box center [704, 355] width 57 height 31
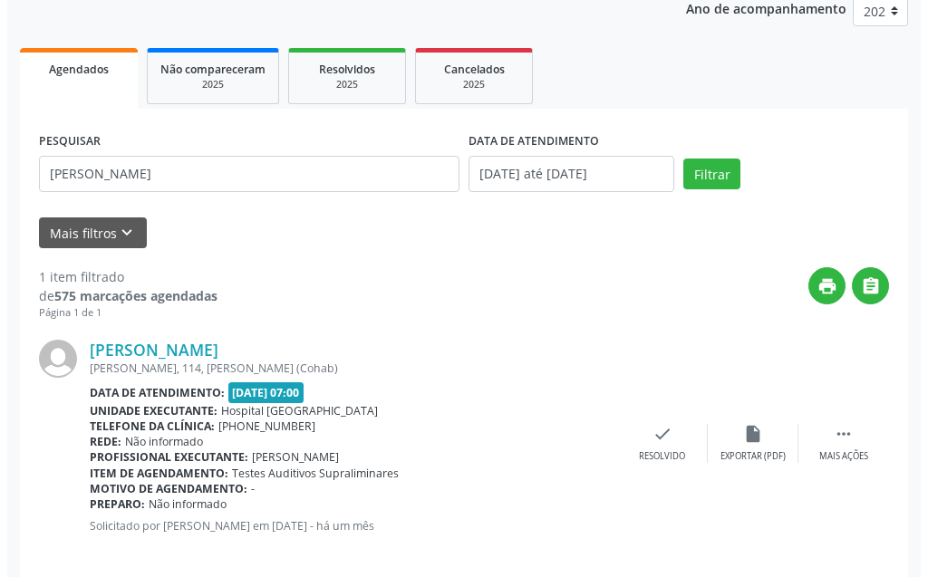
scroll to position [243, 0]
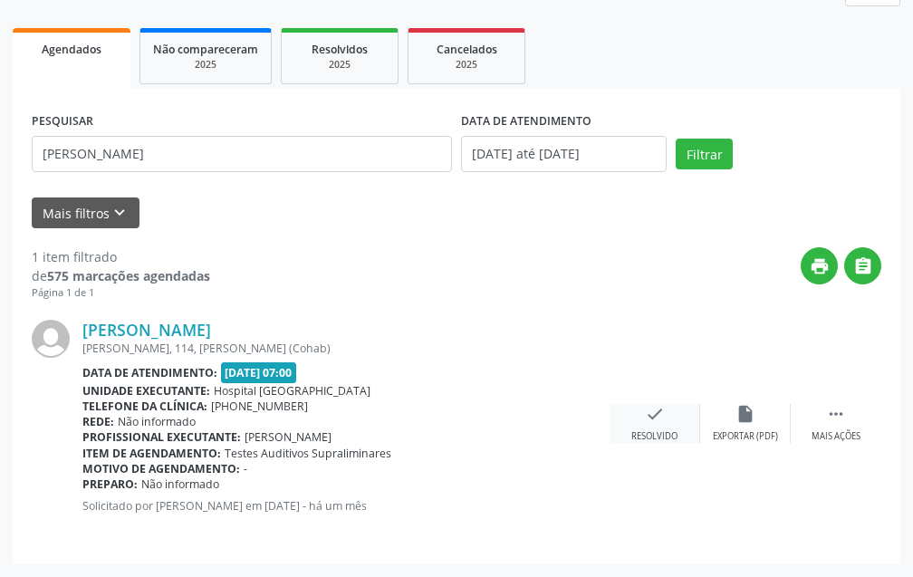
click at [646, 409] on icon "check" at bounding box center [655, 414] width 20 height 20
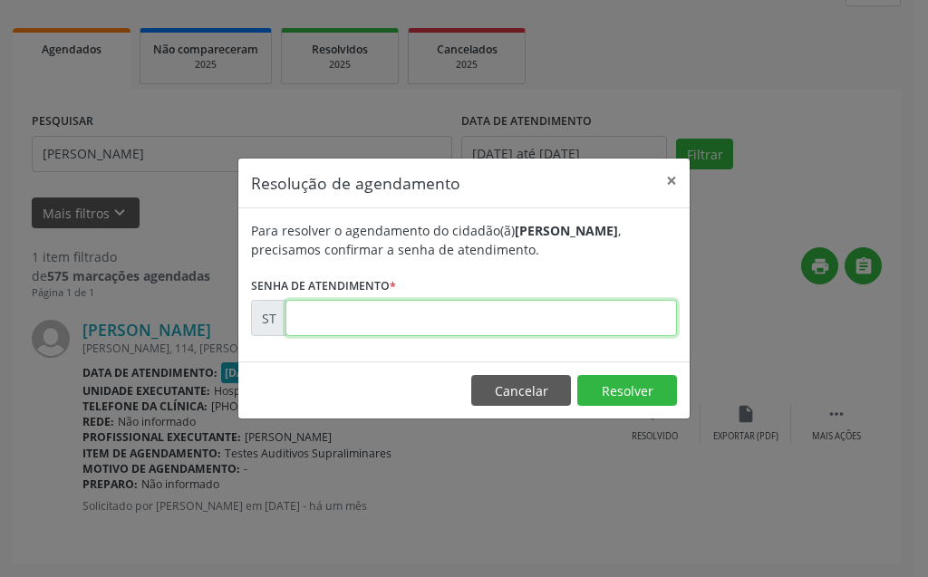
click at [585, 309] on input "text" at bounding box center [480, 318] width 391 height 36
type input "00017355"
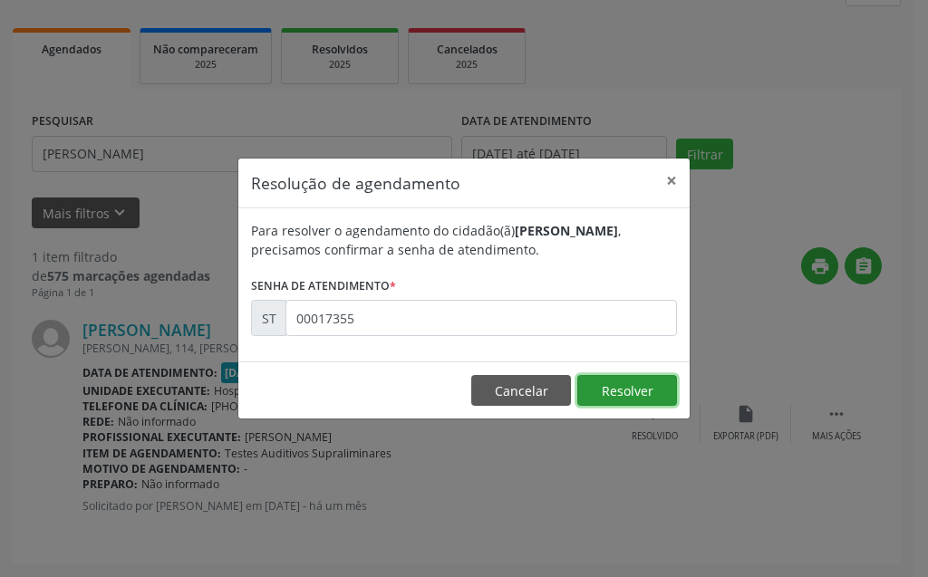
click at [607, 397] on button "Resolver" at bounding box center [627, 390] width 100 height 31
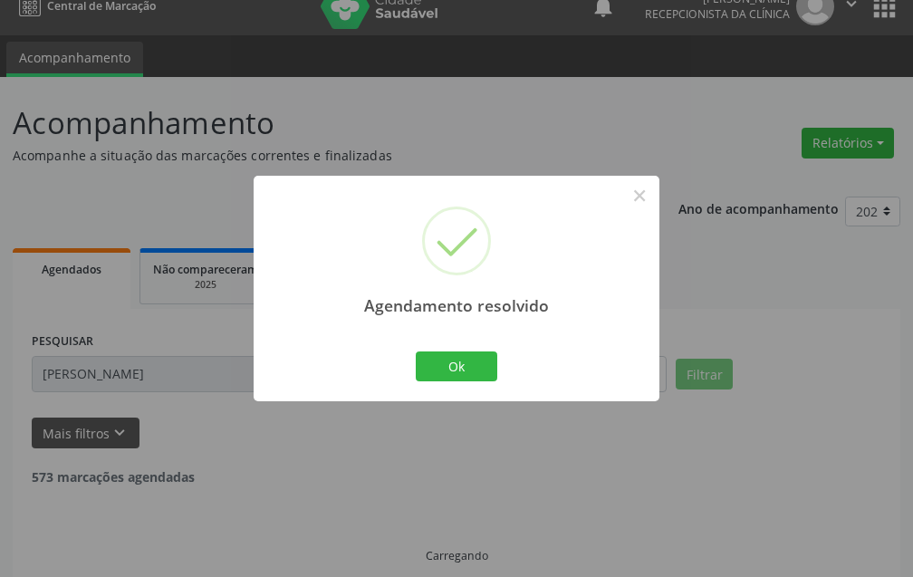
scroll to position [42, 0]
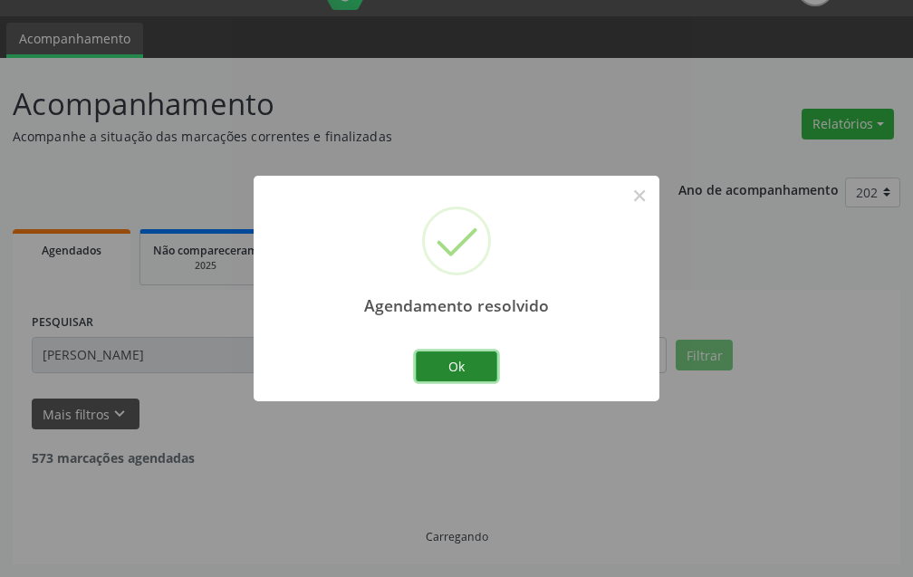
click at [432, 364] on button "Ok" at bounding box center [457, 367] width 82 height 31
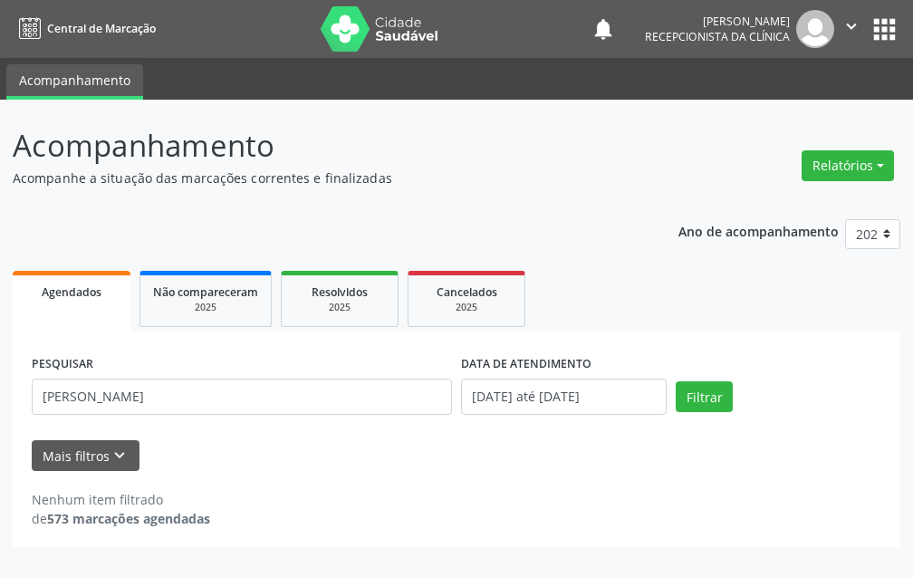
scroll to position [0, 0]
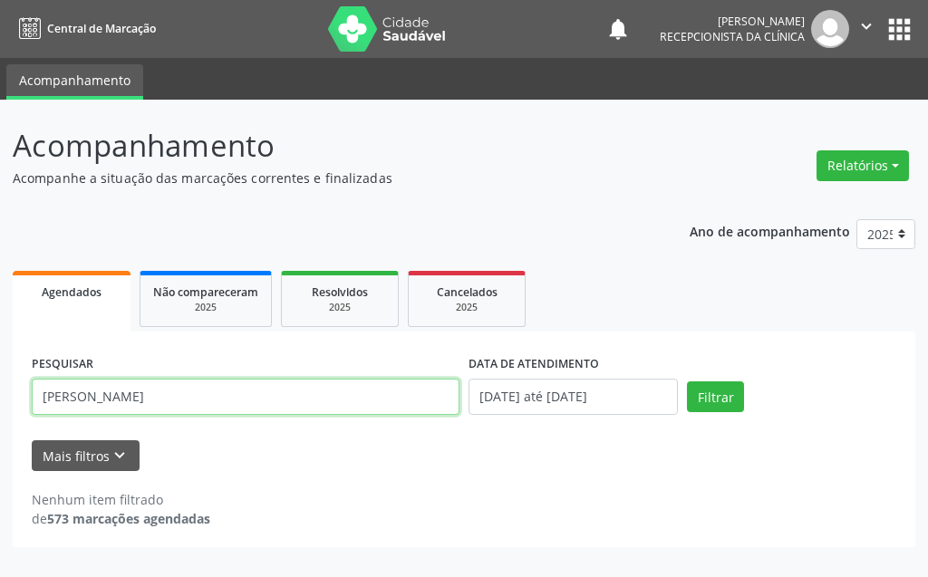
drag, startPoint x: 334, startPoint y: 383, endPoint x: 29, endPoint y: 393, distance: 305.6
click at [29, 393] on div "PESQUISAR joao guilherme" at bounding box center [245, 389] width 437 height 77
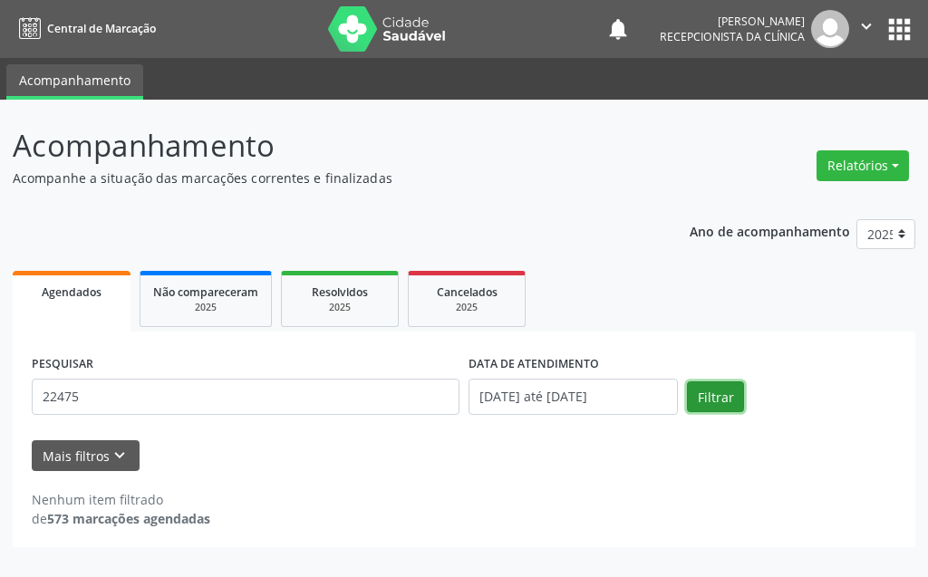
click at [731, 399] on button "Filtrar" at bounding box center [715, 397] width 57 height 31
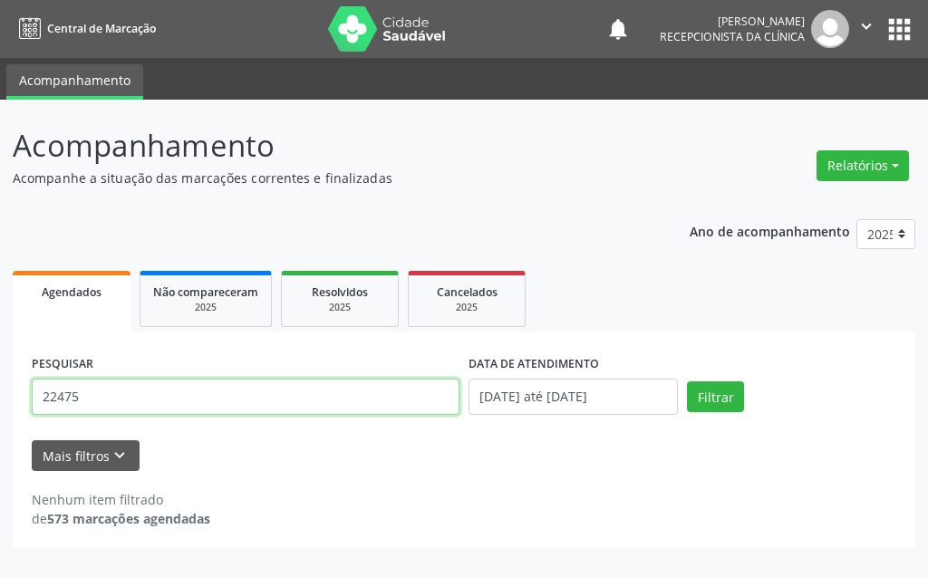
drag, startPoint x: 105, startPoint y: 395, endPoint x: 5, endPoint y: 413, distance: 101.3
click at [5, 413] on div "Acompanhamento Acompanhe a situação das marcações correntes e finalizadas Relat…" at bounding box center [464, 339] width 928 height 478
type input "taynna vinicius"
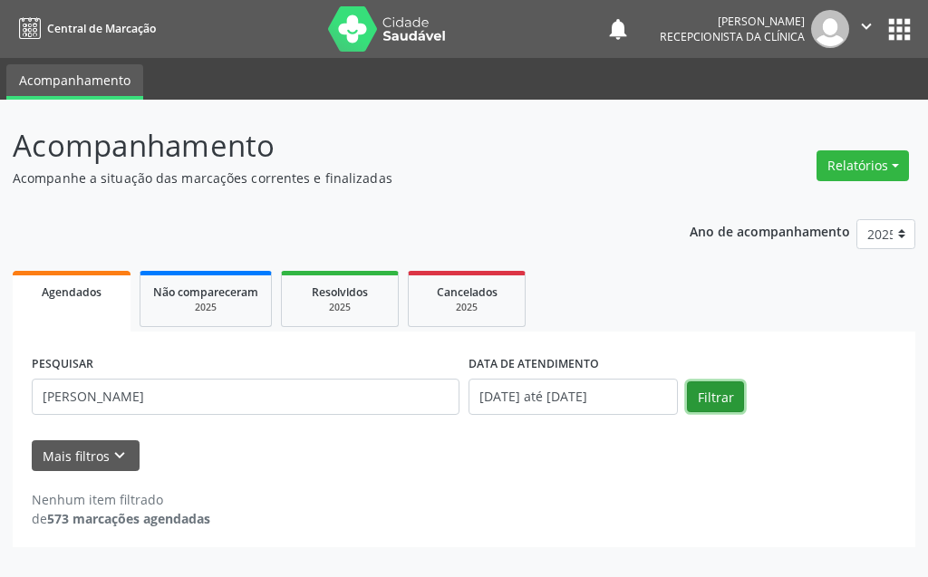
click at [741, 389] on button "Filtrar" at bounding box center [715, 397] width 57 height 31
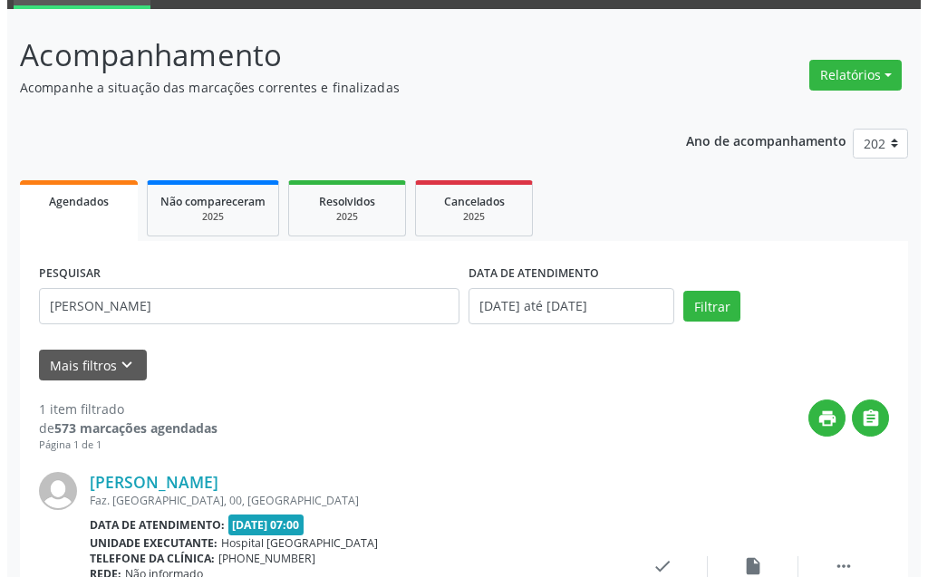
scroll to position [243, 0]
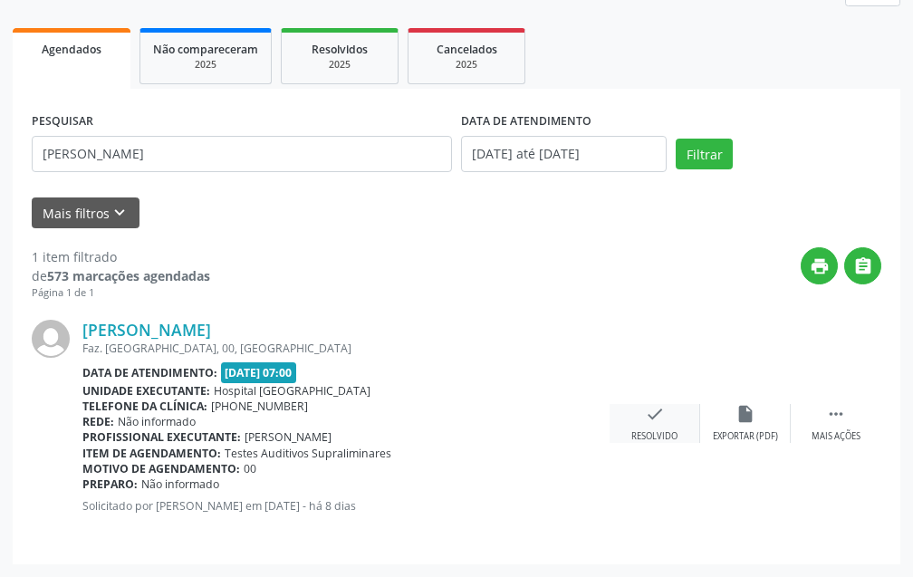
click at [643, 423] on div "check Resolvido" at bounding box center [655, 423] width 91 height 39
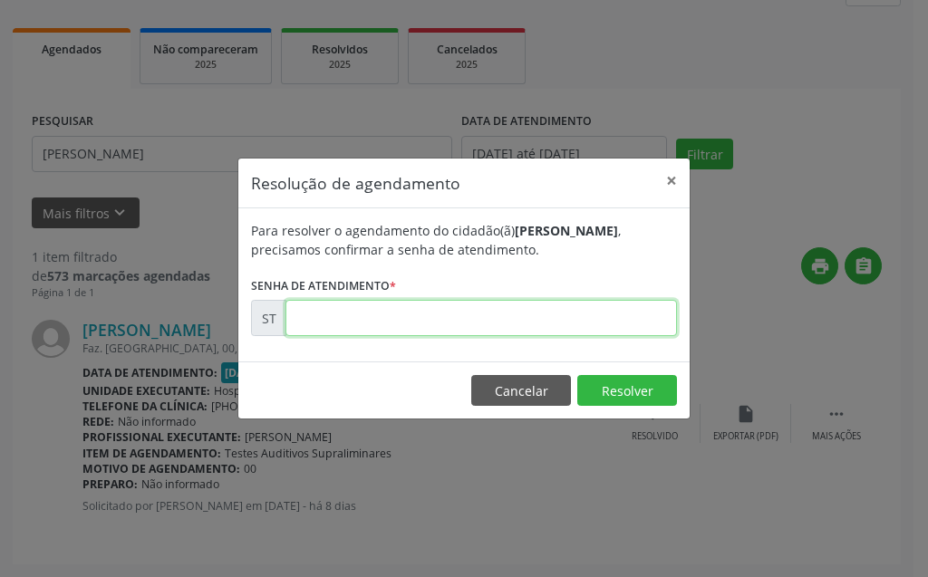
click at [565, 323] on input "text" at bounding box center [480, 318] width 391 height 36
type input "00022475"
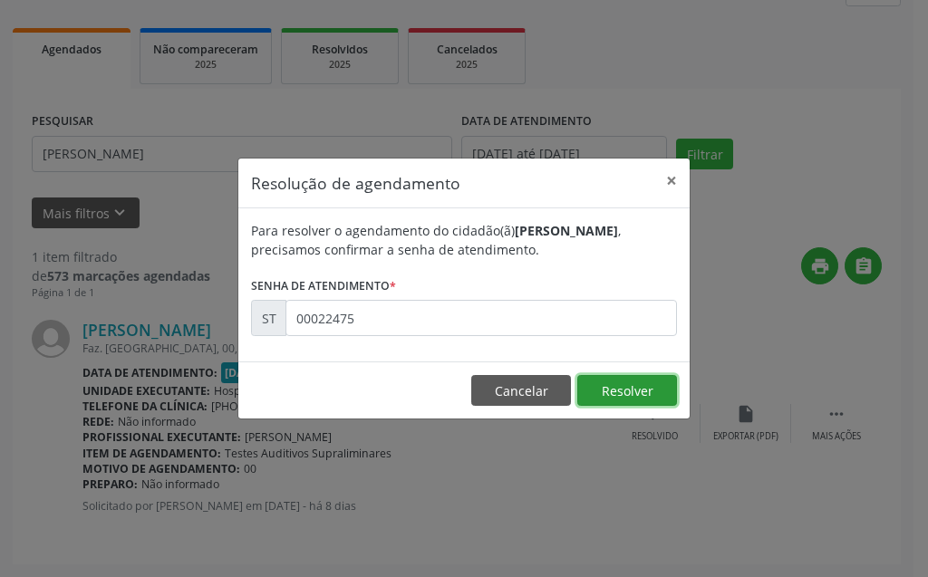
click at [612, 387] on button "Resolver" at bounding box center [627, 390] width 100 height 31
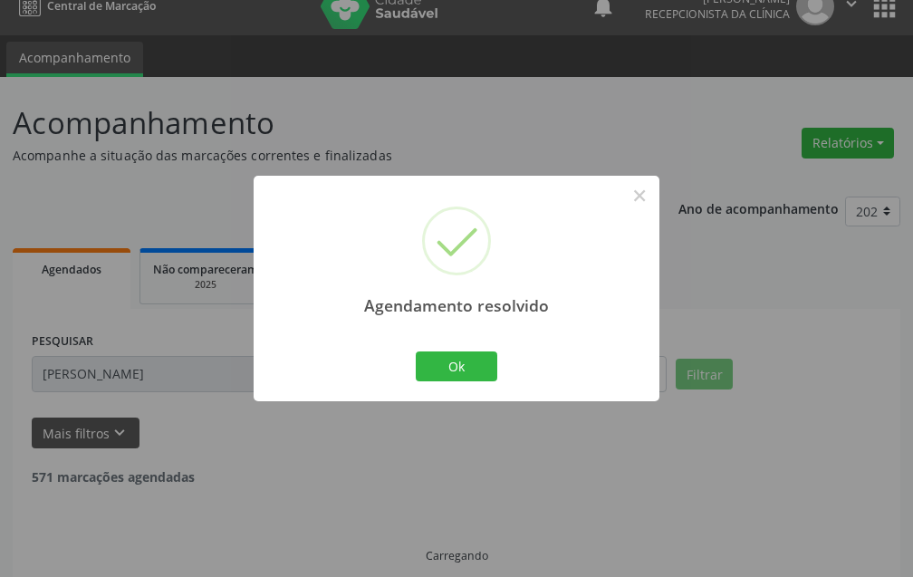
scroll to position [42, 0]
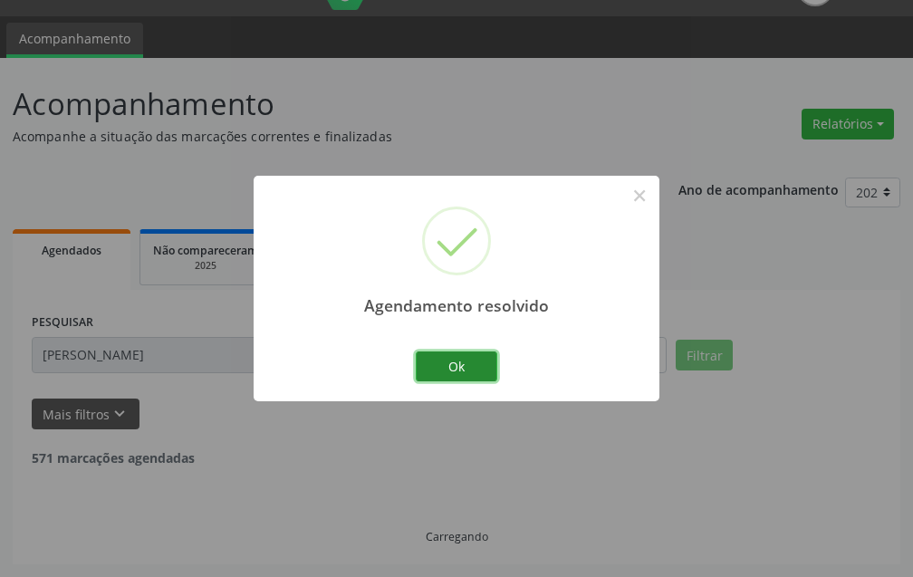
click at [469, 358] on button "Ok" at bounding box center [457, 367] width 82 height 31
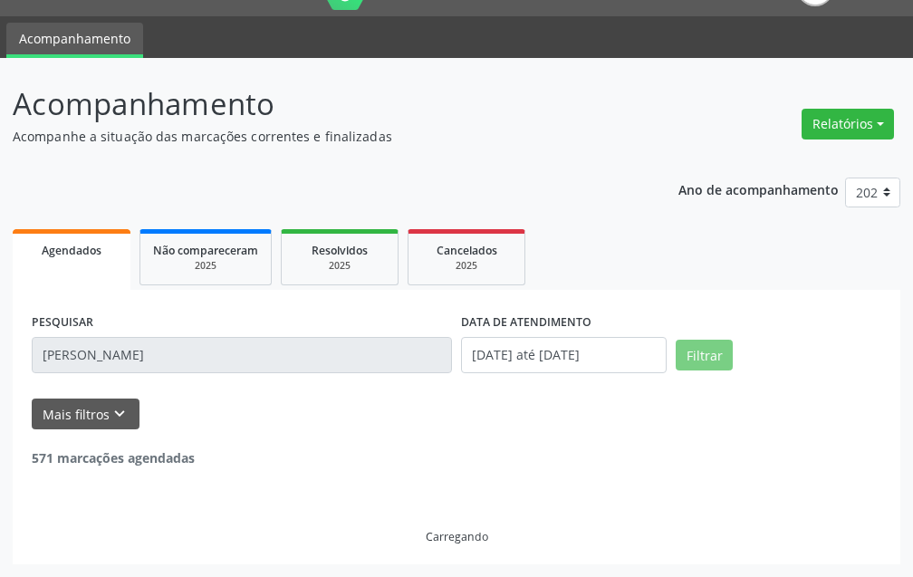
scroll to position [0, 0]
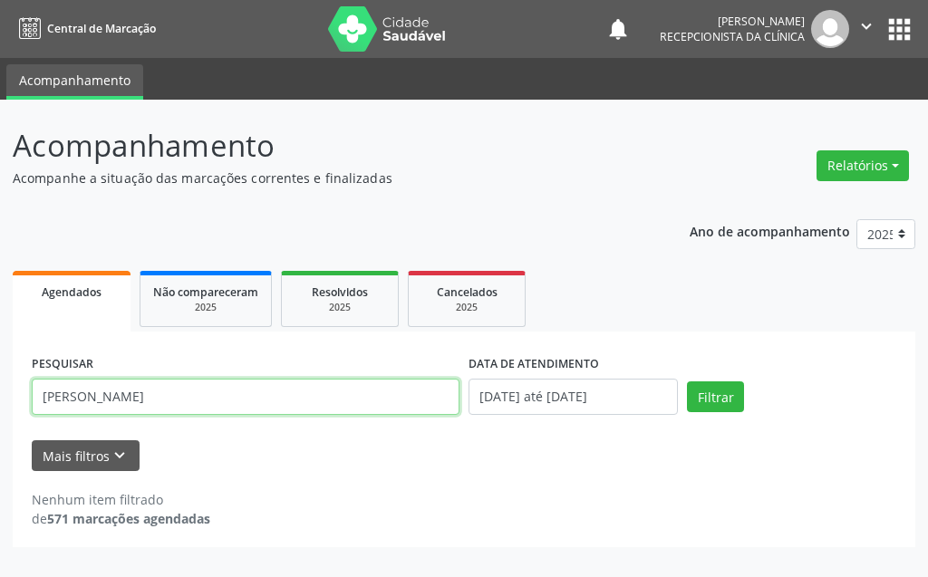
drag, startPoint x: 177, startPoint y: 407, endPoint x: 0, endPoint y: 416, distance: 176.9
click at [0, 416] on div "Acompanhamento Acompanhe a situação das marcações correntes e finalizadas Relat…" at bounding box center [464, 339] width 928 height 478
type input "ISABELA RODRIGUES"
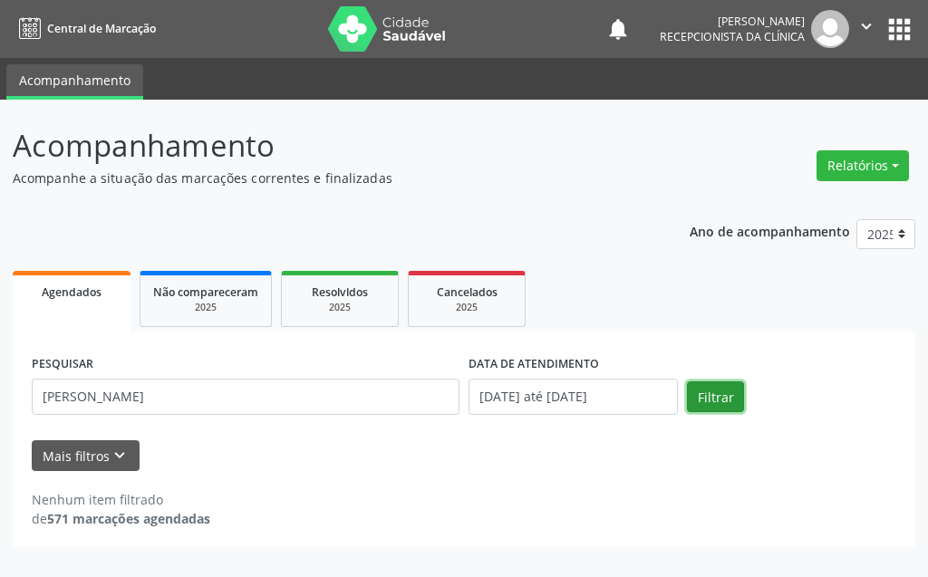
click at [731, 407] on button "Filtrar" at bounding box center [715, 397] width 57 height 31
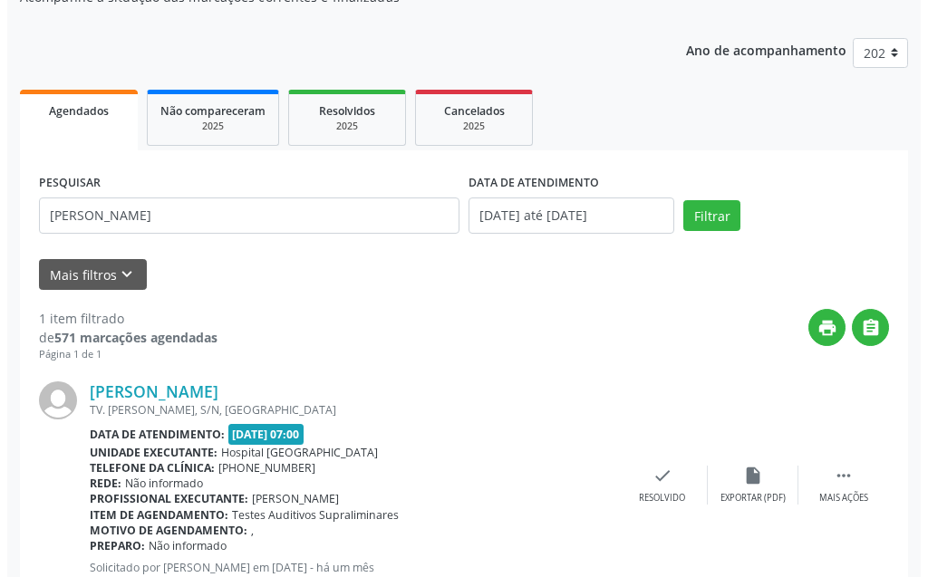
scroll to position [243, 0]
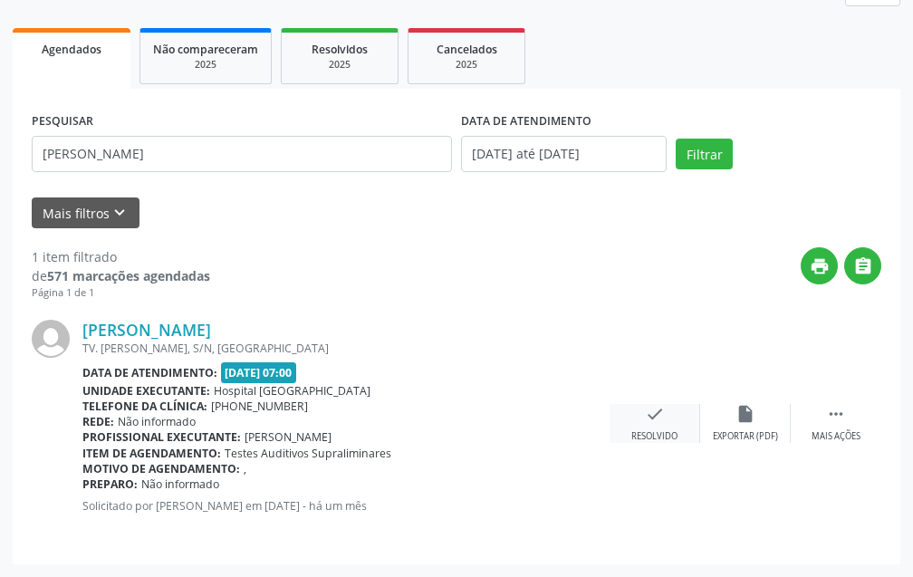
click at [672, 429] on div "check Resolvido" at bounding box center [655, 423] width 91 height 39
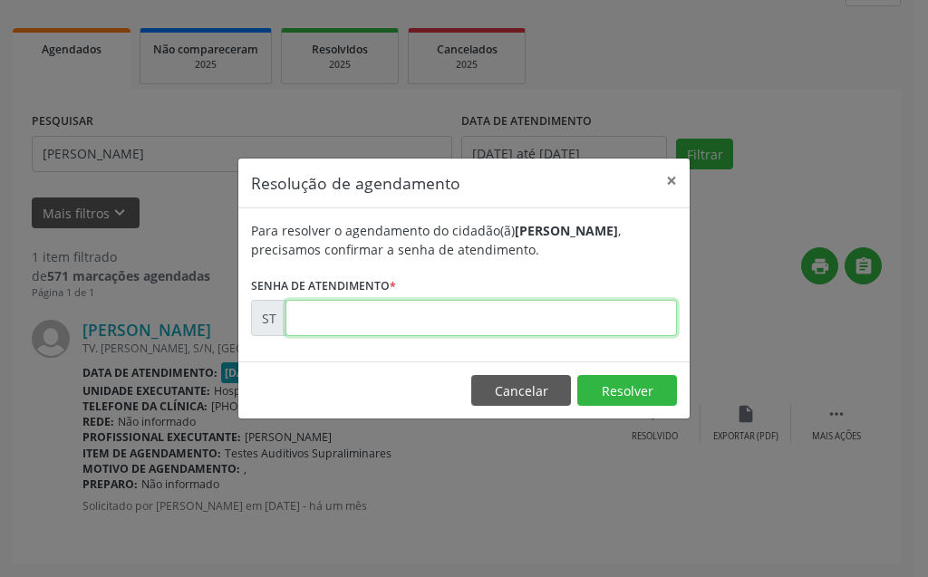
click at [598, 308] on input "text" at bounding box center [480, 318] width 391 height 36
type input "00019670"
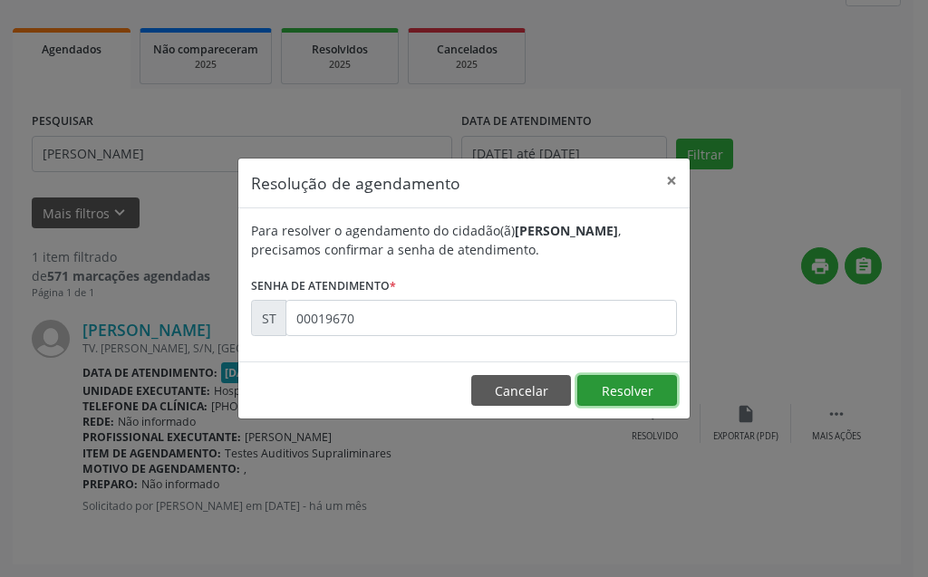
click at [620, 401] on button "Resolver" at bounding box center [627, 390] width 100 height 31
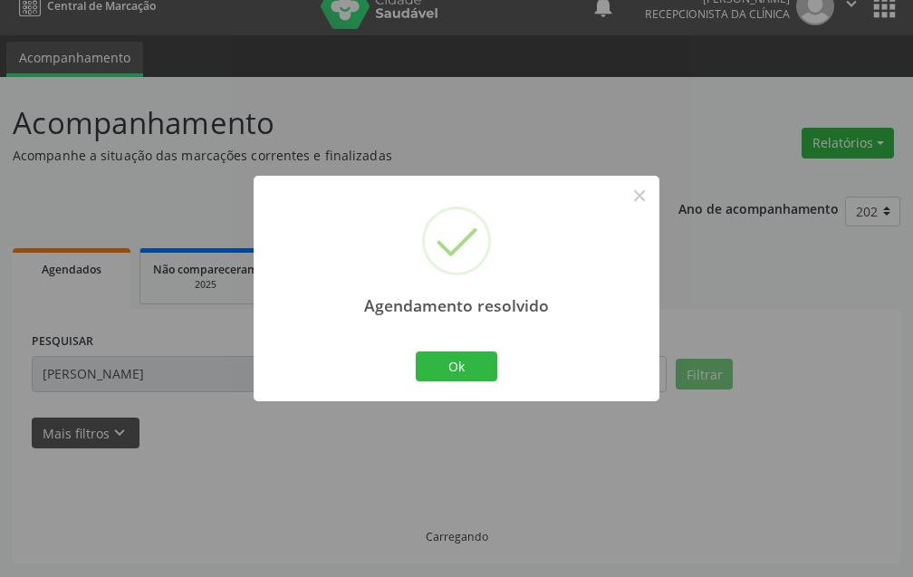
scroll to position [42, 0]
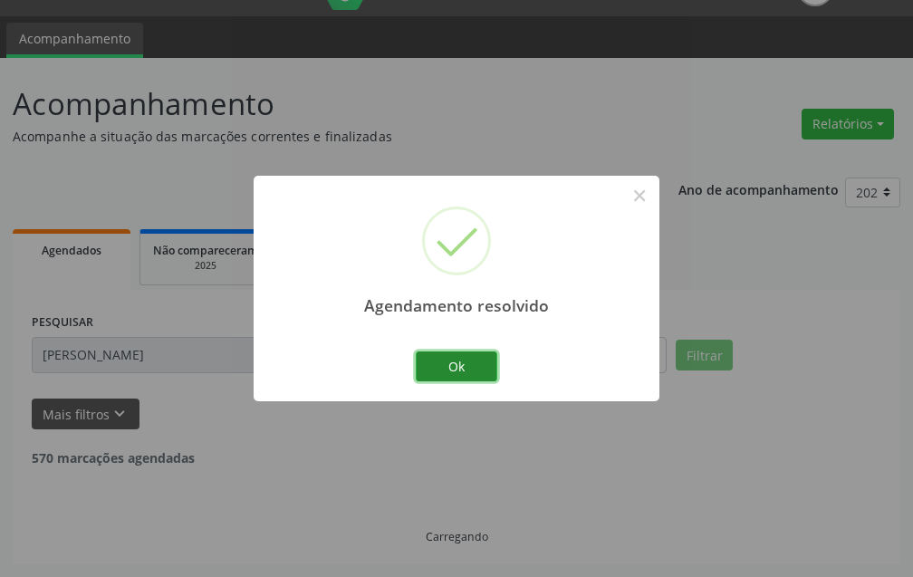
click at [457, 364] on button "Ok" at bounding box center [457, 367] width 82 height 31
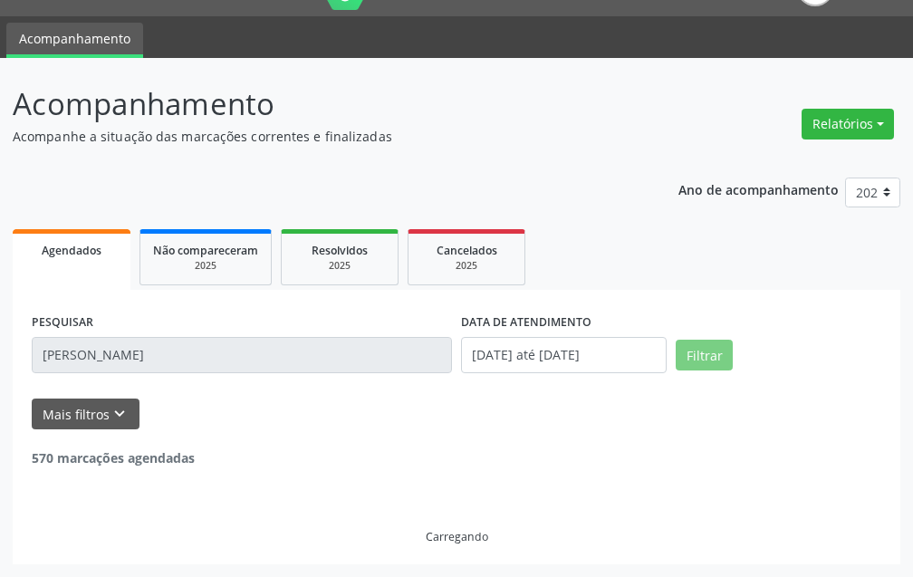
scroll to position [0, 0]
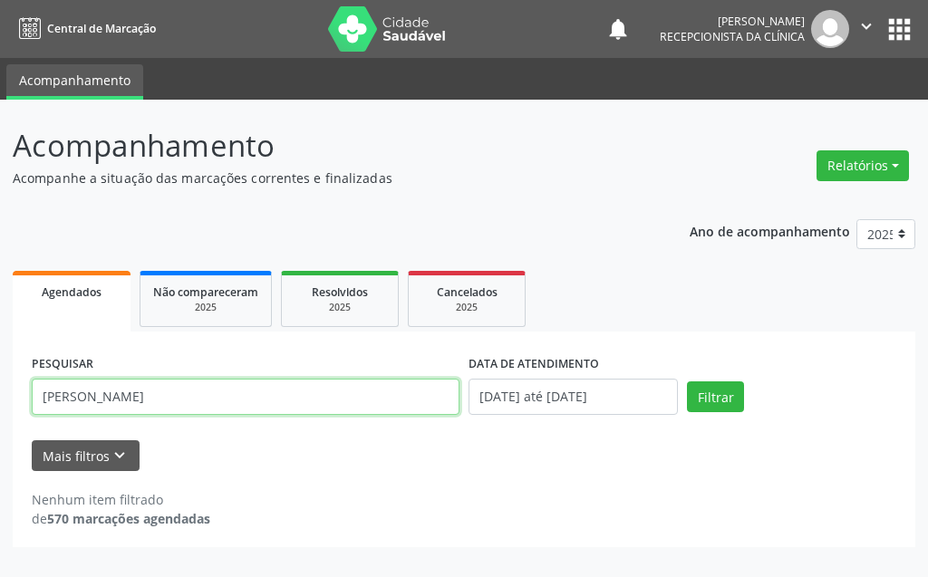
drag, startPoint x: 279, startPoint y: 391, endPoint x: 8, endPoint y: 396, distance: 271.0
click at [8, 396] on div "Acompanhamento Acompanhe a situação das marcações correntes e finalizadas Relat…" at bounding box center [464, 339] width 928 height 478
click at [140, 405] on input "text" at bounding box center [246, 397] width 428 height 36
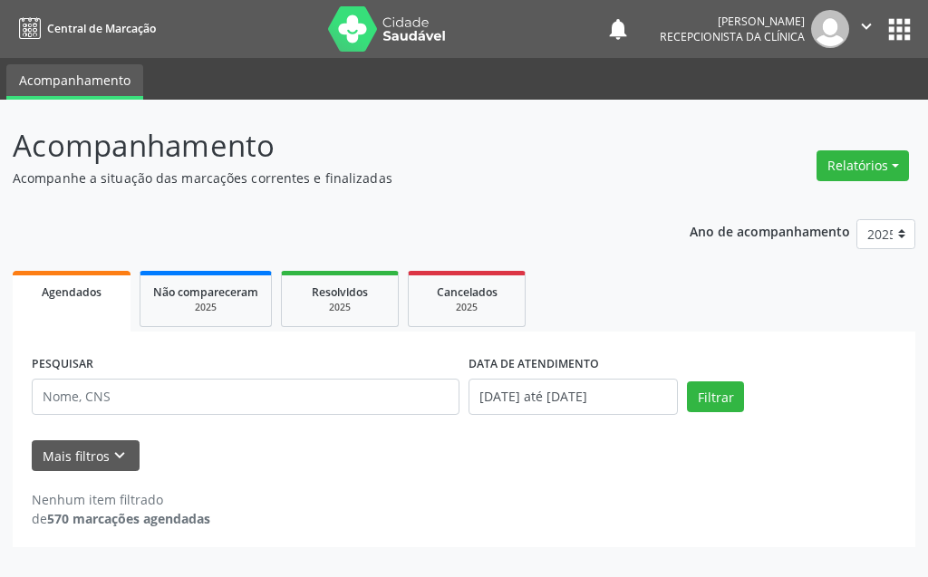
click at [308, 357] on div "PESQUISAR" at bounding box center [245, 389] width 437 height 77
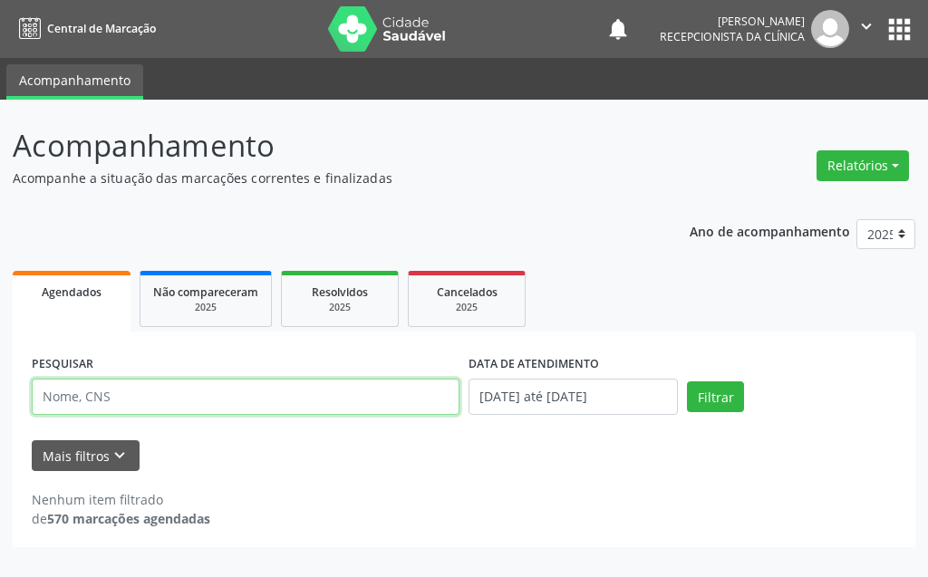
click at [441, 388] on input "text" at bounding box center [246, 397] width 428 height 36
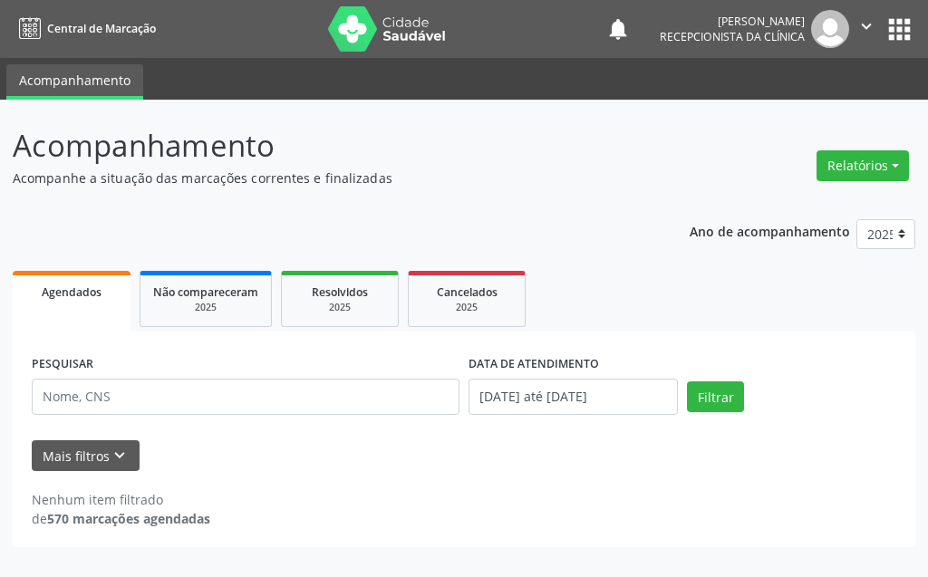
click at [443, 338] on div "PESQUISAR DATA DE ATENDIMENTO 01/09/2025 até 30/09/2025 Filtrar UNIDADE DE REFE…" at bounding box center [464, 440] width 903 height 216
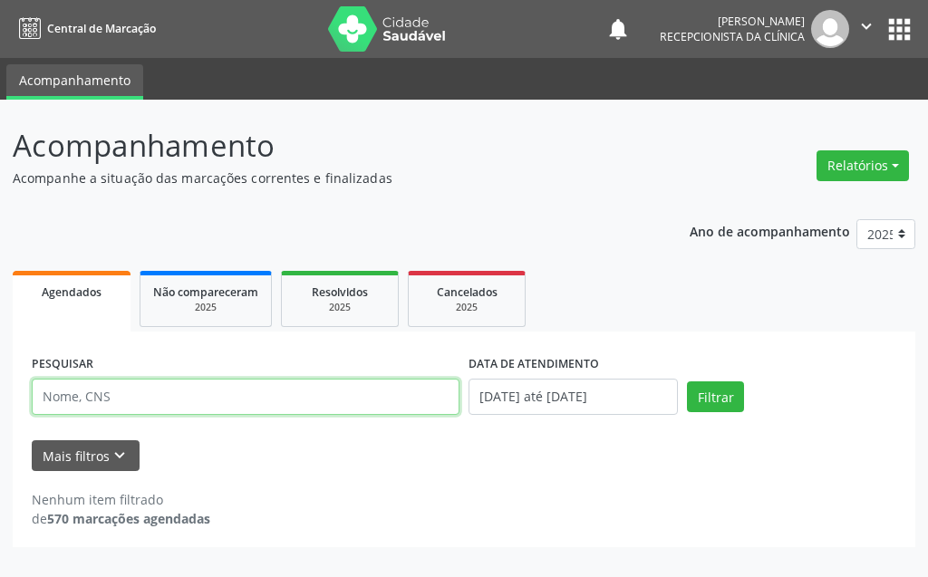
click at [252, 406] on input "text" at bounding box center [246, 397] width 428 height 36
click at [99, 395] on input "SAFIRA RAUEL" at bounding box center [246, 397] width 428 height 36
type input "SAFIRA RAQUEL"
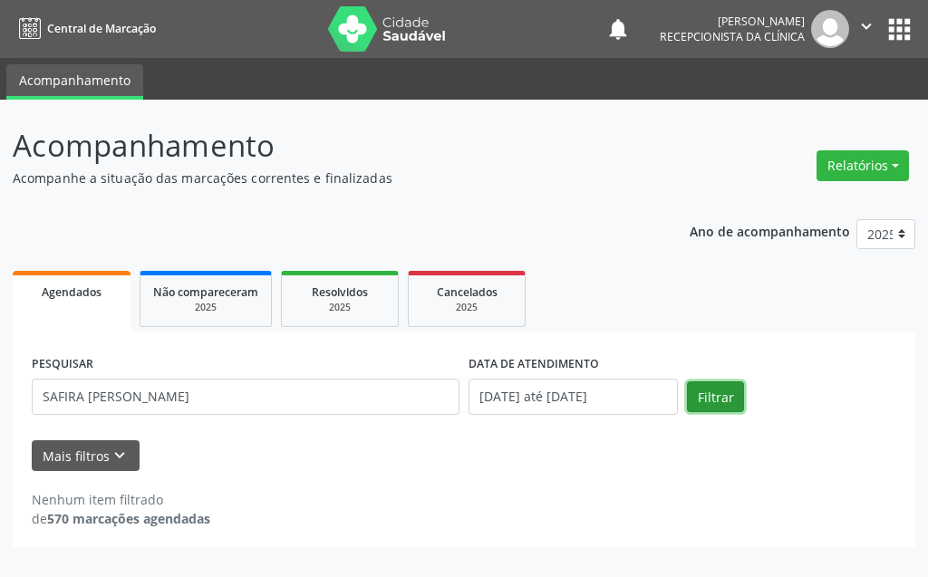
click at [722, 398] on button "Filtrar" at bounding box center [715, 397] width 57 height 31
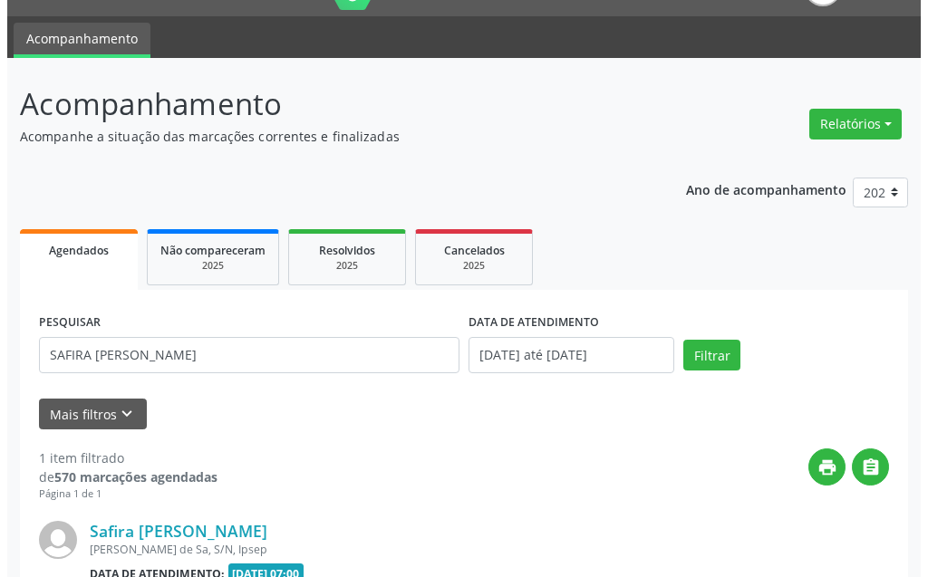
scroll to position [223, 0]
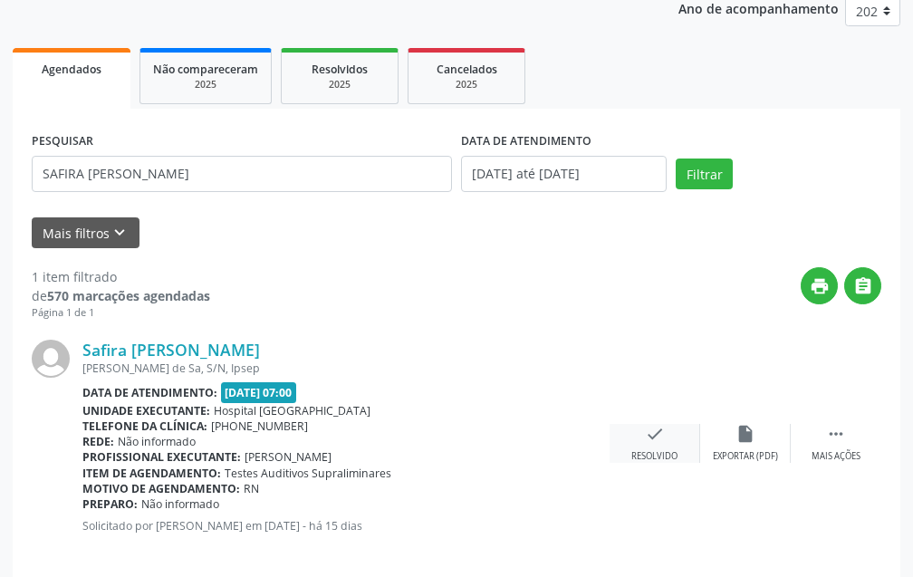
click at [663, 452] on div "Resolvido" at bounding box center [655, 456] width 46 height 13
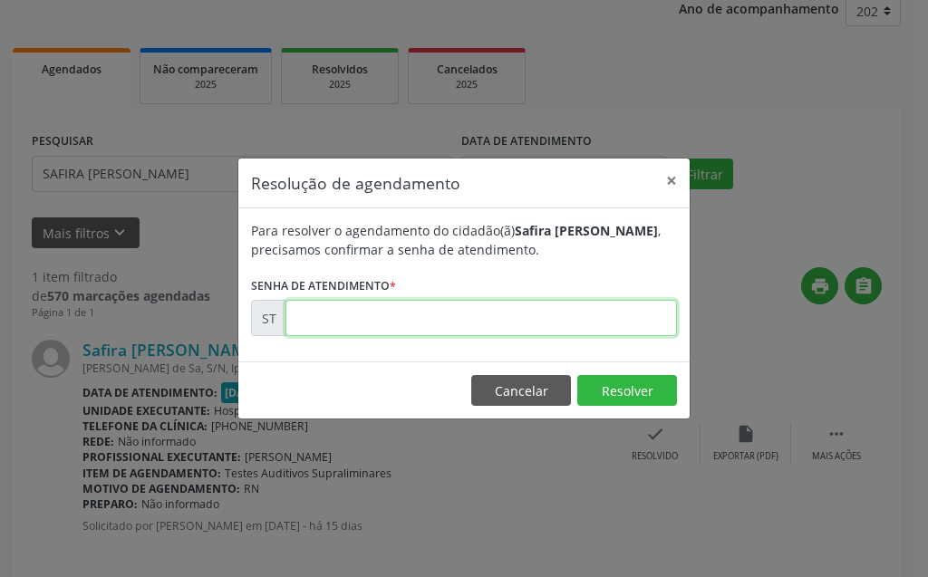
click at [547, 320] on input "text" at bounding box center [480, 318] width 391 height 36
type input "00021482"
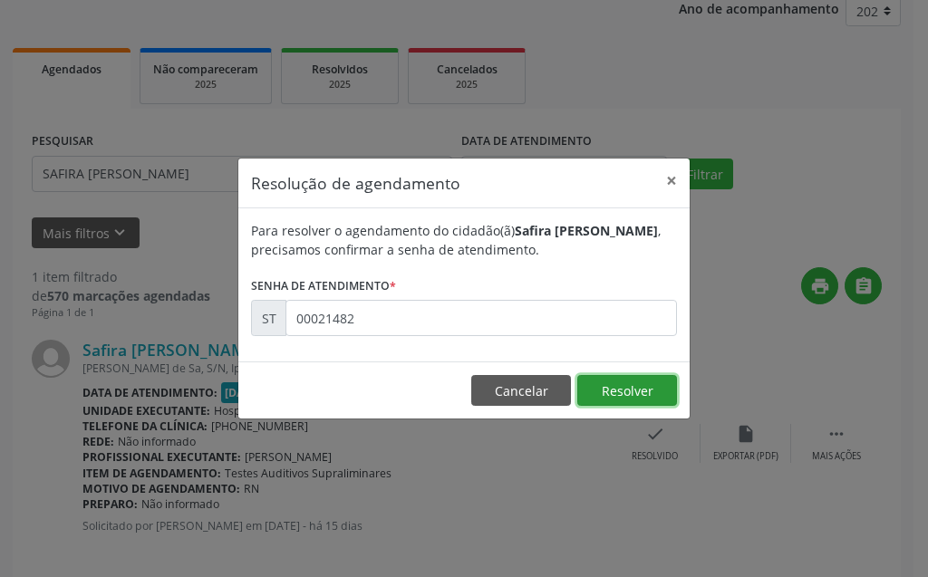
click at [648, 393] on button "Resolver" at bounding box center [627, 390] width 100 height 31
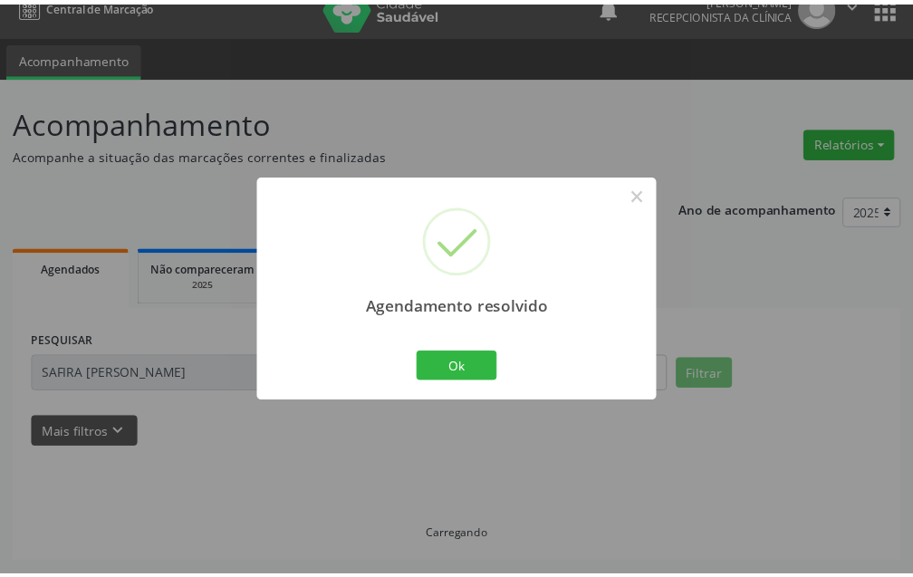
scroll to position [23, 0]
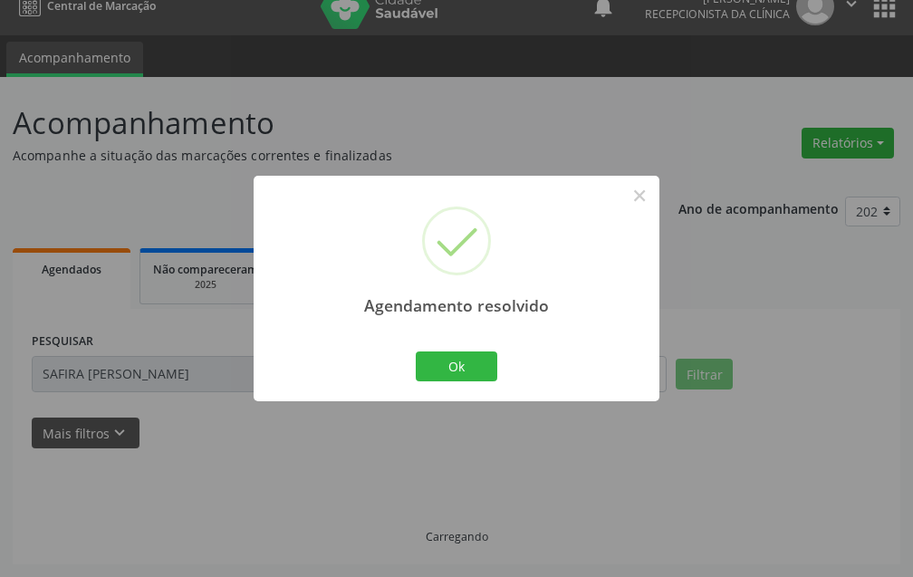
click at [484, 382] on div "Ok Cancel" at bounding box center [457, 366] width 90 height 38
click at [481, 376] on button "Ok" at bounding box center [457, 367] width 82 height 31
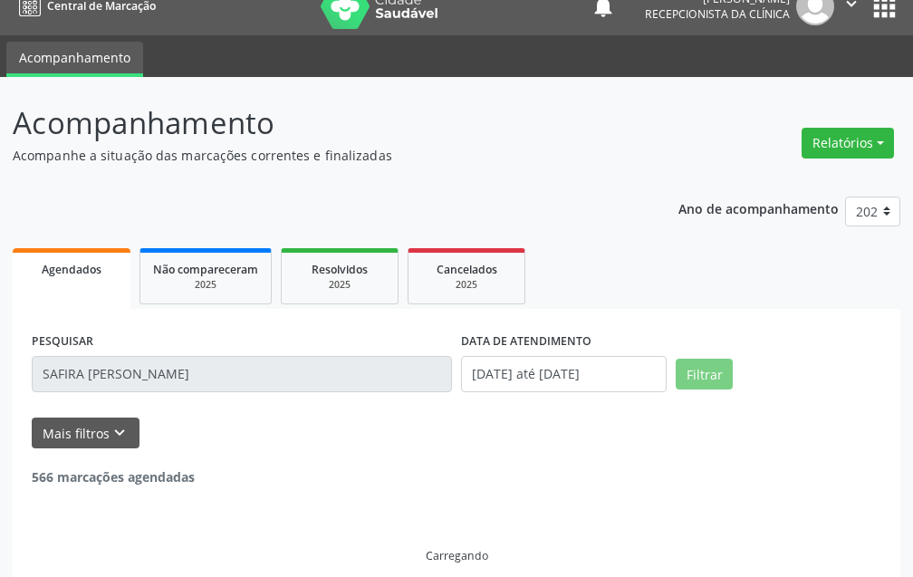
scroll to position [0, 0]
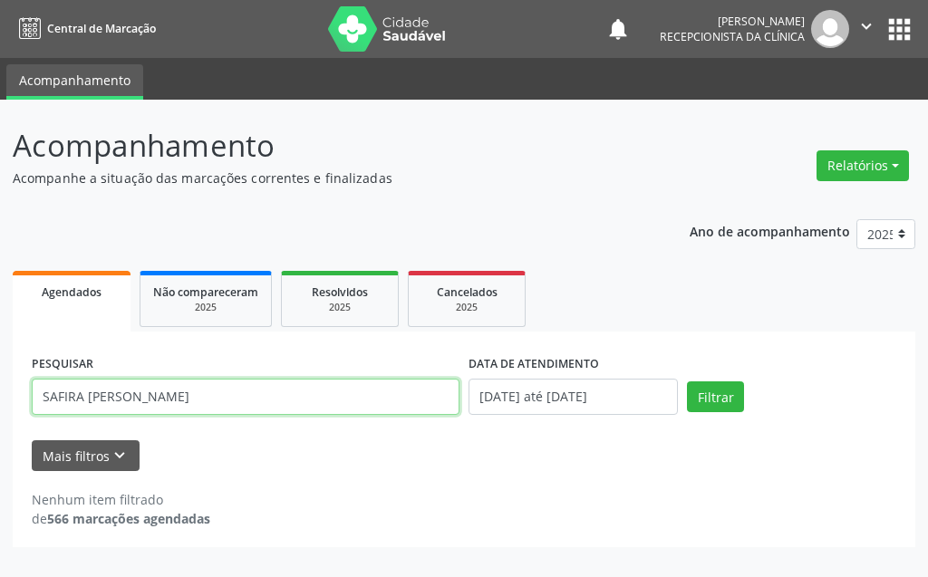
drag, startPoint x: 160, startPoint y: 405, endPoint x: 0, endPoint y: 391, distance: 161.0
click at [0, 391] on div "Acompanhamento Acompanhe a situação das marcações correntes e finalizadas Relat…" at bounding box center [464, 339] width 928 height 478
type input "LAVINIA ELOISE LIMA"
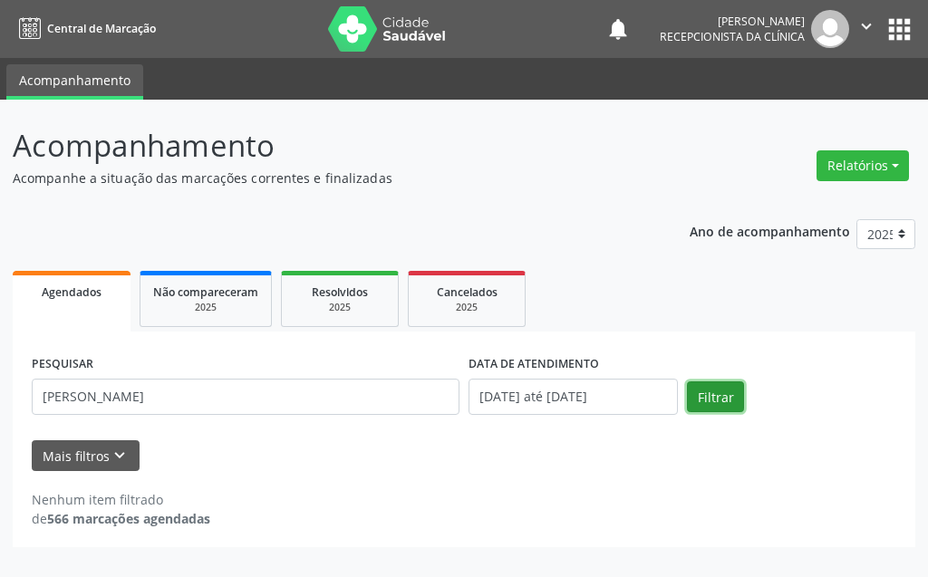
click at [720, 390] on button "Filtrar" at bounding box center [715, 397] width 57 height 31
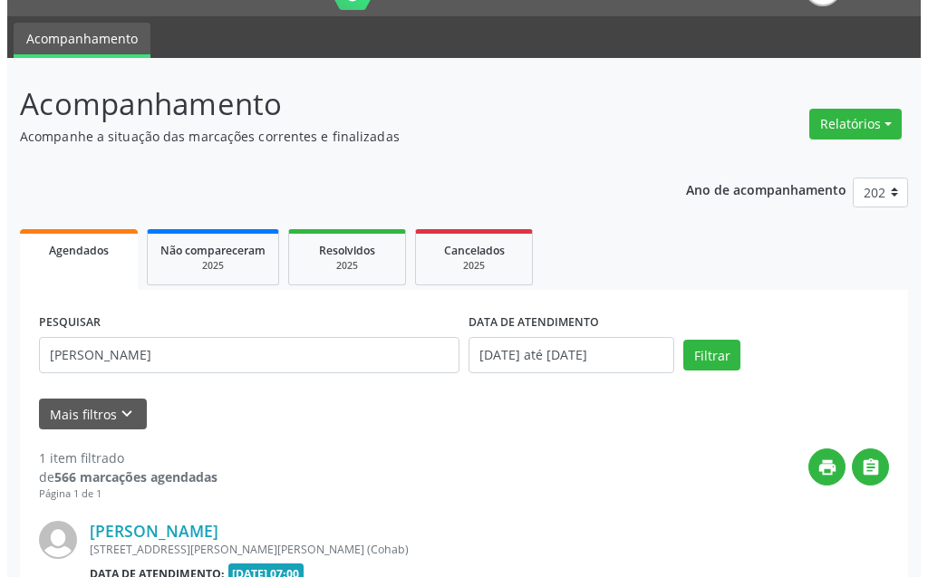
scroll to position [223, 0]
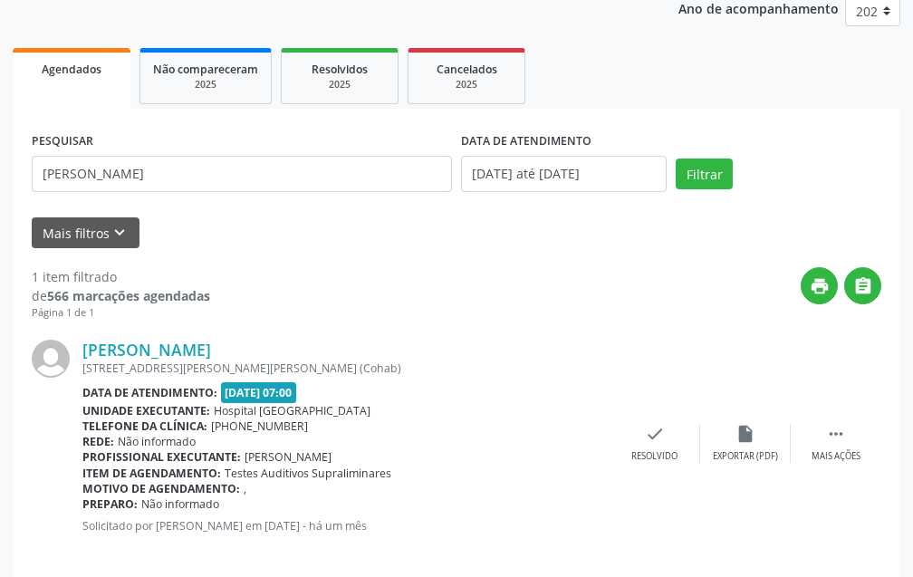
click at [624, 465] on div "Lavinia Eloise Lima Luigi Rua Vinte e Quatro (Virgulino Ferreira), 64, Tancredo…" at bounding box center [457, 443] width 850 height 245
click at [637, 452] on div "Resolvido" at bounding box center [655, 456] width 46 height 13
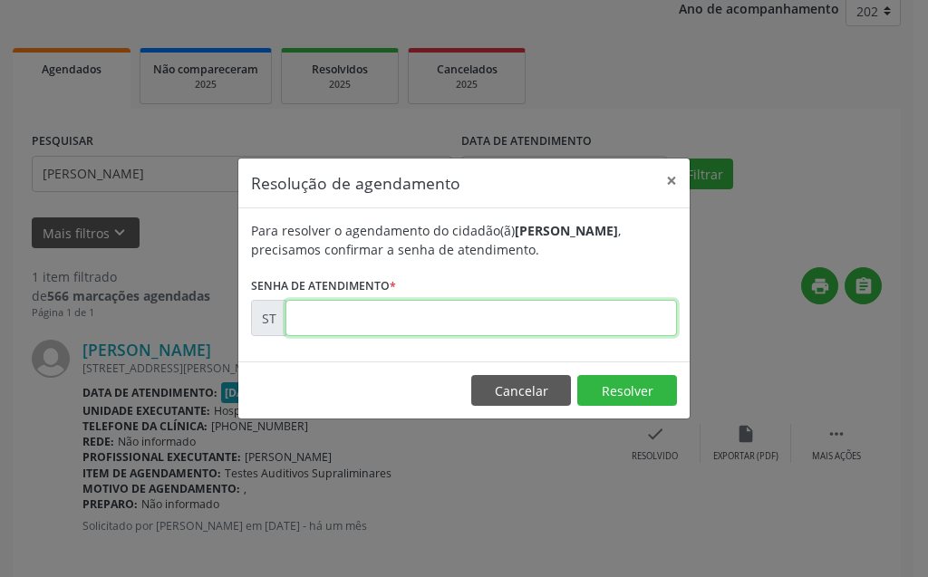
click at [577, 333] on input "text" at bounding box center [480, 318] width 391 height 36
type input "00019676"
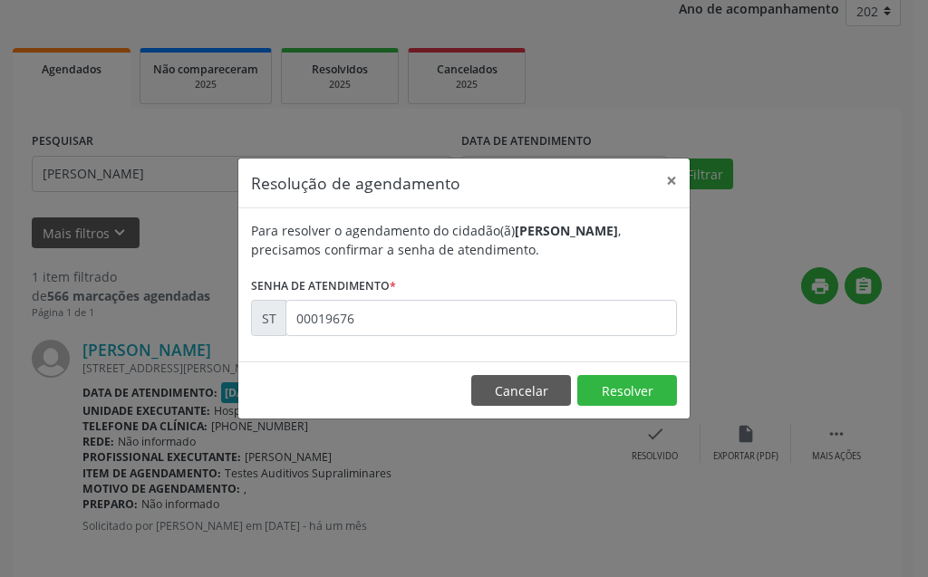
click at [604, 368] on footer "Cancelar Resolver" at bounding box center [463, 390] width 451 height 57
click at [604, 398] on button "Resolver" at bounding box center [627, 390] width 100 height 31
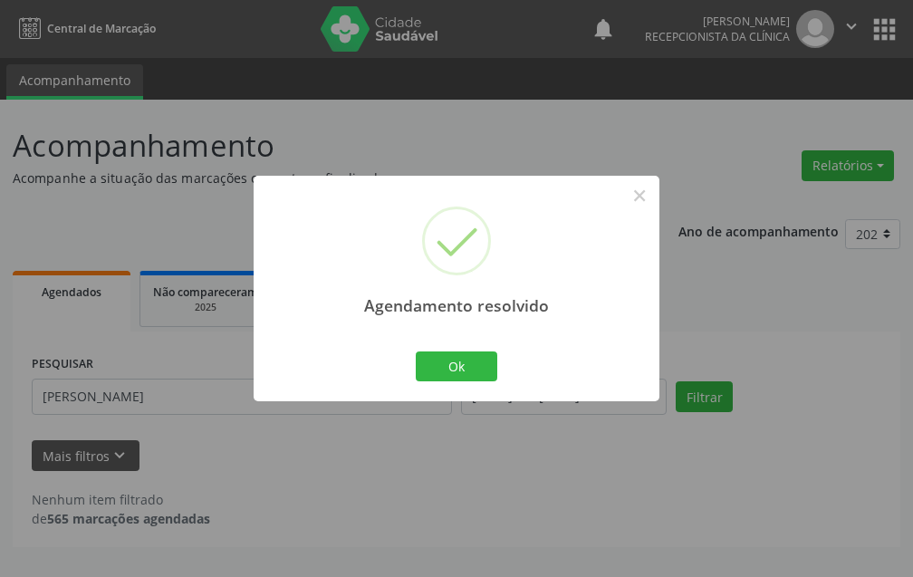
scroll to position [0, 0]
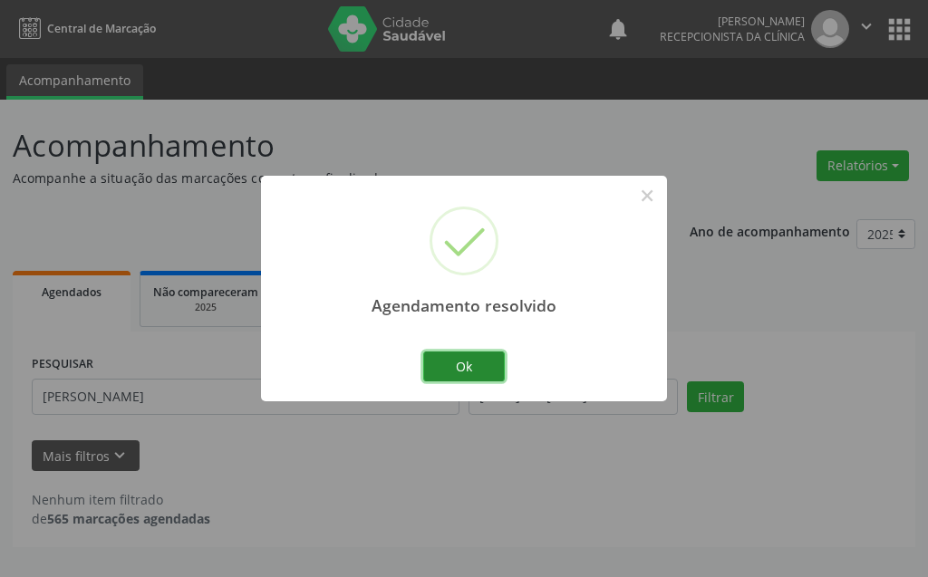
click at [469, 368] on button "Ok" at bounding box center [464, 367] width 82 height 31
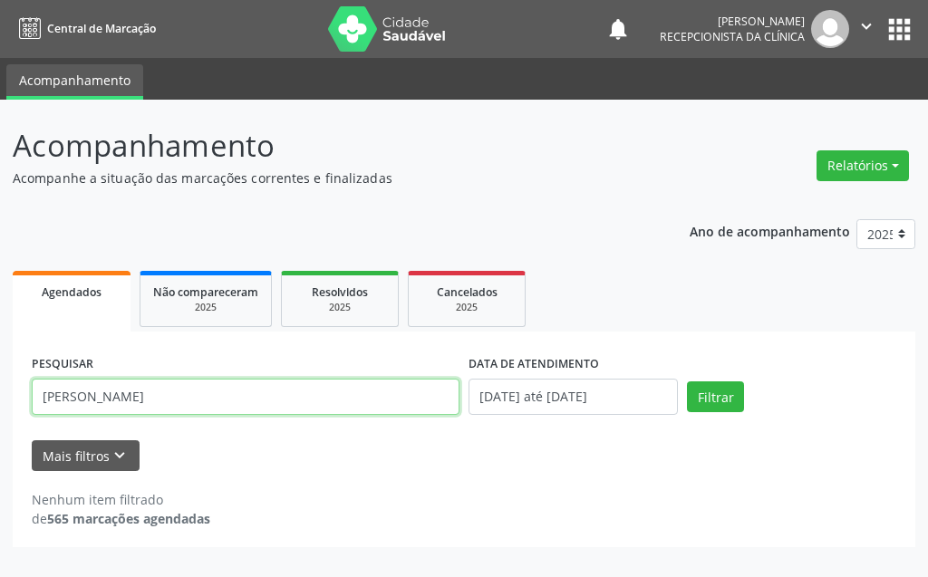
drag, startPoint x: 208, startPoint y: 396, endPoint x: 31, endPoint y: 399, distance: 176.7
click at [31, 399] on div "PESQUISAR LAVINIA ELOISE LIMA" at bounding box center [245, 389] width 437 height 77
type input "NOBERTO NASCIMENTO"
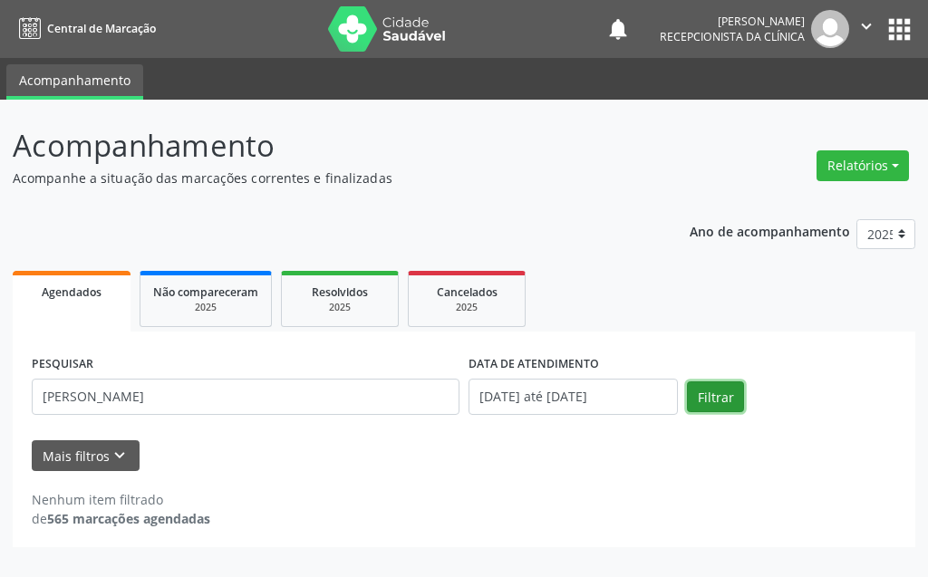
click at [710, 391] on button "Filtrar" at bounding box center [715, 397] width 57 height 31
click at [558, 405] on input "[DATE] até [DATE]" at bounding box center [573, 397] width 209 height 36
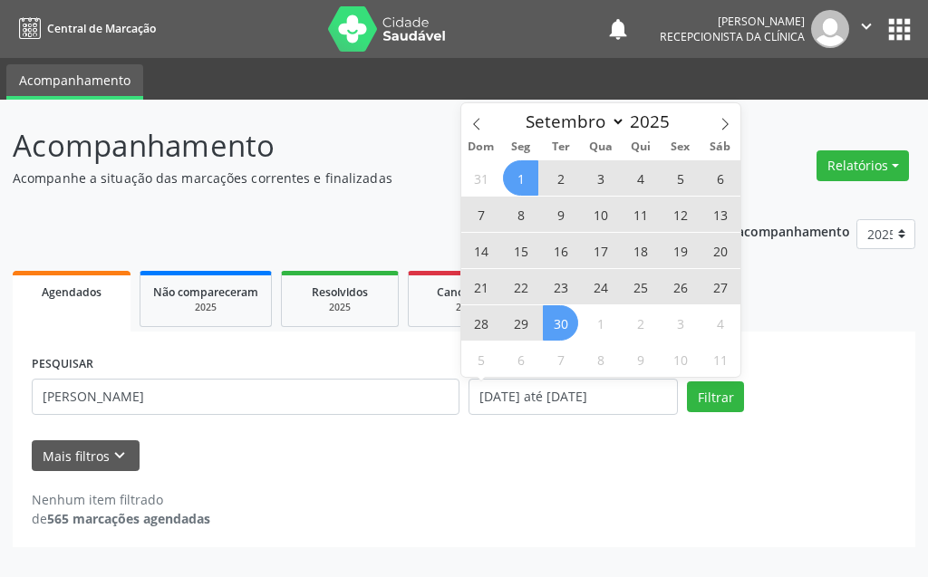
click at [565, 246] on span "16" at bounding box center [560, 250] width 35 height 35
type input "16/09/2025"
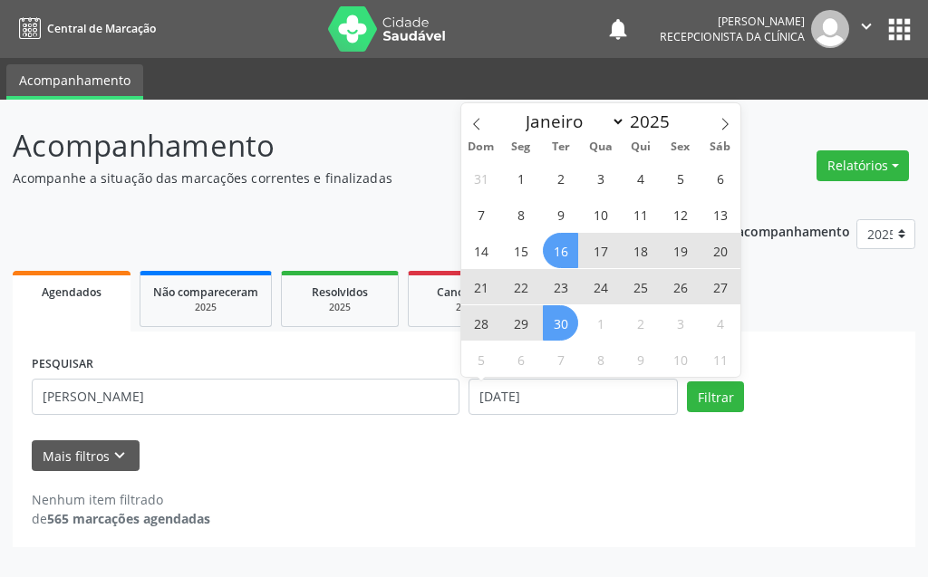
click at [564, 319] on span "30" at bounding box center [560, 322] width 35 height 35
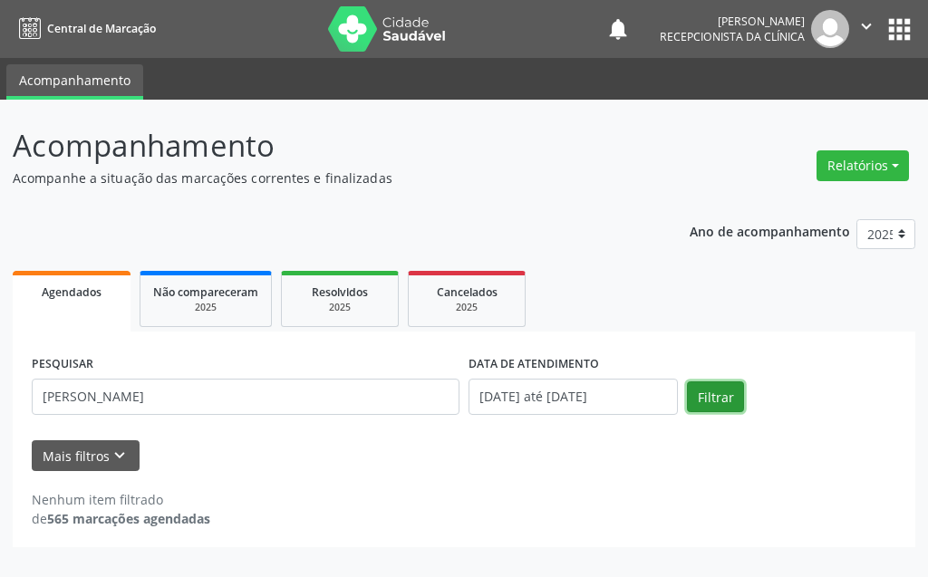
click at [694, 395] on button "Filtrar" at bounding box center [715, 397] width 57 height 31
click at [318, 298] on span "Resolvidos" at bounding box center [340, 292] width 56 height 15
select select "8"
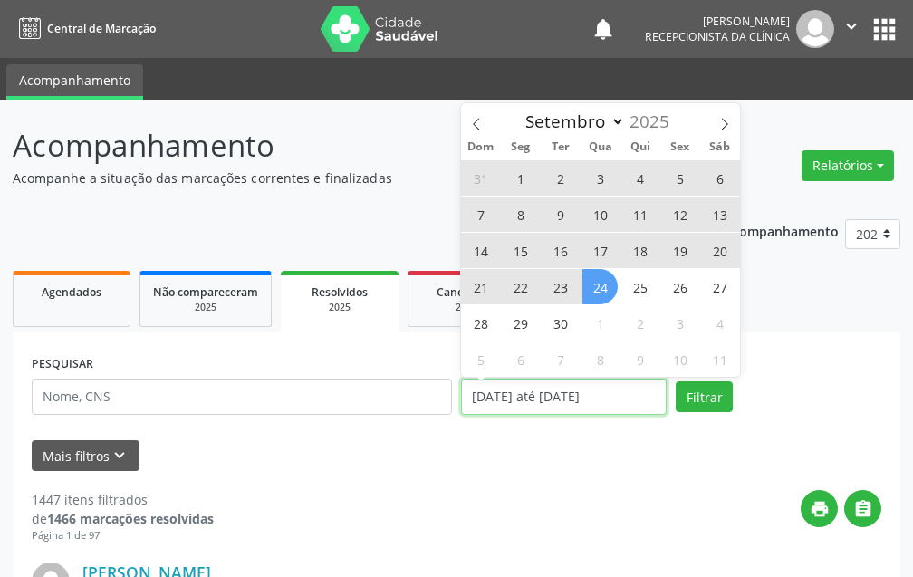
click at [487, 391] on input "01/01/2025 até 24/09/2025" at bounding box center [564, 397] width 206 height 36
click at [527, 169] on span "1" at bounding box center [520, 177] width 35 height 35
type input "01/09/2025"
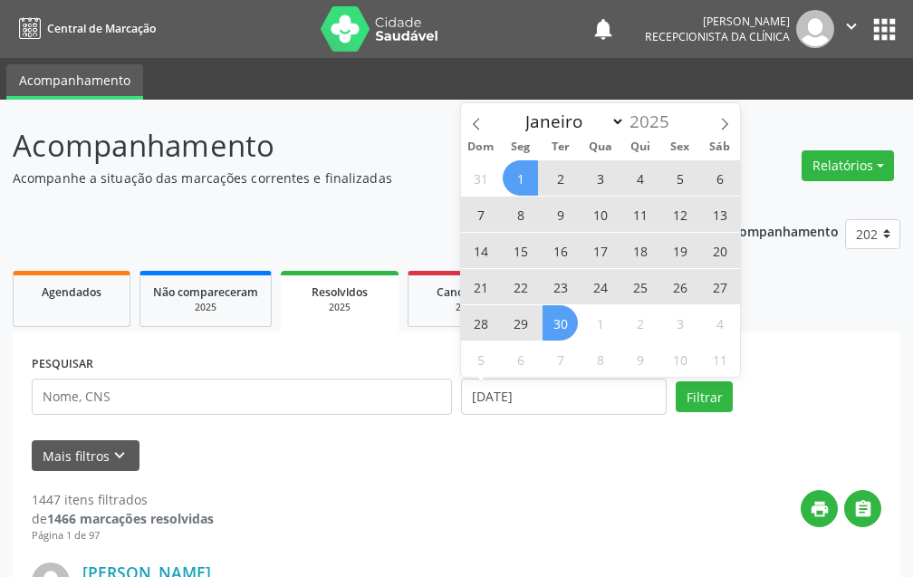
click at [568, 323] on span "30" at bounding box center [560, 322] width 35 height 35
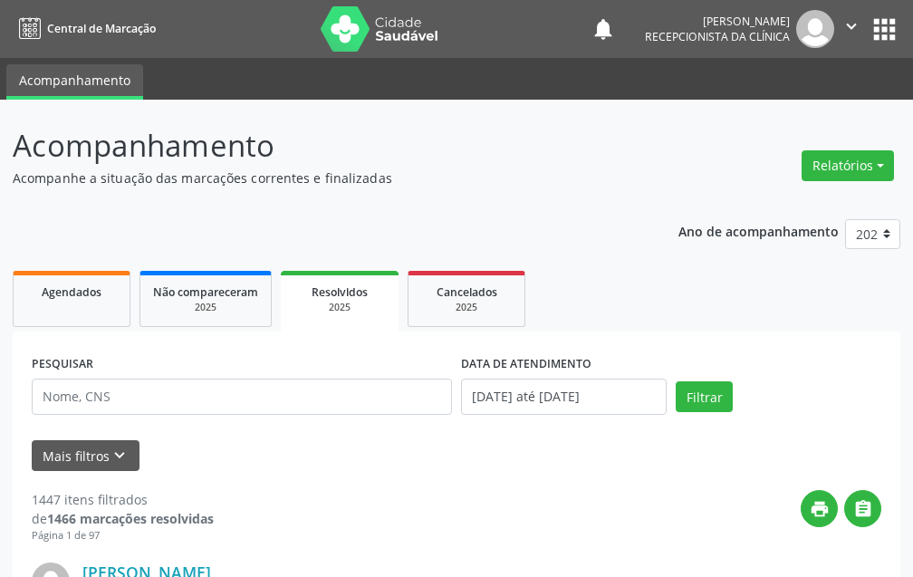
click at [675, 394] on div "Filtrar" at bounding box center [778, 397] width 215 height 31
click at [681, 399] on button "Filtrar" at bounding box center [704, 397] width 57 height 31
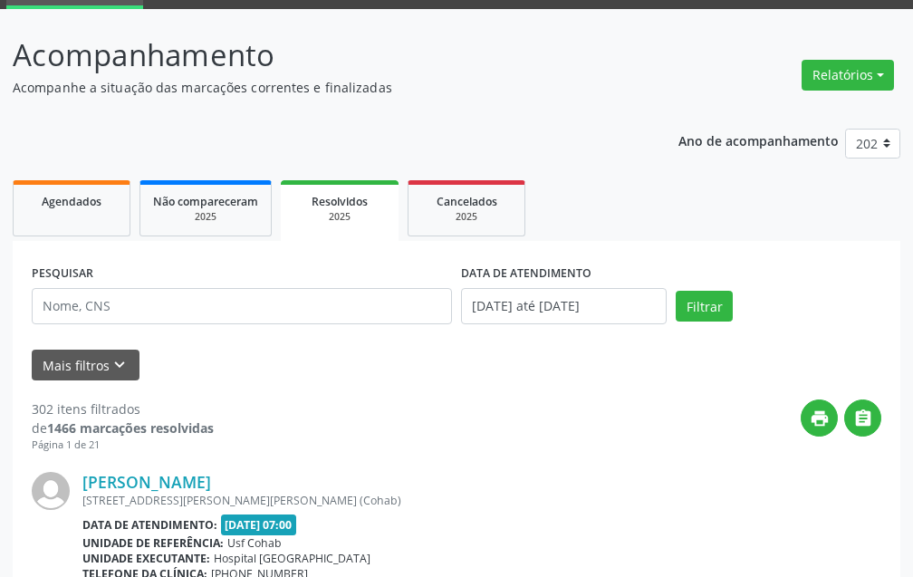
scroll to position [181, 0]
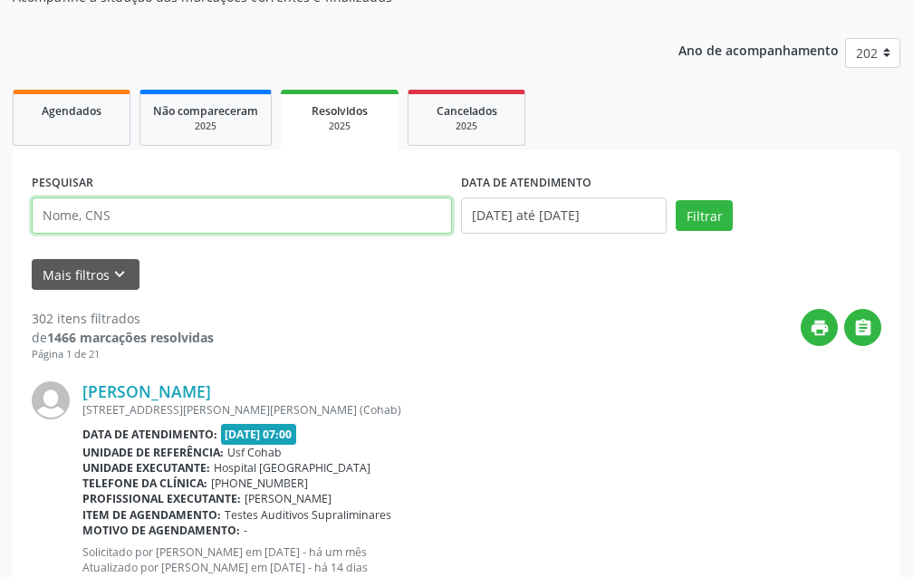
click at [266, 223] on input "text" at bounding box center [242, 216] width 420 height 36
type input "NOBERTO NASCIMENTO"
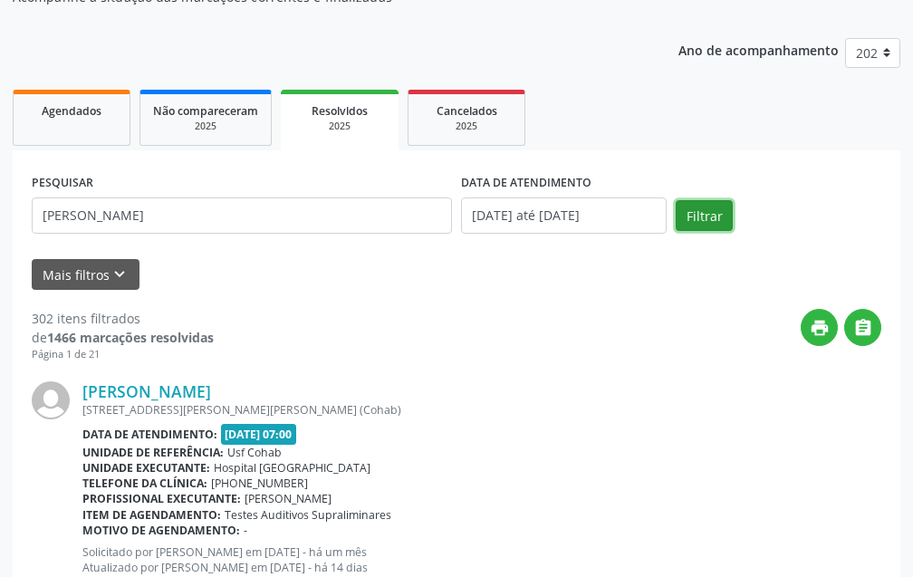
click at [701, 217] on button "Filtrar" at bounding box center [704, 215] width 57 height 31
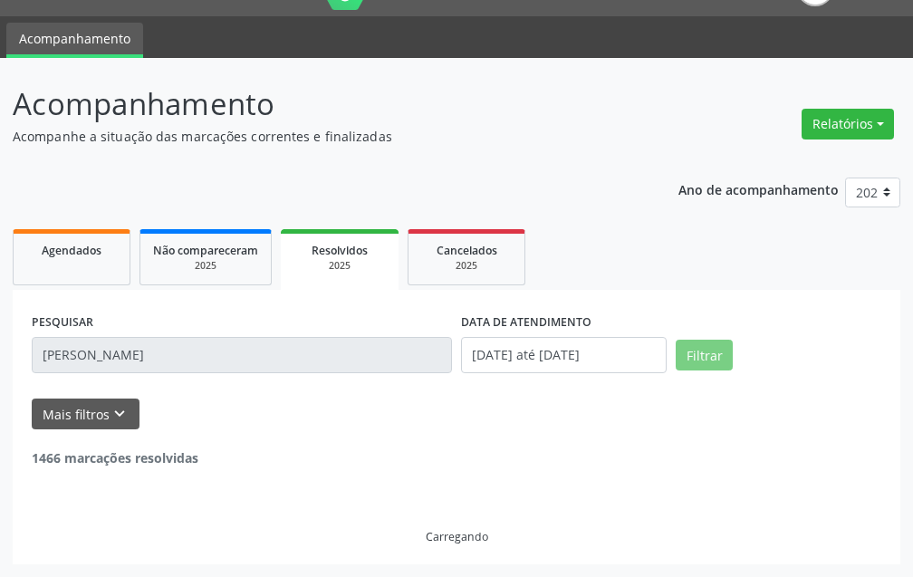
scroll to position [0, 0]
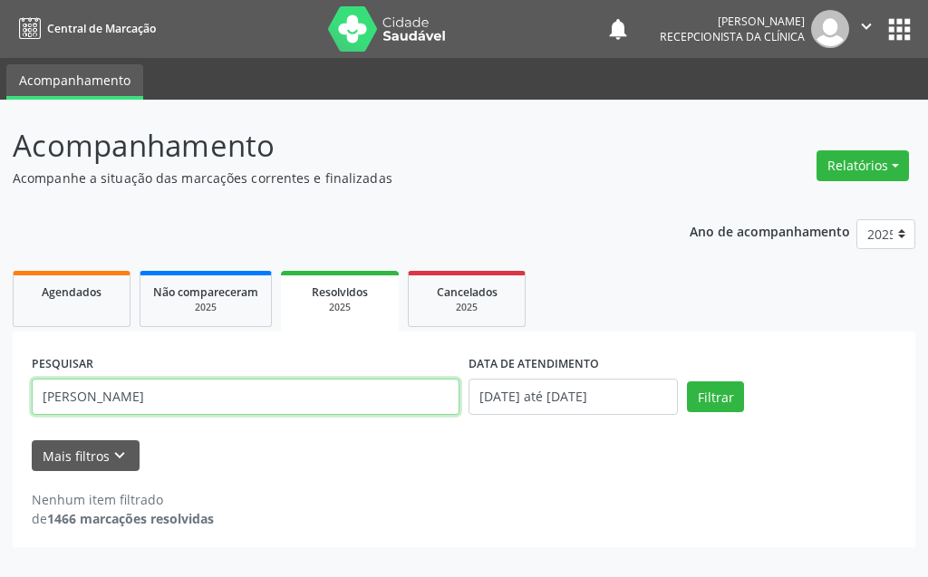
click at [286, 392] on input "NOBERTO NASCIMENTO" at bounding box center [246, 397] width 428 height 36
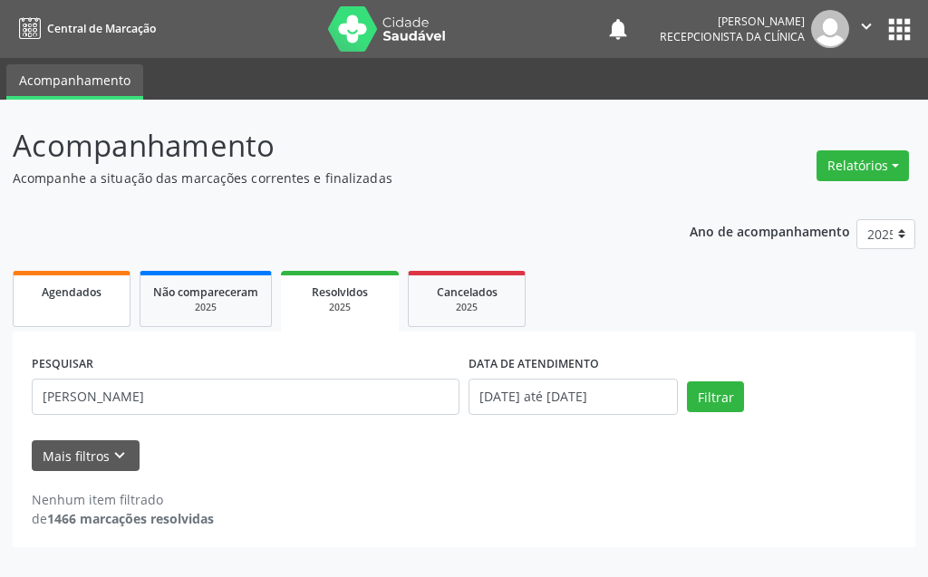
click at [110, 312] on link "Agendados" at bounding box center [72, 299] width 118 height 56
select select "8"
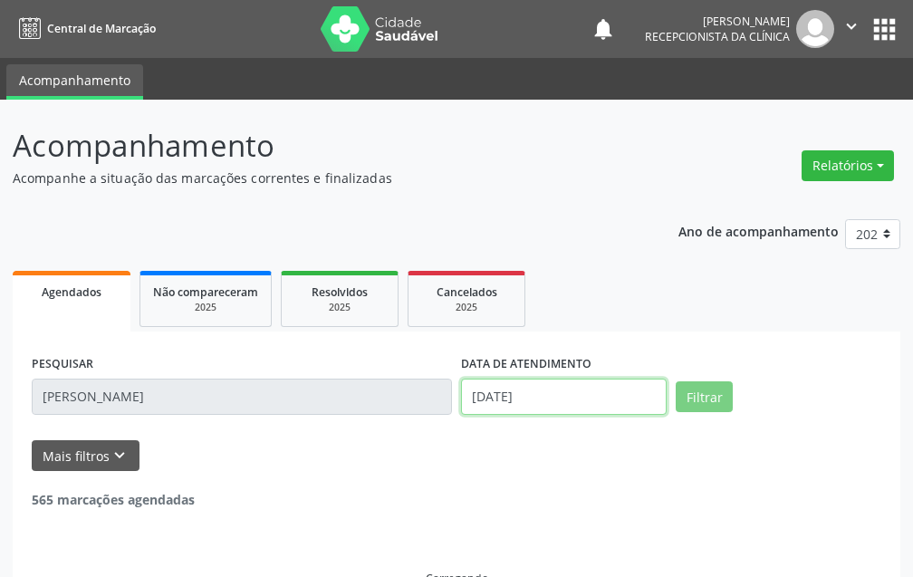
click at [584, 385] on input "24/09/2025" at bounding box center [564, 397] width 206 height 36
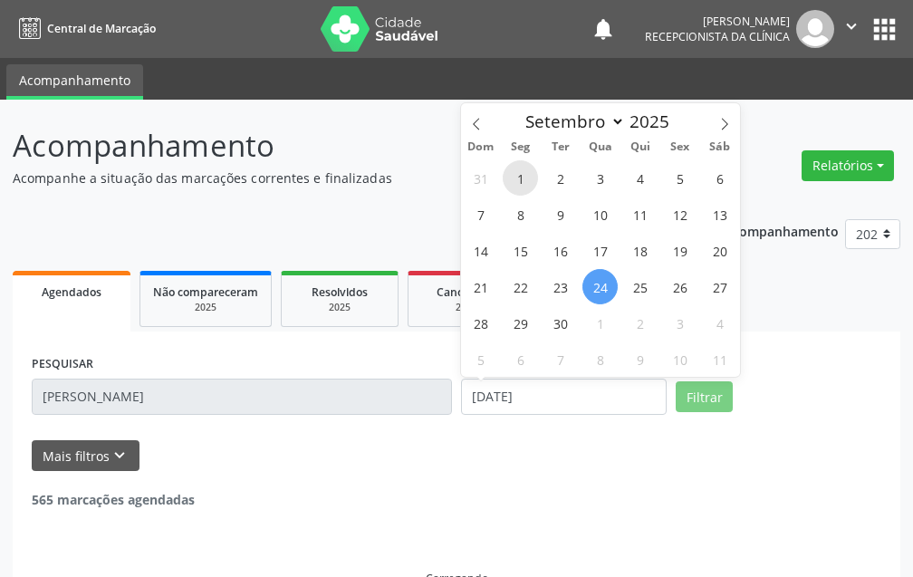
click at [522, 180] on span "1" at bounding box center [520, 177] width 35 height 35
type input "01/09/2025"
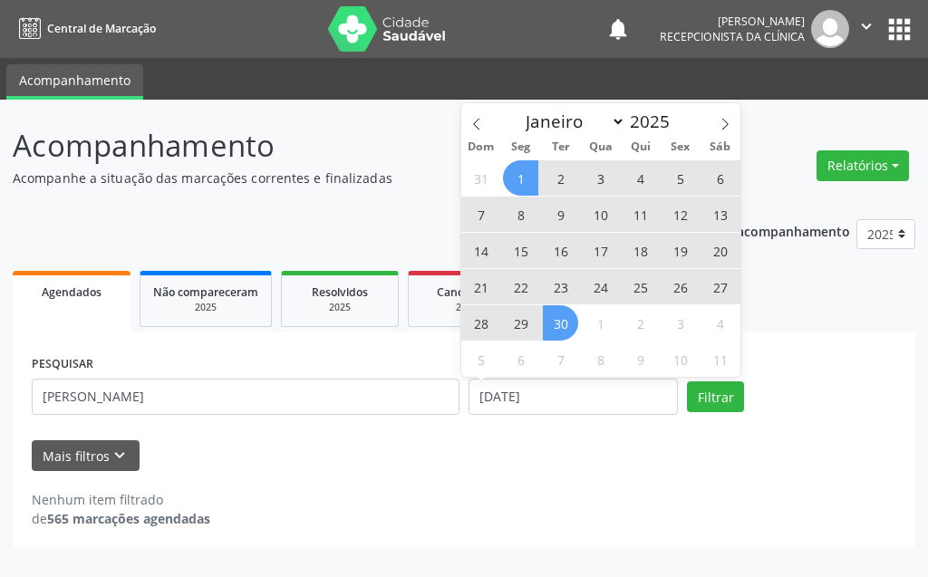
click at [559, 322] on span "30" at bounding box center [560, 322] width 35 height 35
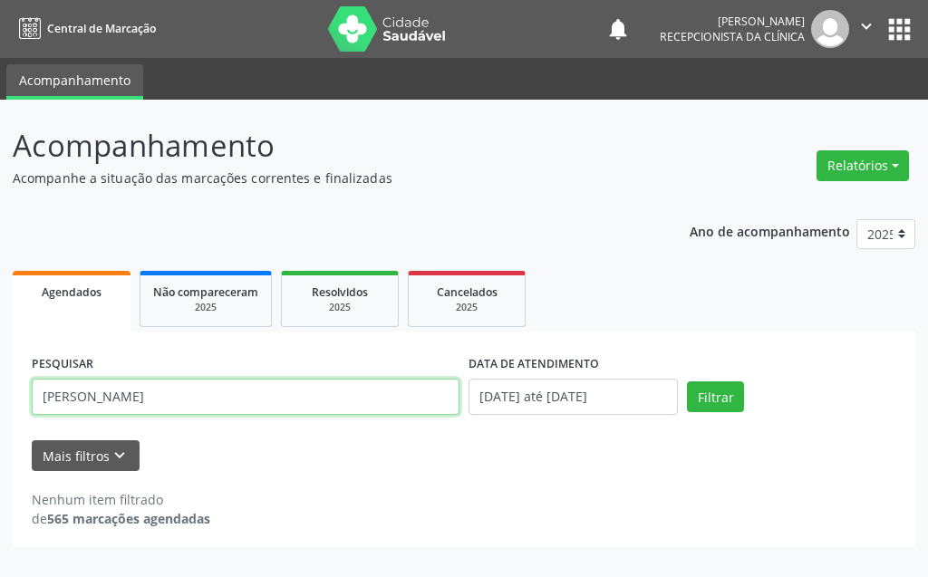
click at [353, 400] on input "NOBERTO NASCIMENTO" at bounding box center [246, 397] width 428 height 36
drag, startPoint x: 341, startPoint y: 393, endPoint x: 32, endPoint y: 425, distance: 310.6
click at [32, 425] on div "PESQUISAR NOBERTO NASCIMENTO" at bounding box center [245, 389] width 437 height 77
type input "gabriele nunes de lima"
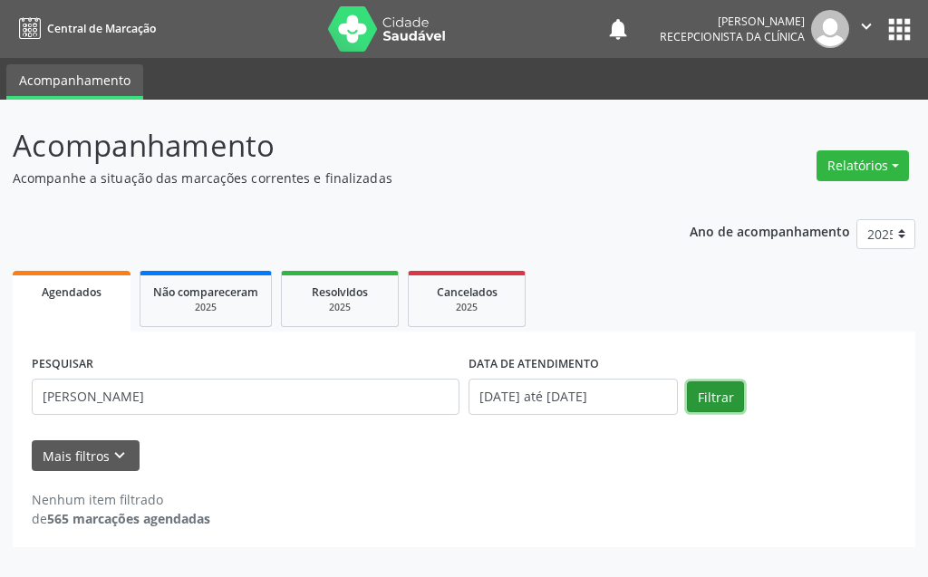
click at [723, 398] on button "Filtrar" at bounding box center [715, 397] width 57 height 31
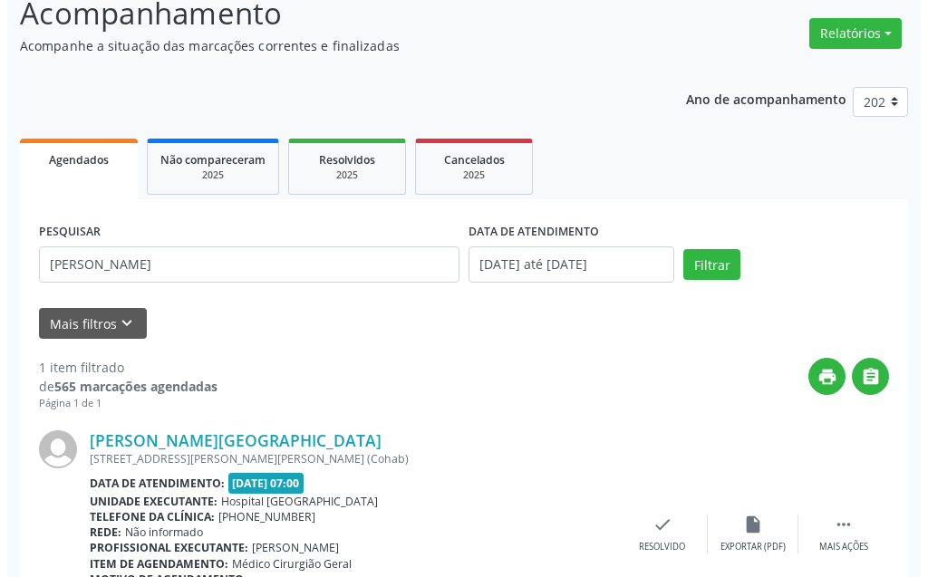
scroll to position [223, 0]
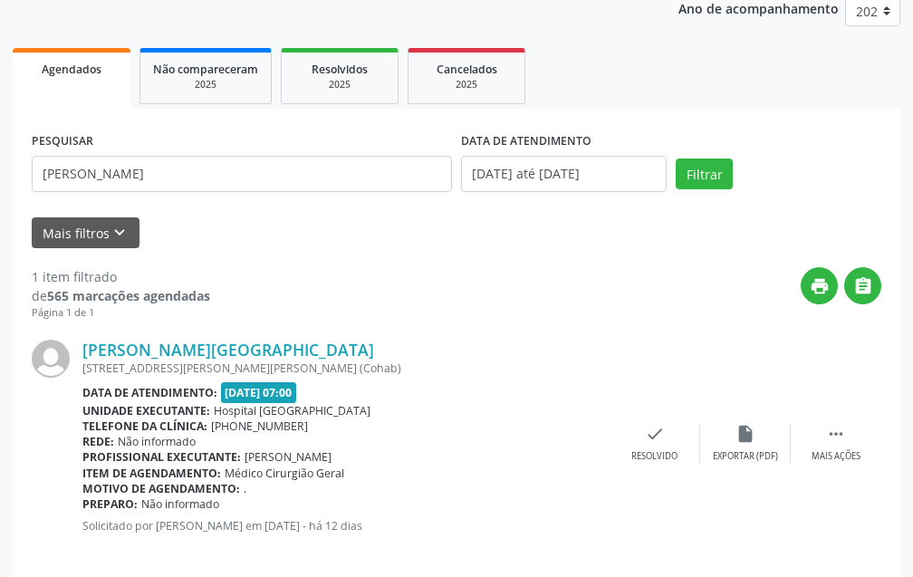
click at [663, 421] on div "Gabriele Nunes de Lima Rua Emidio Nunes da Silva, 731, Tancredo Neves (Cohab) D…" at bounding box center [457, 443] width 850 height 245
click at [662, 432] on icon "check" at bounding box center [655, 434] width 20 height 20
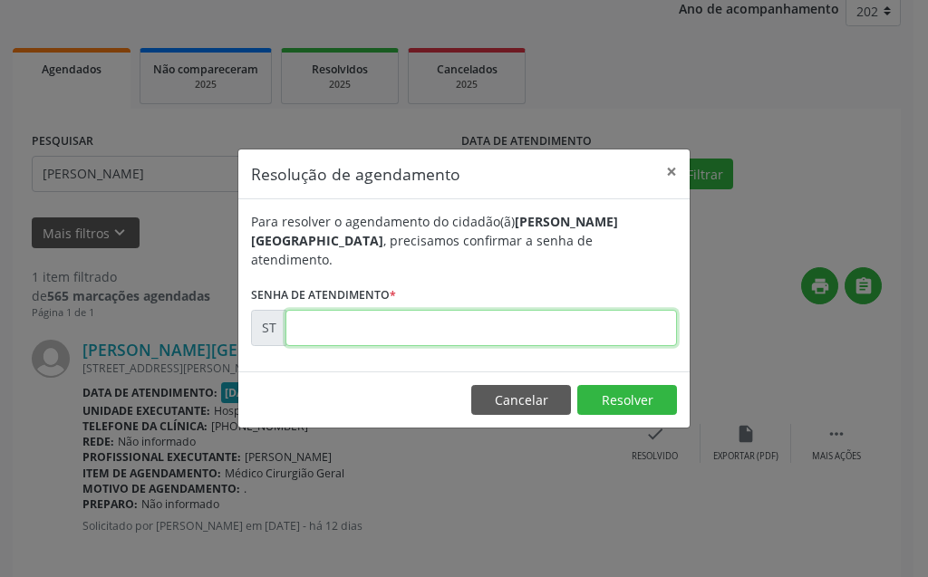
click at [625, 336] on input "text" at bounding box center [480, 328] width 391 height 36
type input "00022095"
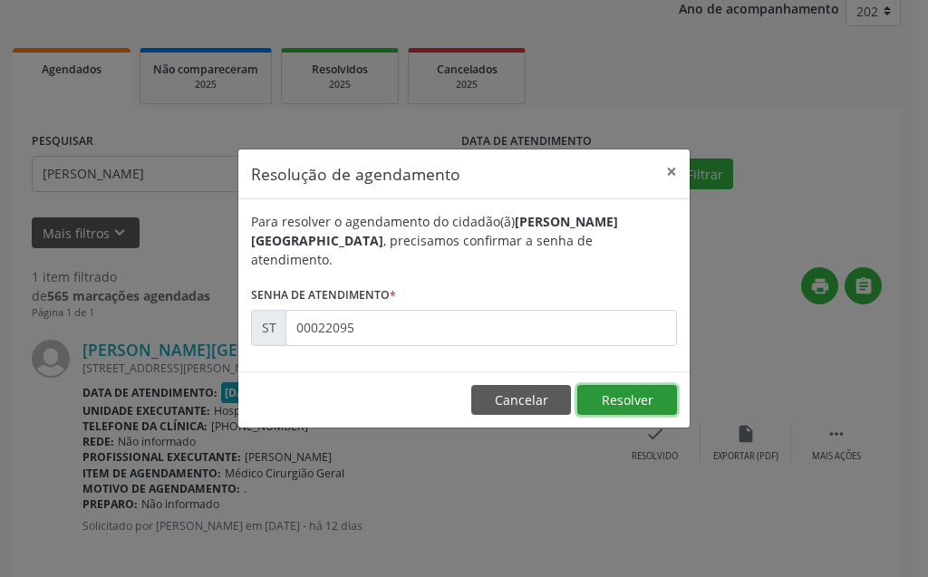
click at [640, 385] on button "Resolver" at bounding box center [627, 400] width 100 height 31
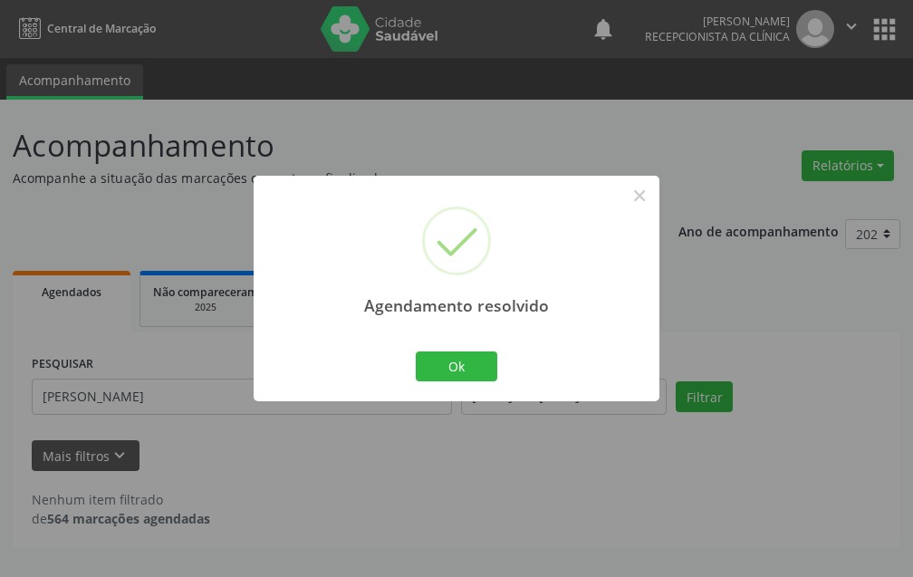
scroll to position [0, 0]
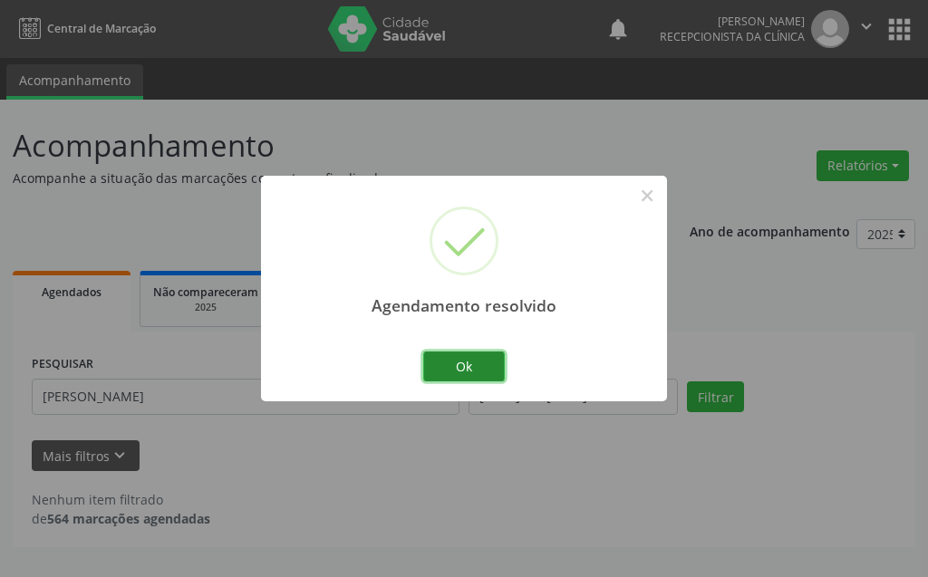
click at [457, 370] on button "Ok" at bounding box center [464, 367] width 82 height 31
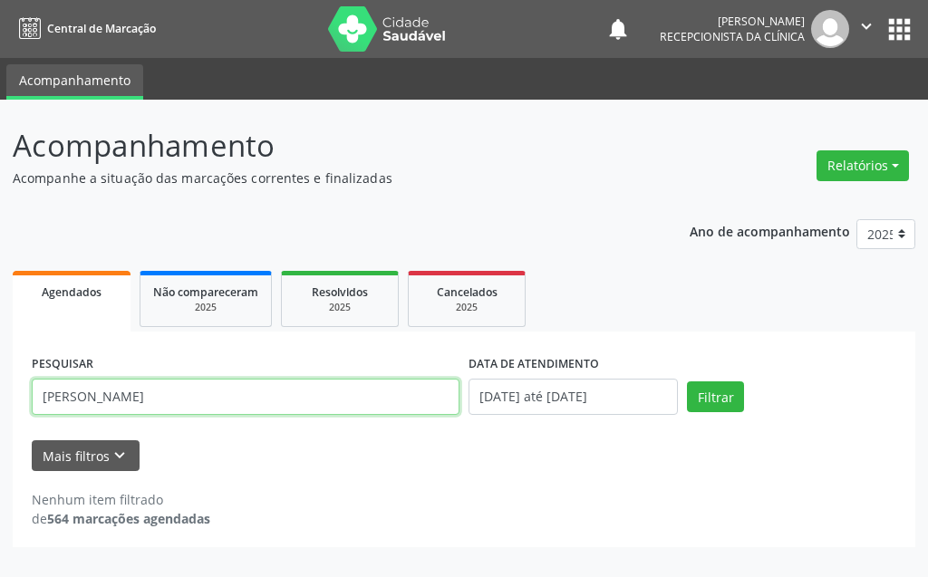
drag, startPoint x: 256, startPoint y: 412, endPoint x: 0, endPoint y: 383, distance: 257.2
click at [0, 383] on div "Acompanhamento Acompanhe a situação das marcações correntes e finalizadas Relat…" at bounding box center [464, 339] width 928 height 478
type input "valeria alves ferreira"
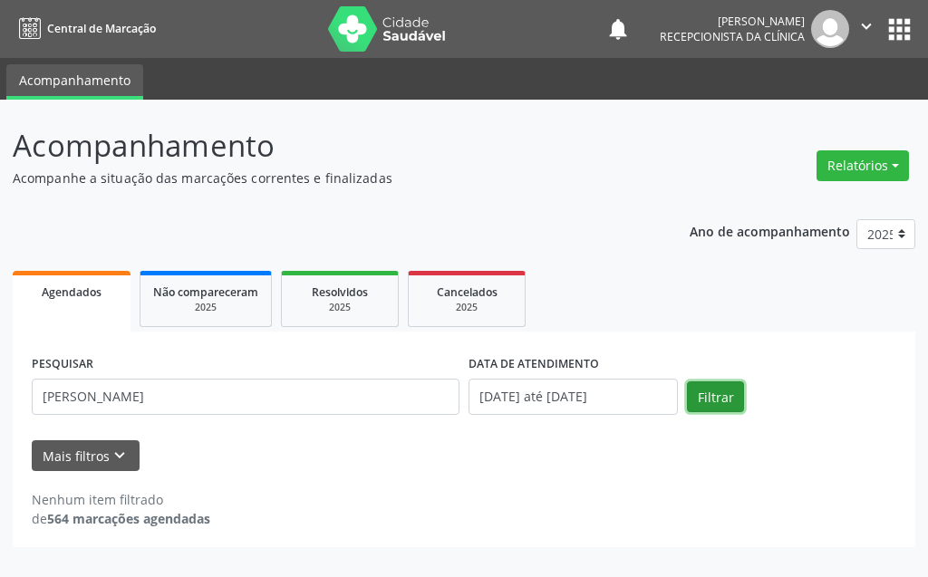
click at [732, 408] on button "Filtrar" at bounding box center [715, 397] width 57 height 31
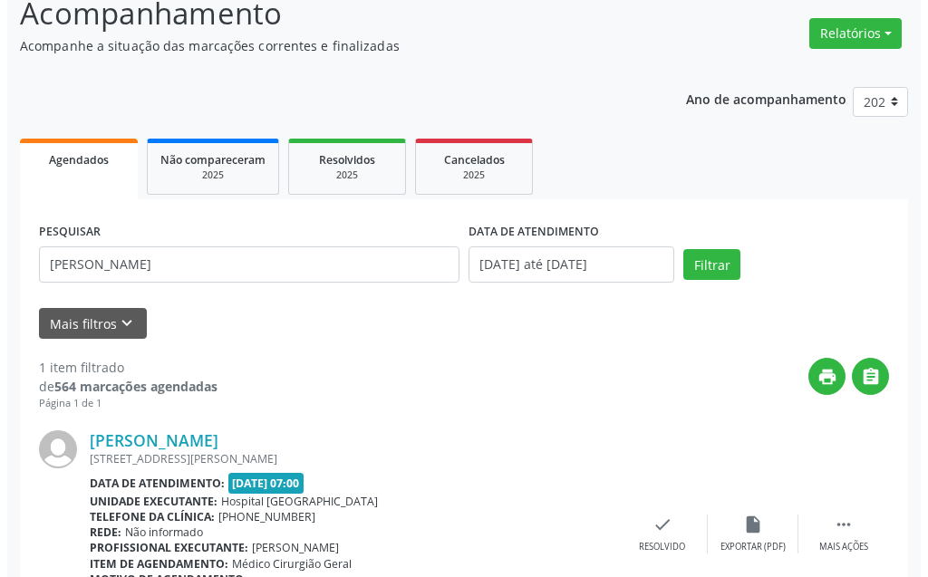
scroll to position [223, 0]
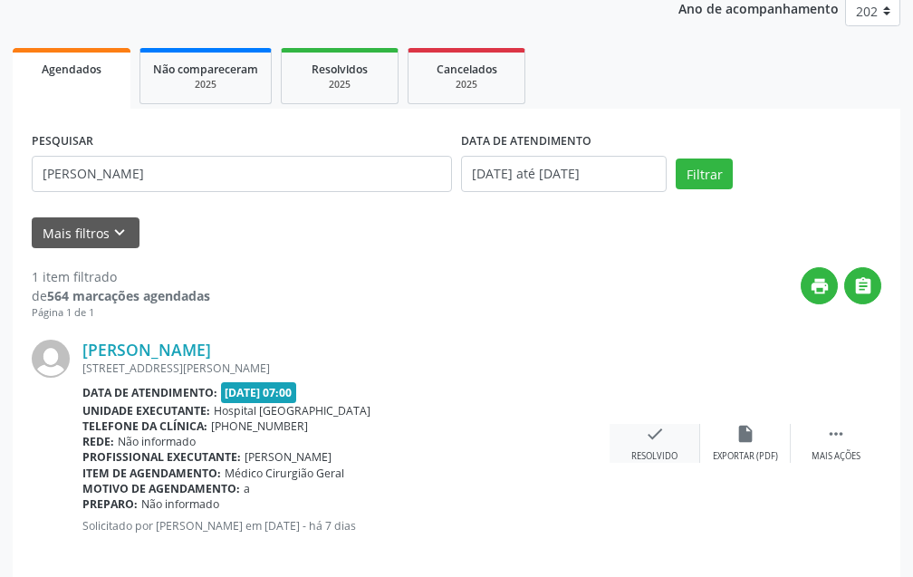
click at [666, 454] on div "Resolvido" at bounding box center [655, 456] width 46 height 13
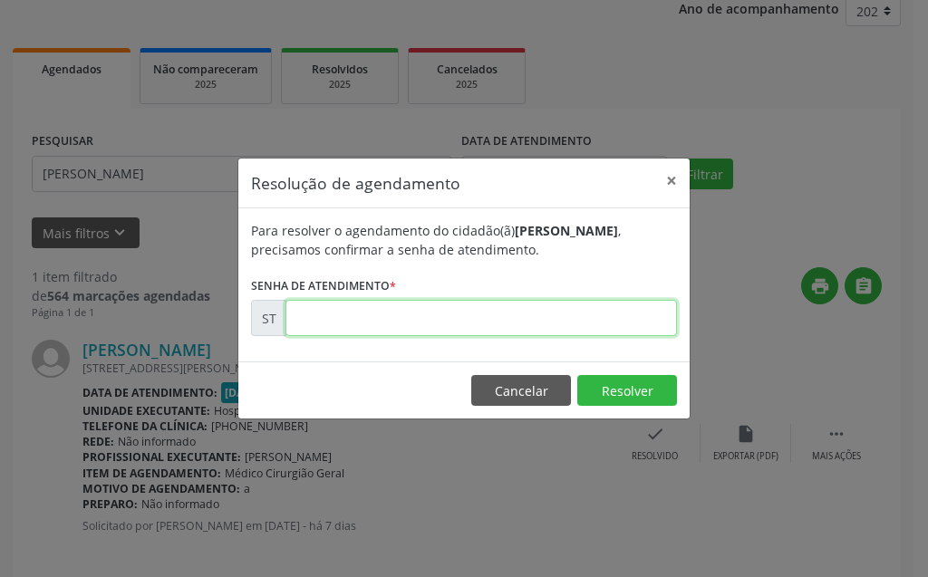
click at [630, 318] on input "text" at bounding box center [480, 318] width 391 height 36
type input "00022508"
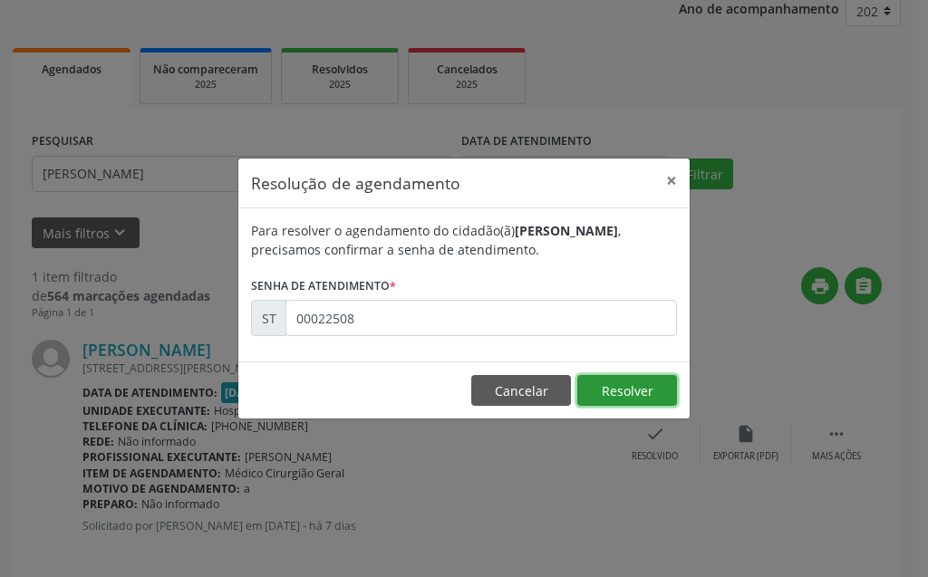
click at [643, 384] on button "Resolver" at bounding box center [627, 390] width 100 height 31
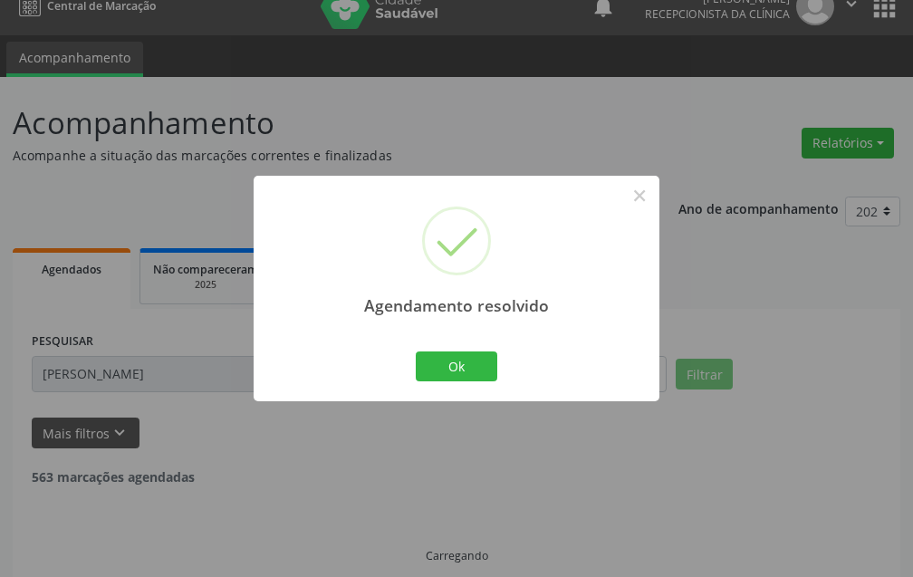
scroll to position [42, 0]
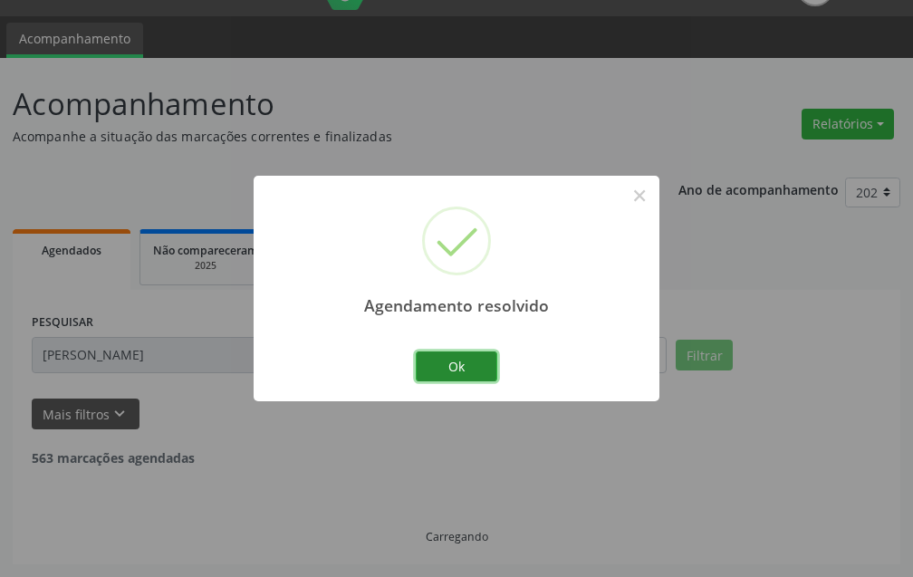
click at [488, 365] on button "Ok" at bounding box center [457, 367] width 82 height 31
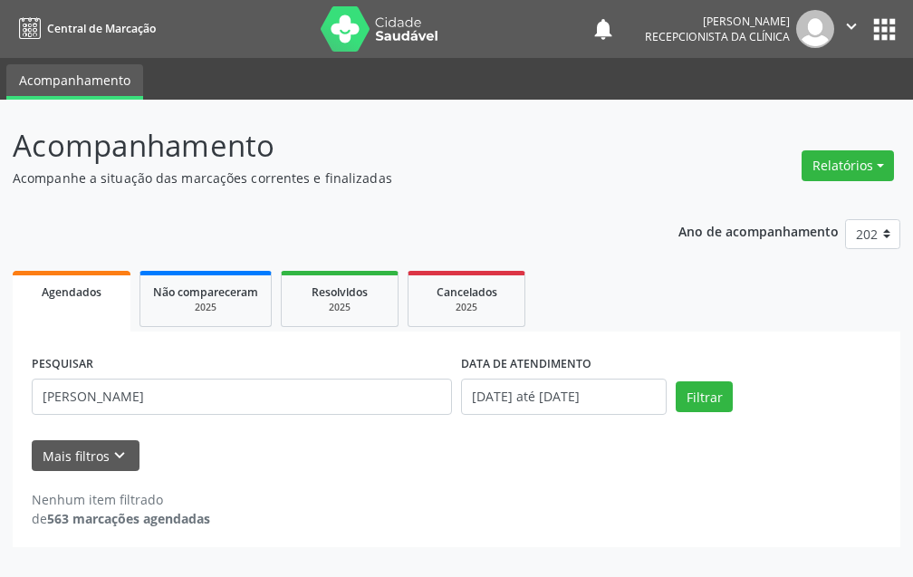
scroll to position [0, 0]
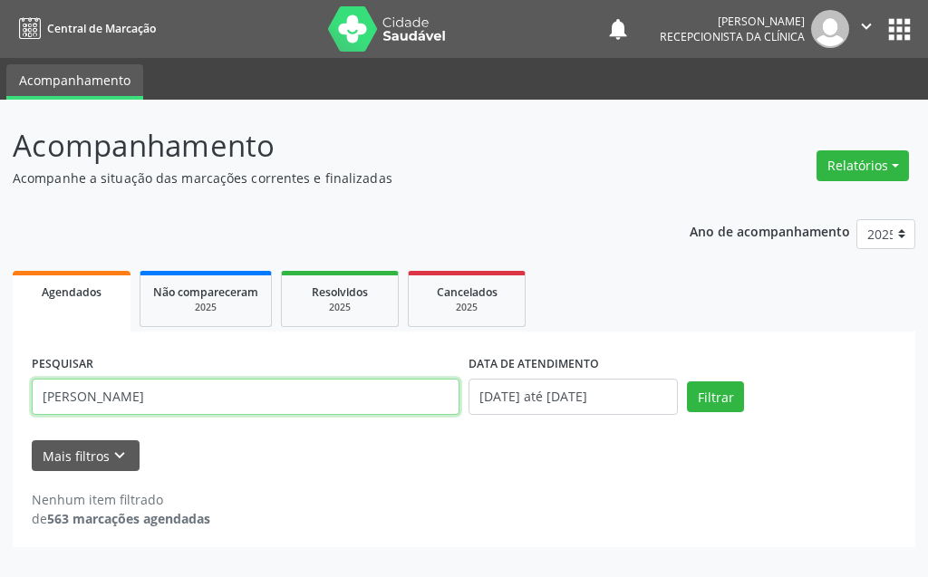
drag, startPoint x: 164, startPoint y: 389, endPoint x: 0, endPoint y: 393, distance: 164.1
click at [0, 393] on div "Acompanhamento Acompanhe a situação das marcações correntes e finalizadas Relat…" at bounding box center [464, 339] width 928 height 478
type input "mariana keyla torquato da silva"
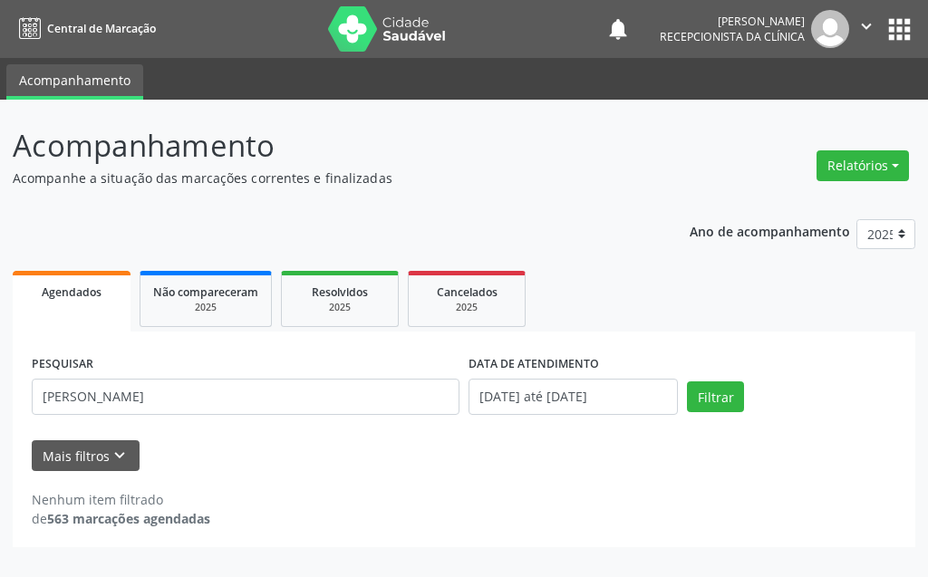
click at [755, 387] on div "Filtrar" at bounding box center [791, 397] width 218 height 31
click at [718, 396] on button "Filtrar" at bounding box center [715, 397] width 57 height 31
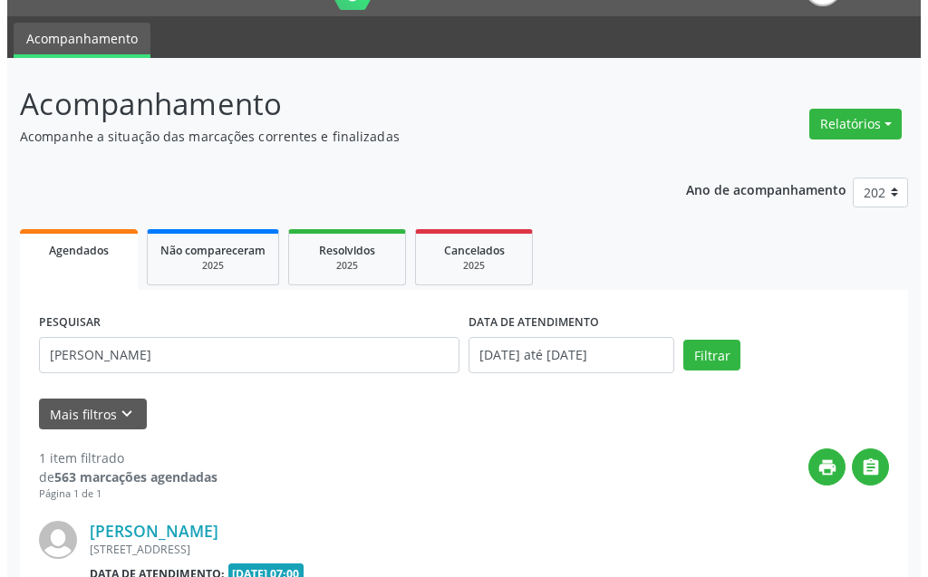
scroll to position [223, 0]
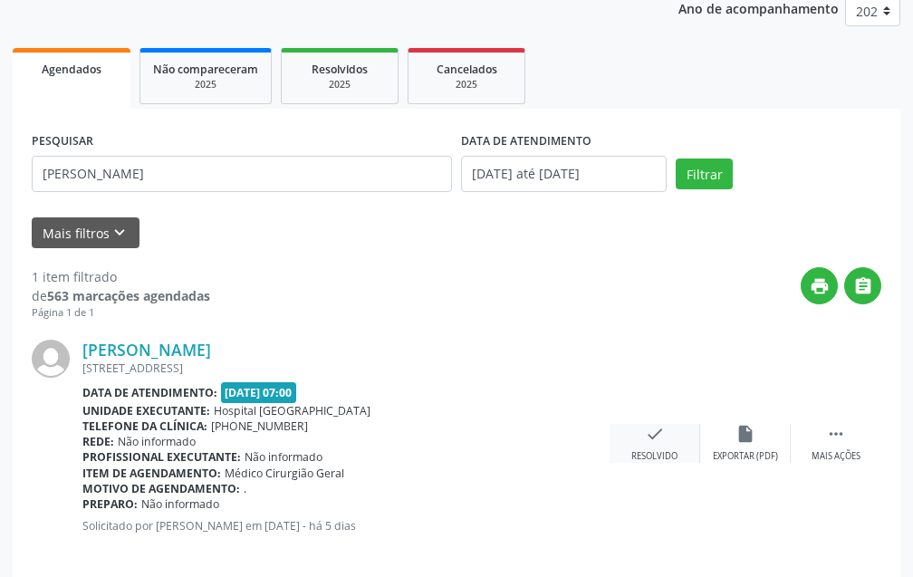
click at [657, 440] on icon "check" at bounding box center [655, 434] width 20 height 20
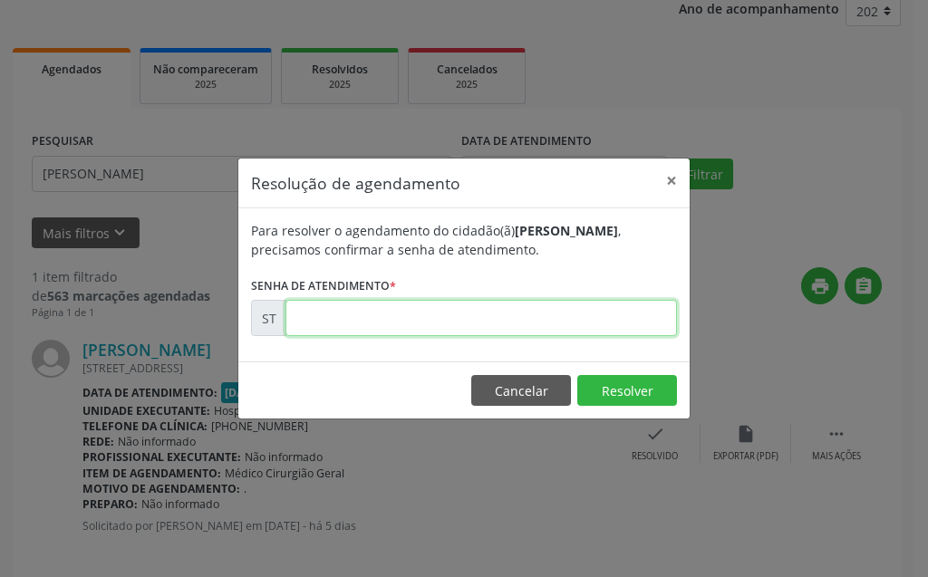
click at [605, 336] on input "text" at bounding box center [480, 318] width 391 height 36
type input "00023023"
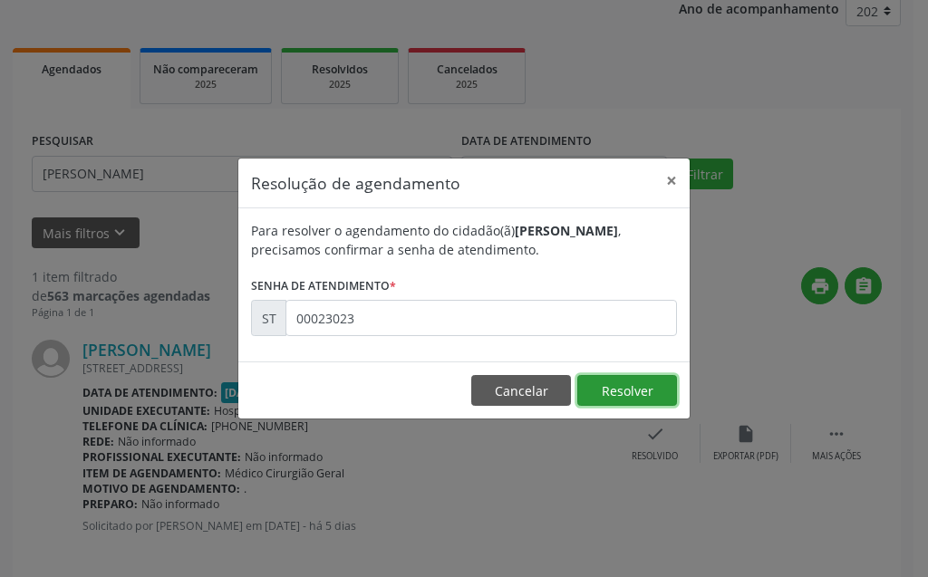
click at [665, 387] on button "Resolver" at bounding box center [627, 390] width 100 height 31
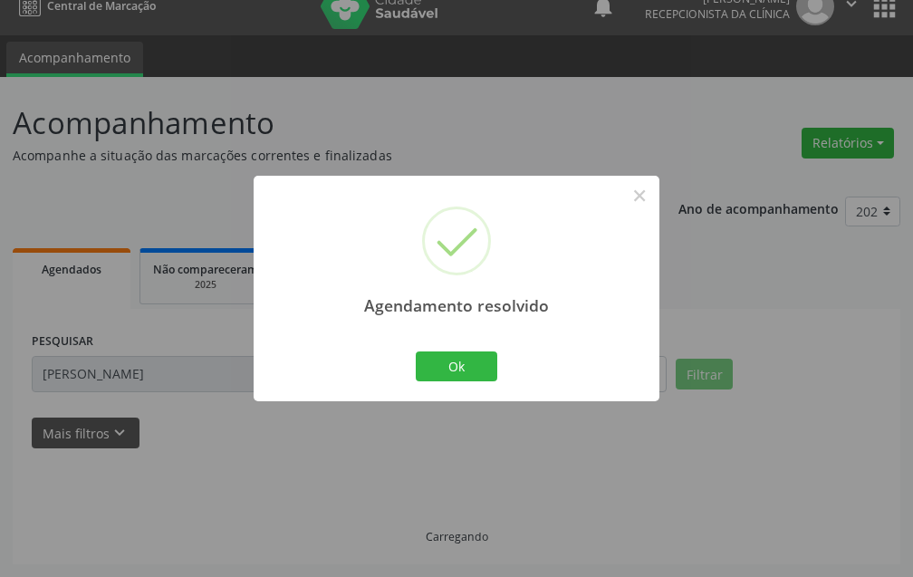
scroll to position [42, 0]
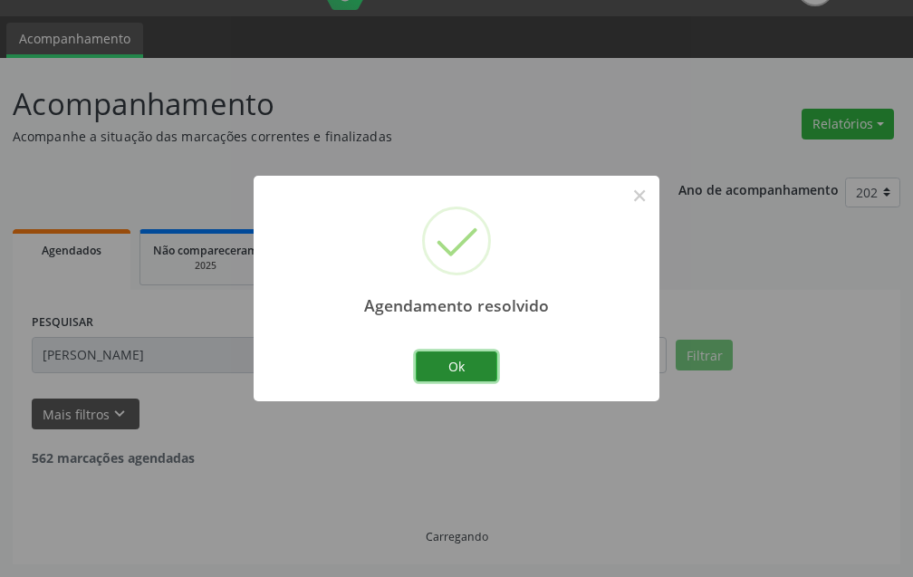
click at [456, 369] on button "Ok" at bounding box center [457, 367] width 82 height 31
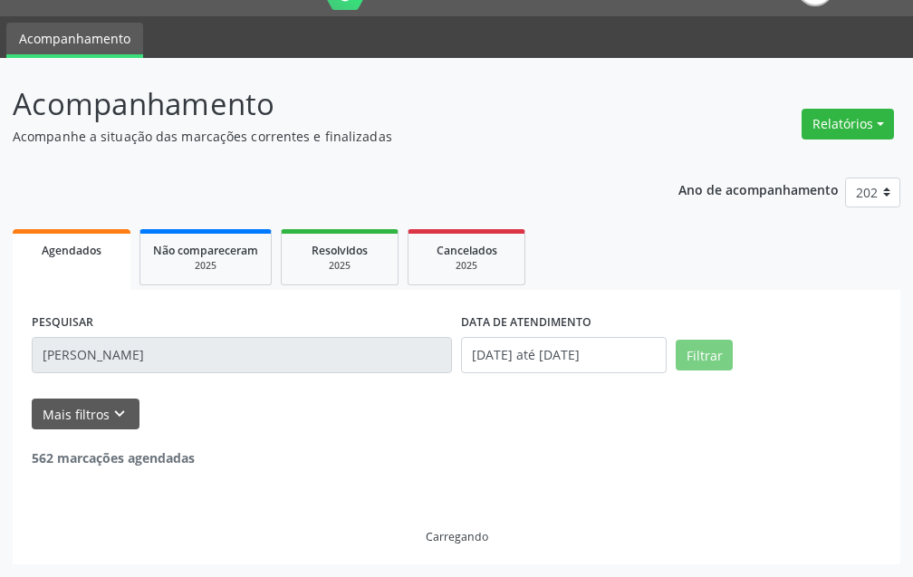
scroll to position [0, 0]
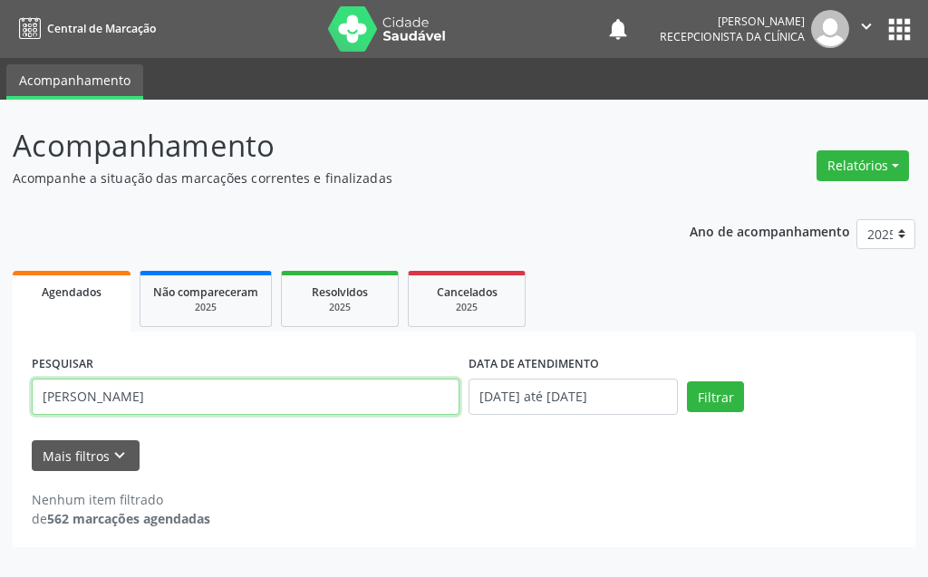
drag, startPoint x: 259, startPoint y: 410, endPoint x: 16, endPoint y: 400, distance: 243.1
click at [16, 400] on div "PESQUISAR mariana keyla torquato da silva DATA DE ATENDIMENTO 01/09/2025 até 30…" at bounding box center [464, 440] width 903 height 216
type input "yngryd soelly"
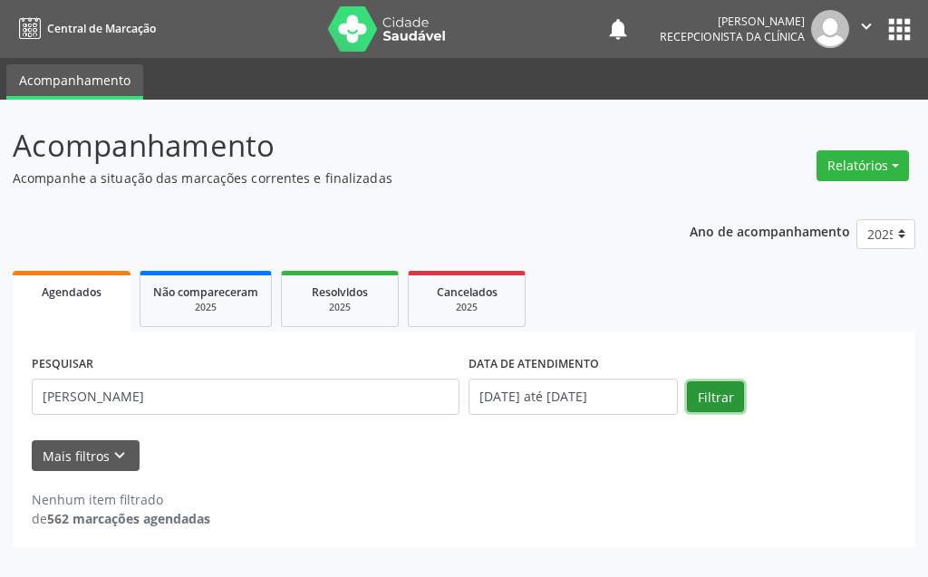
click at [729, 393] on button "Filtrar" at bounding box center [715, 397] width 57 height 31
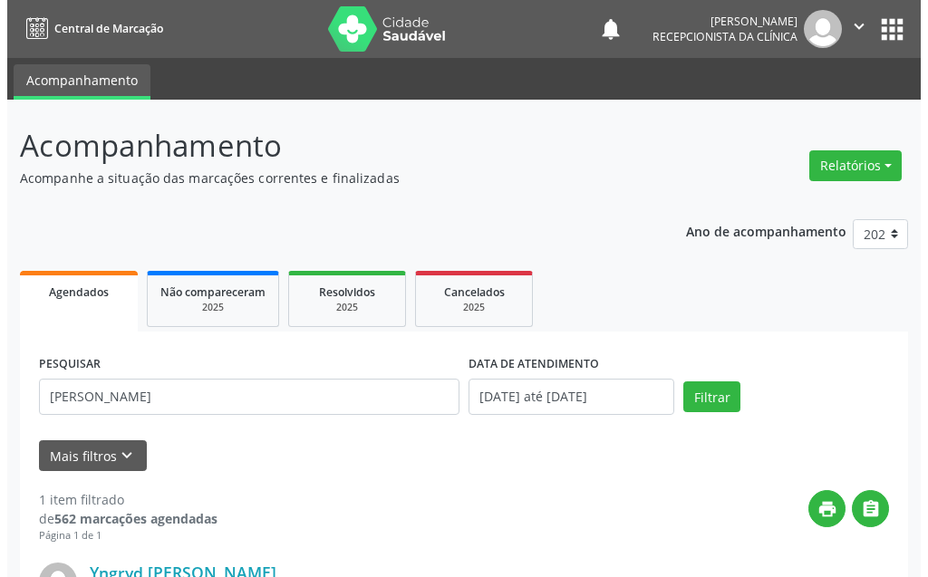
scroll to position [181, 0]
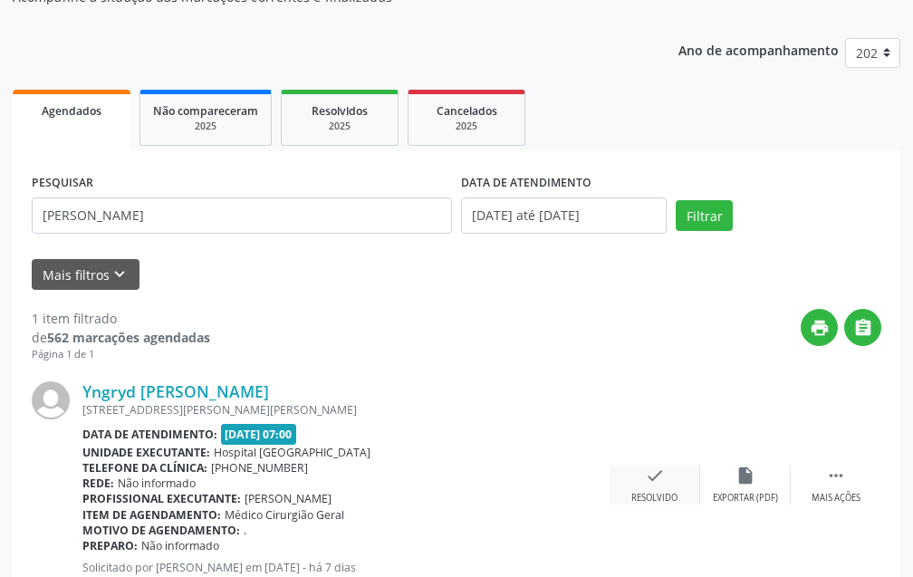
click at [662, 471] on icon "check" at bounding box center [655, 476] width 20 height 20
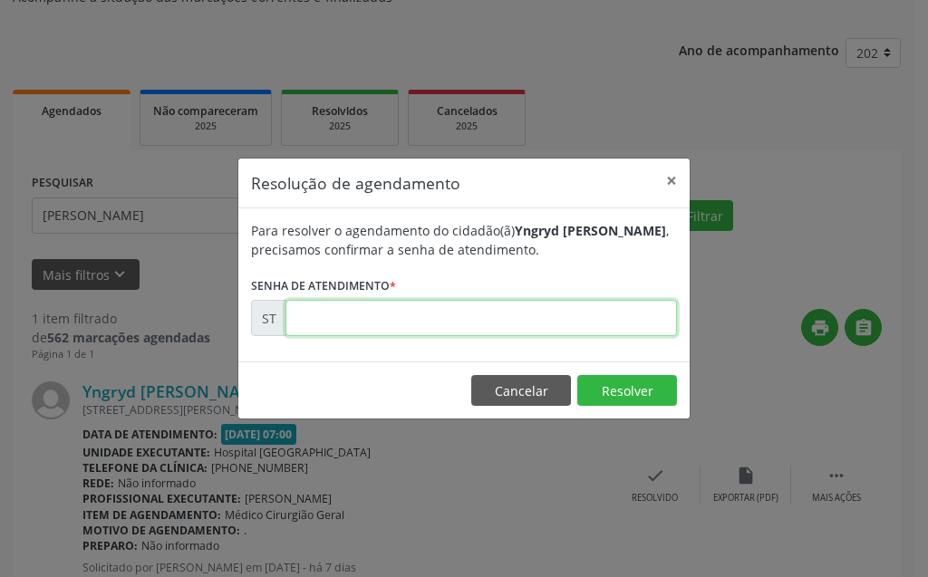
click at [580, 316] on input "text" at bounding box center [480, 318] width 391 height 36
type input "00022549"
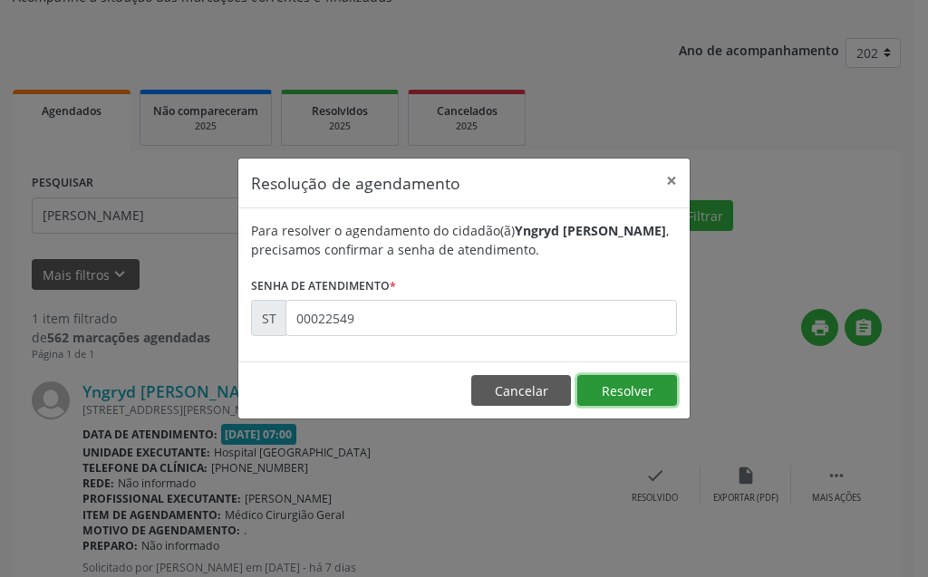
click at [614, 404] on button "Resolver" at bounding box center [627, 390] width 100 height 31
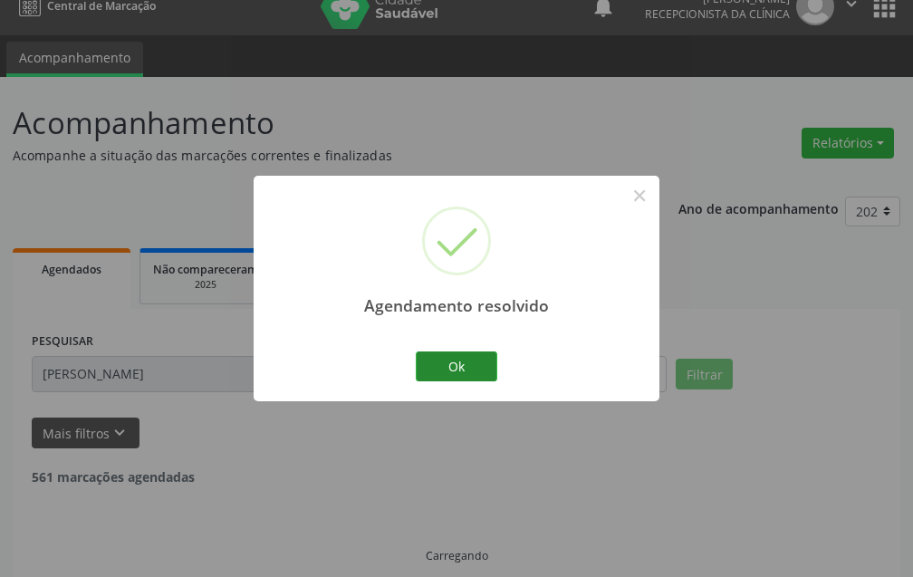
scroll to position [42, 0]
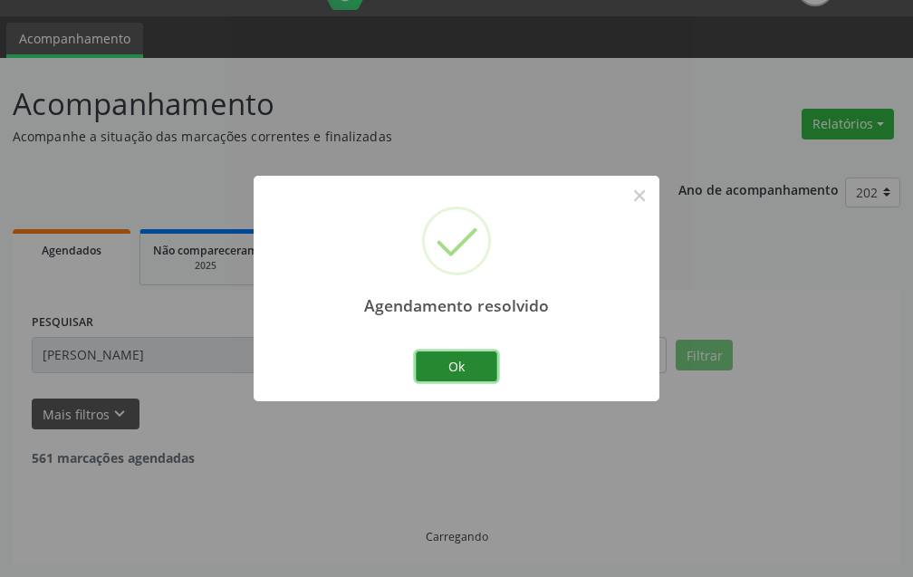
click at [436, 366] on button "Ok" at bounding box center [457, 367] width 82 height 31
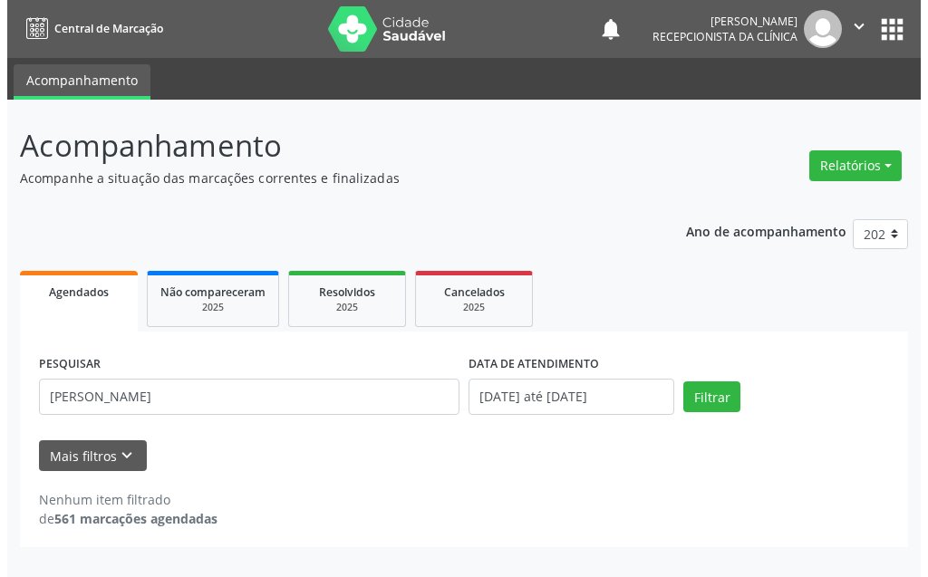
scroll to position [0, 0]
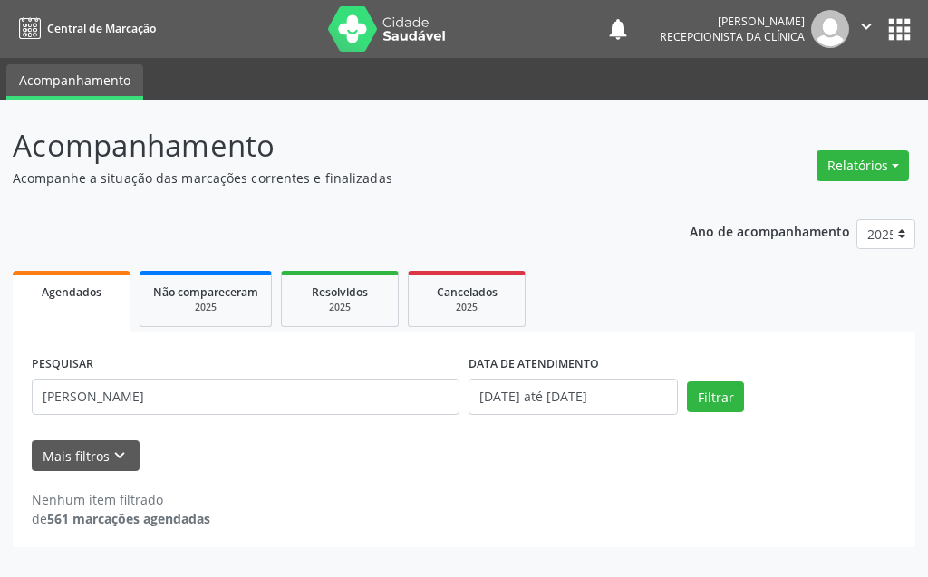
drag, startPoint x: 436, startPoint y: 366, endPoint x: 433, endPoint y: 401, distance: 34.5
click at [429, 402] on div "PESQUISAR yngryd soelly" at bounding box center [245, 389] width 437 height 77
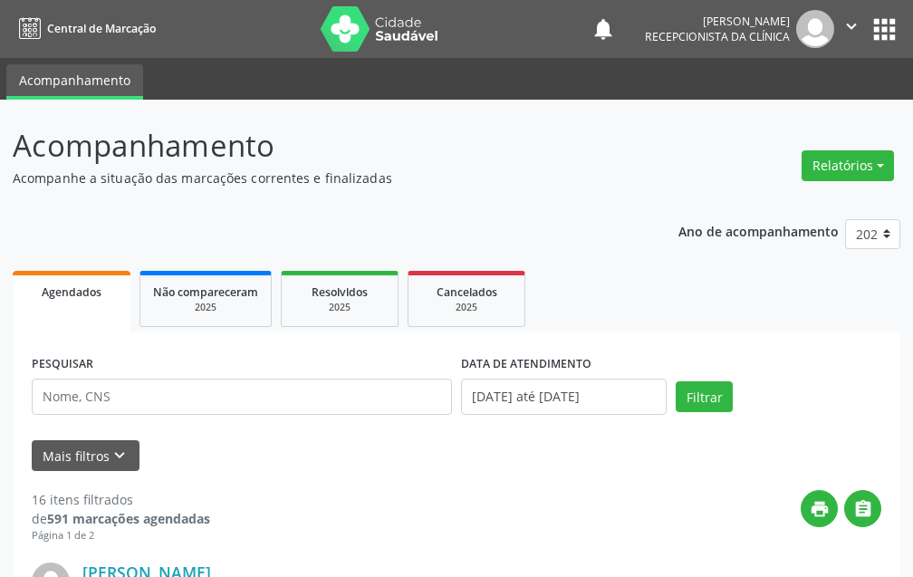
scroll to position [181, 0]
